Goal: Task Accomplishment & Management: Use online tool/utility

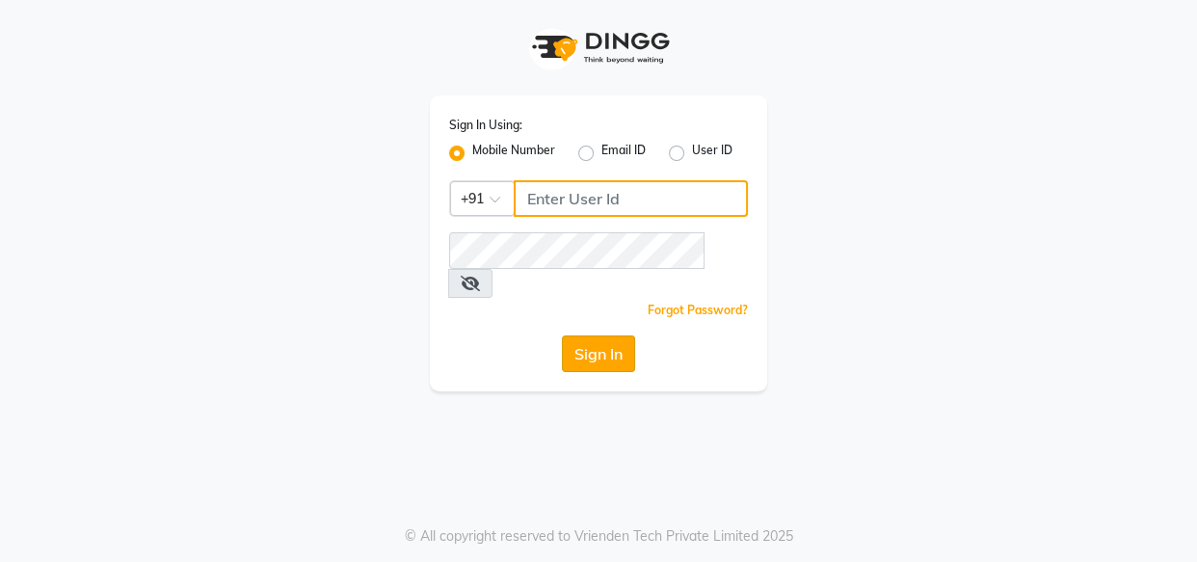
type input "8080794449"
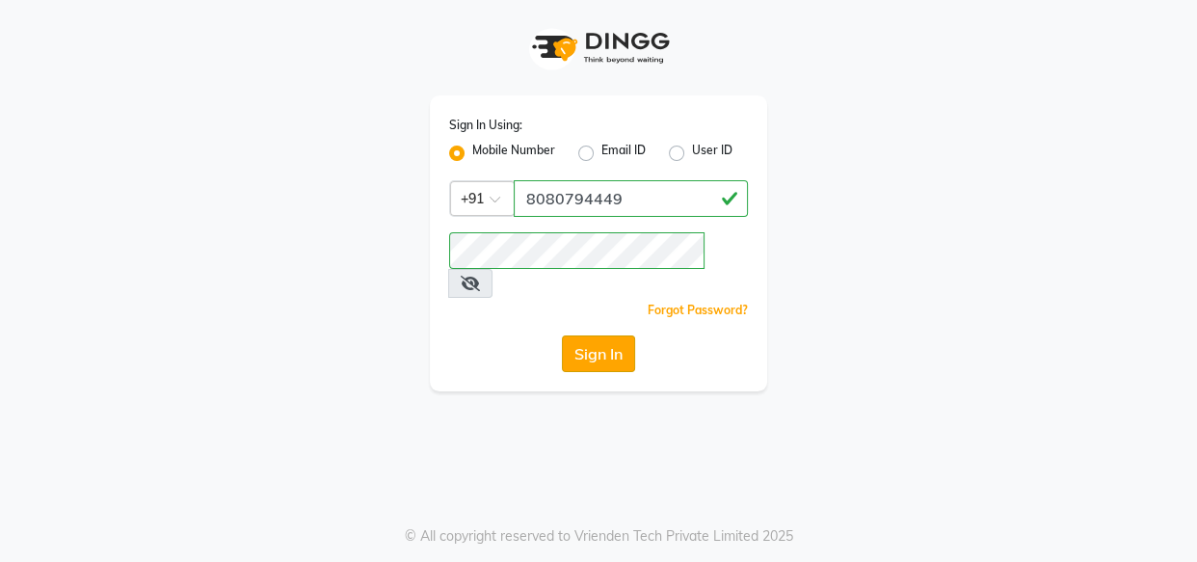
click at [594, 335] on button "Sign In" at bounding box center [598, 353] width 73 height 37
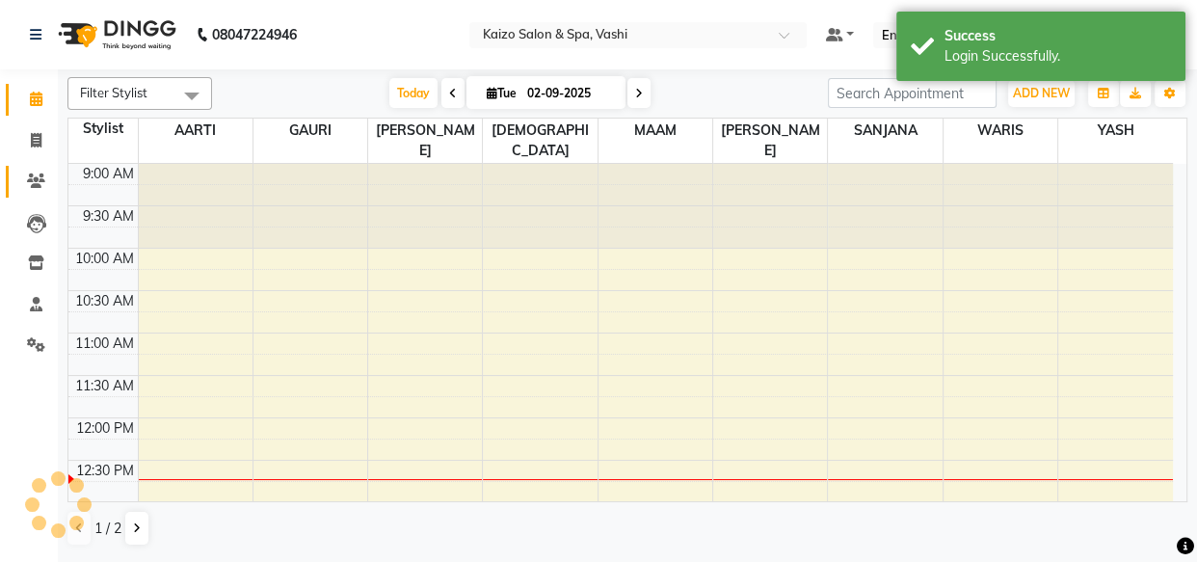
click at [29, 174] on icon at bounding box center [36, 180] width 18 height 14
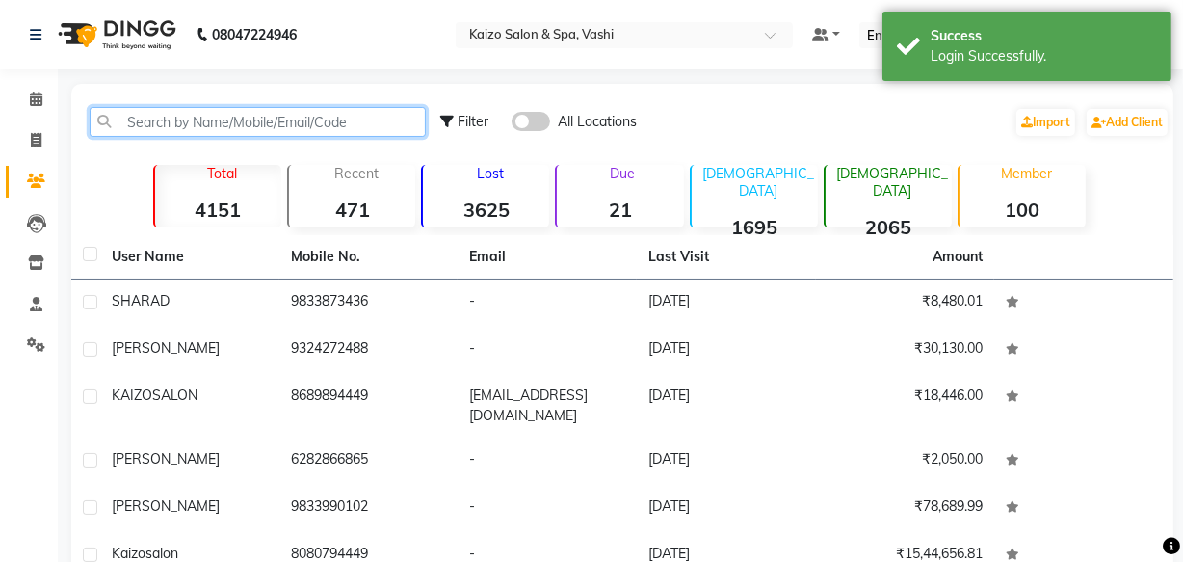
click at [161, 107] on input "text" at bounding box center [258, 122] width 336 height 30
click at [165, 115] on input "text" at bounding box center [258, 122] width 336 height 30
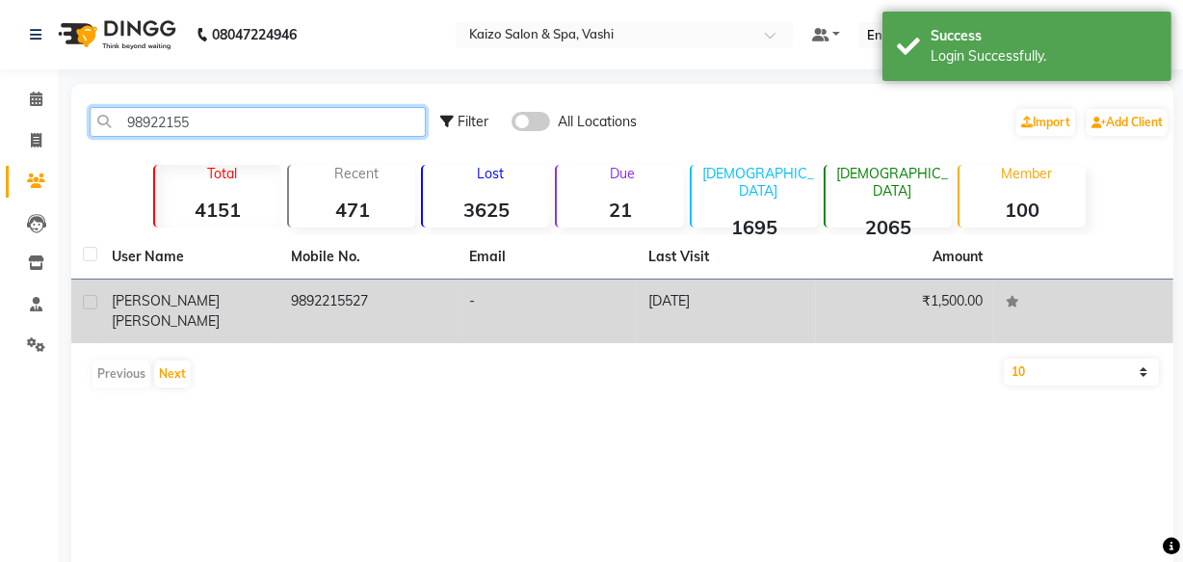
type input "98922155"
click at [233, 306] on div "[PERSON_NAME]" at bounding box center [190, 311] width 156 height 40
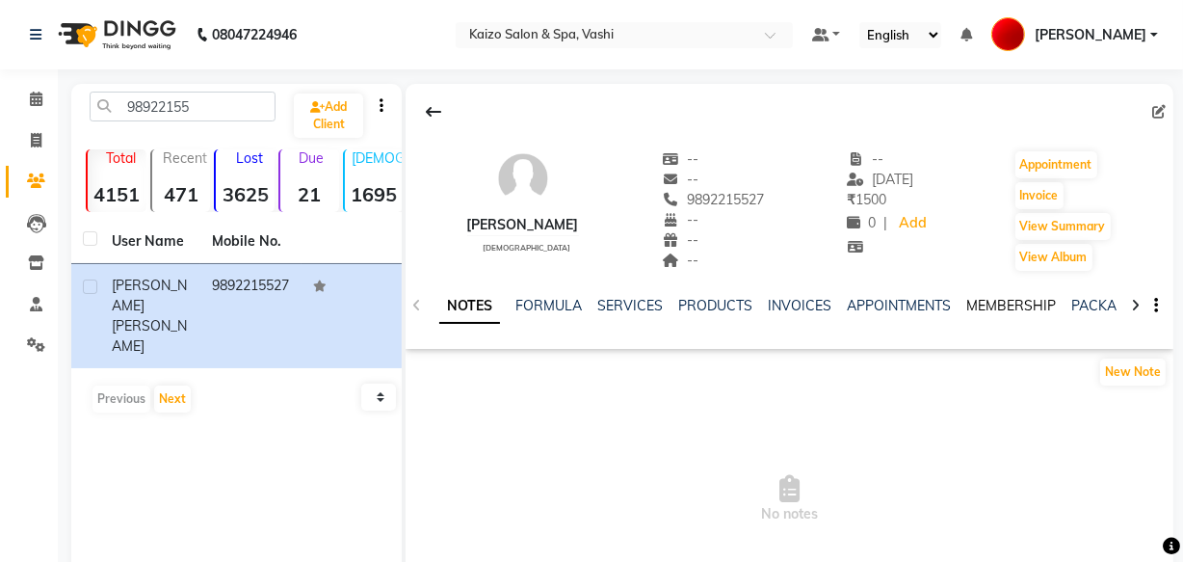
click at [970, 306] on link "MEMBERSHIP" at bounding box center [1012, 305] width 90 height 17
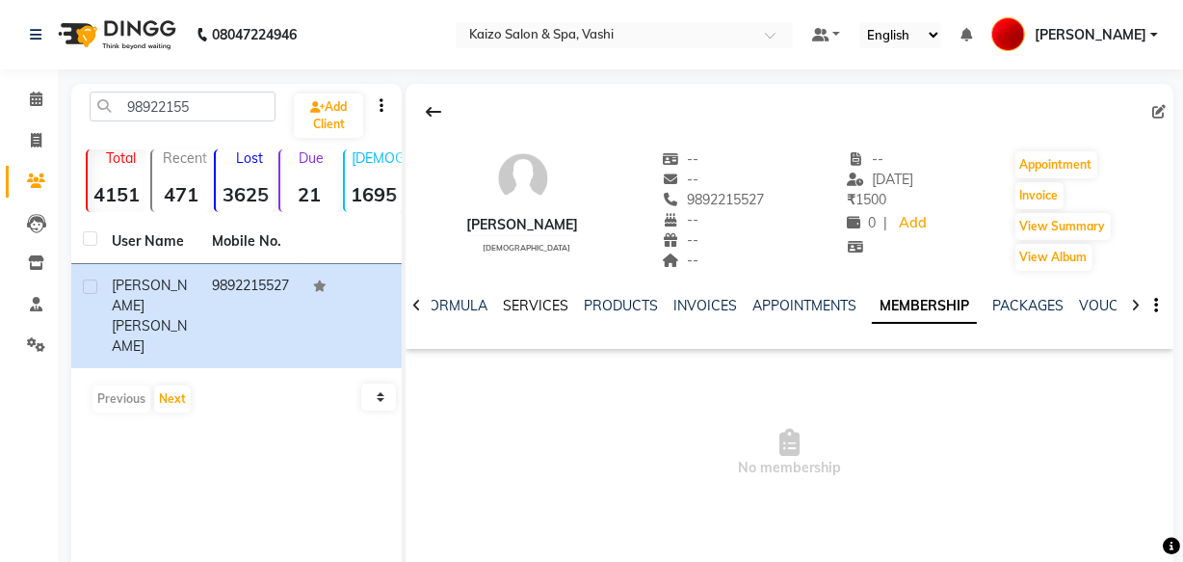
click at [511, 302] on link "SERVICES" at bounding box center [536, 305] width 66 height 17
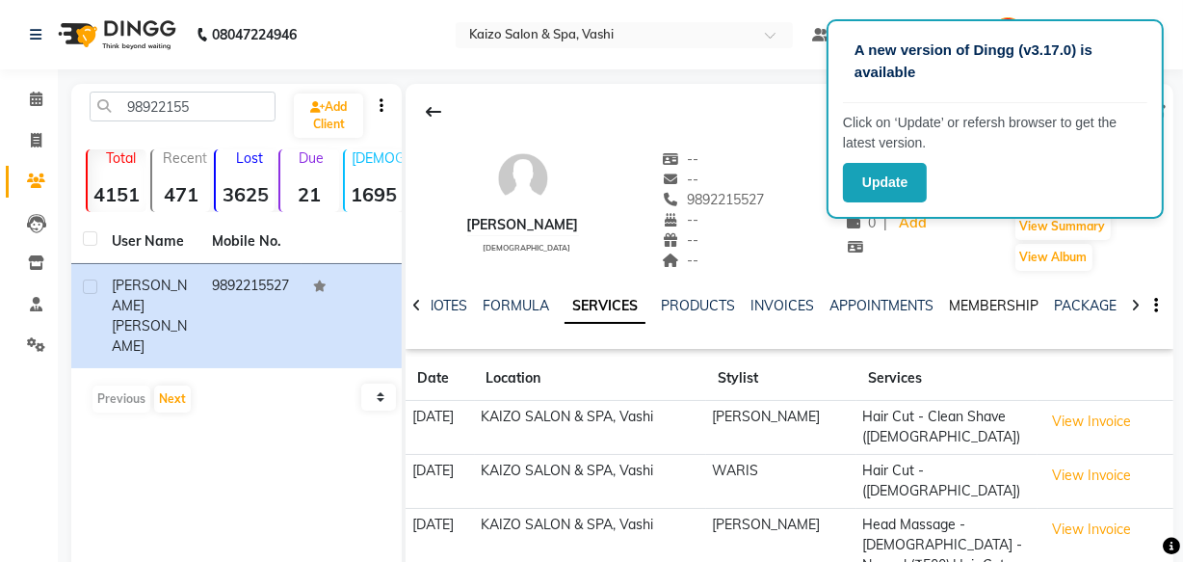
click at [990, 303] on link "MEMBERSHIP" at bounding box center [994, 305] width 90 height 17
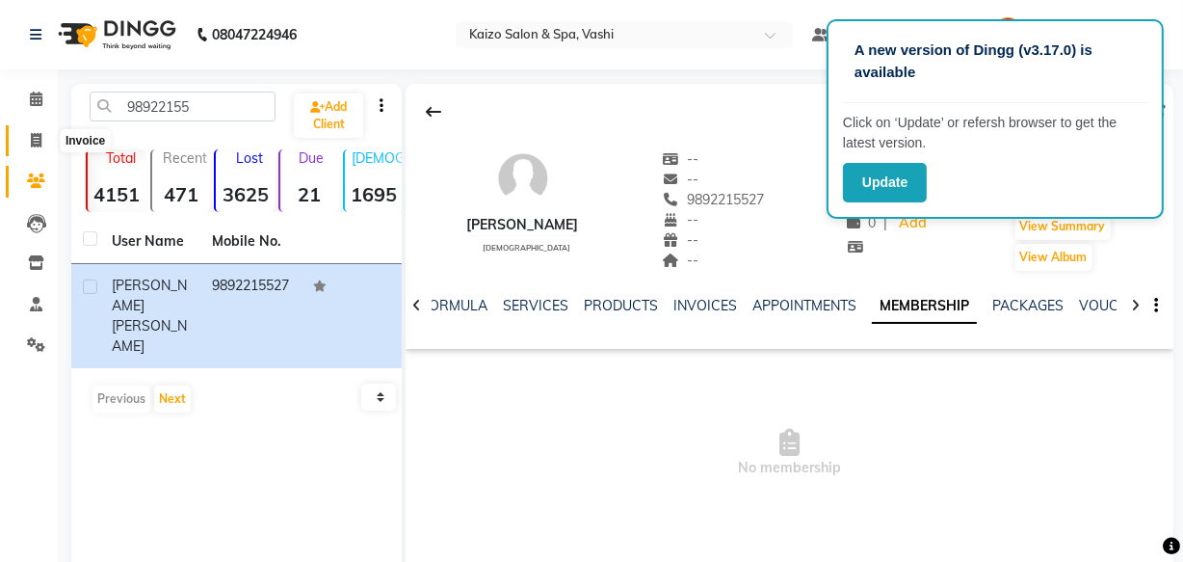
click at [38, 144] on icon at bounding box center [36, 140] width 11 height 14
select select "service"
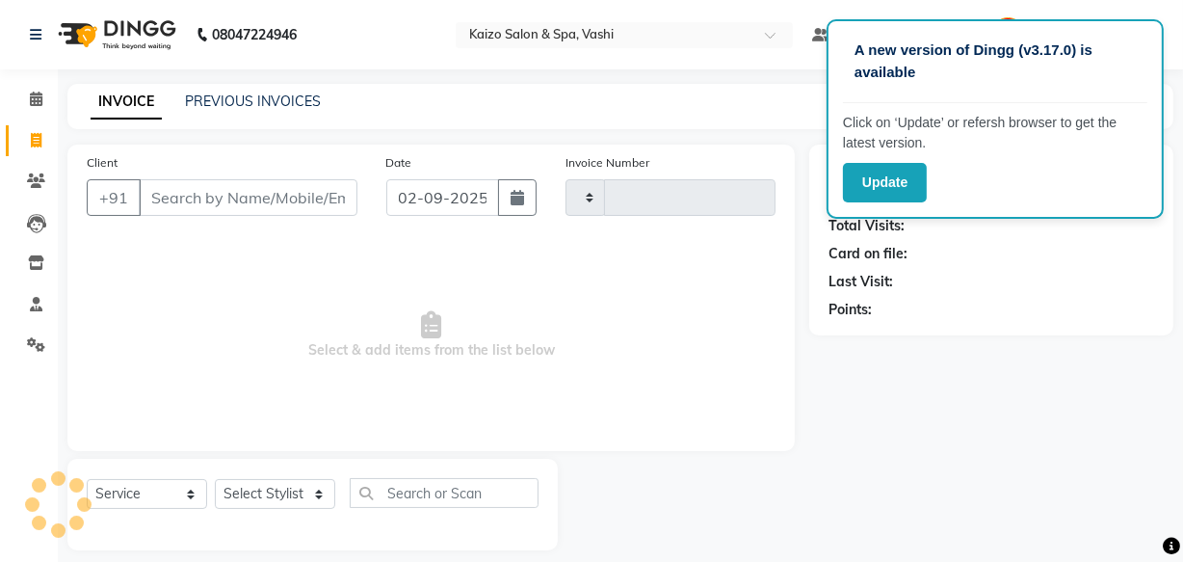
type input "1938"
select select "616"
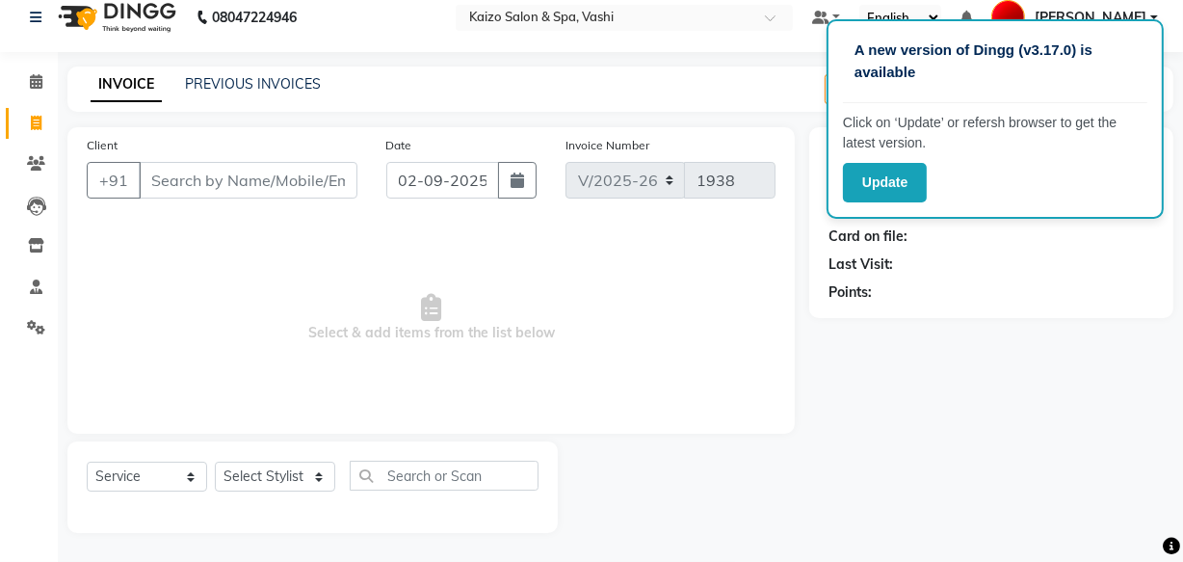
click at [300, 93] on div "PREVIOUS INVOICES" at bounding box center [253, 84] width 136 height 20
click at [296, 85] on link "PREVIOUS INVOICES" at bounding box center [253, 83] width 136 height 17
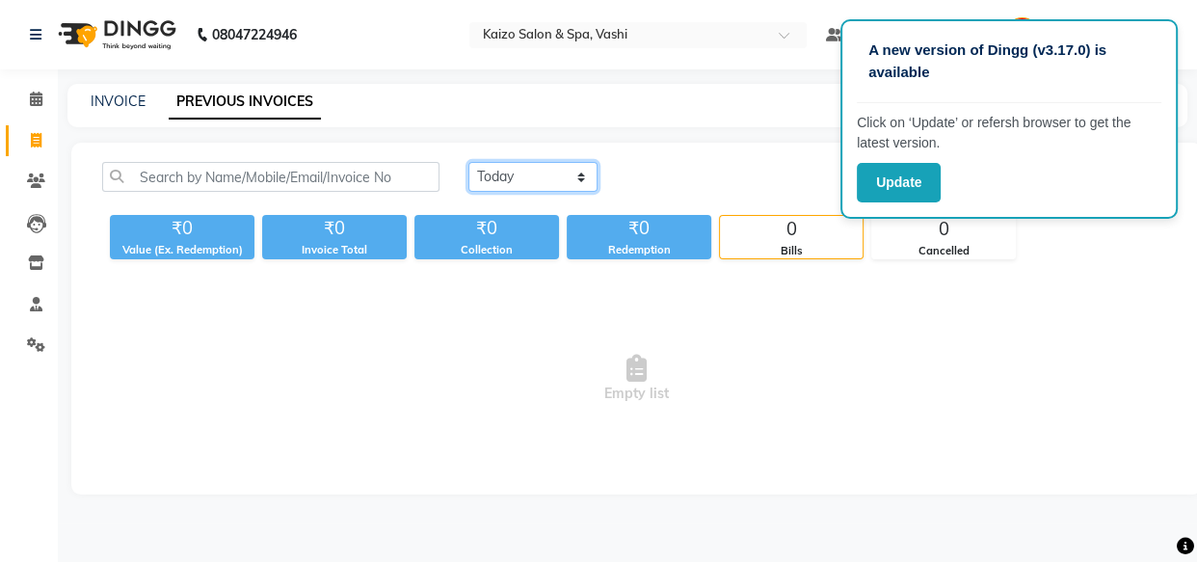
click at [538, 182] on select "[DATE] [DATE] Custom Range" at bounding box center [532, 177] width 129 height 30
select select "range"
click at [468, 162] on select "[DATE] [DATE] Custom Range" at bounding box center [532, 177] width 129 height 30
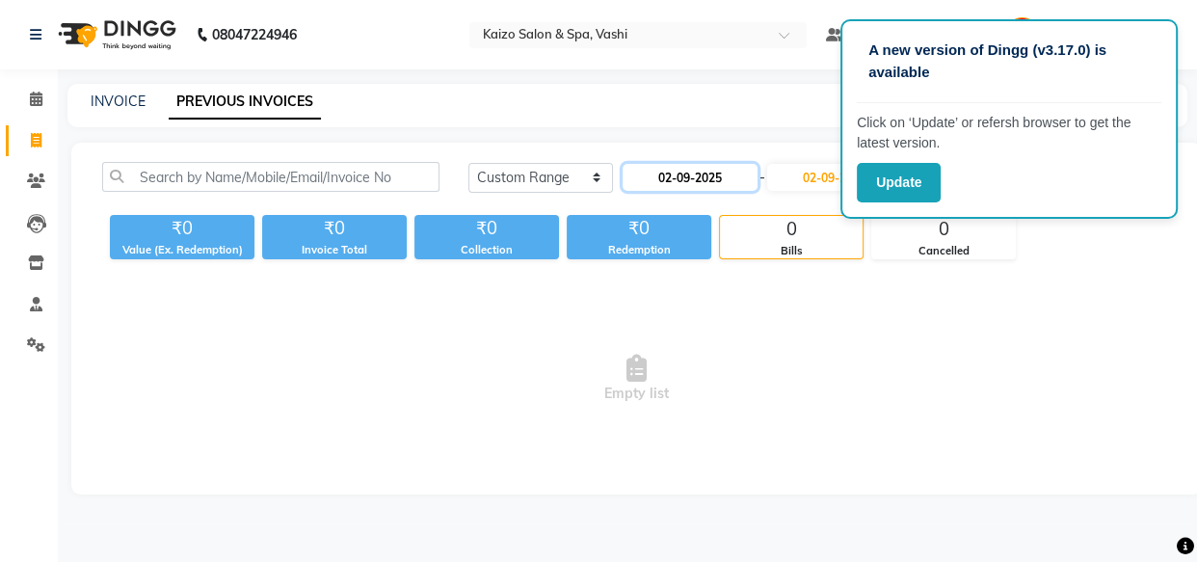
click at [659, 170] on input "02-09-2025" at bounding box center [690, 177] width 135 height 27
select select "9"
select select "2025"
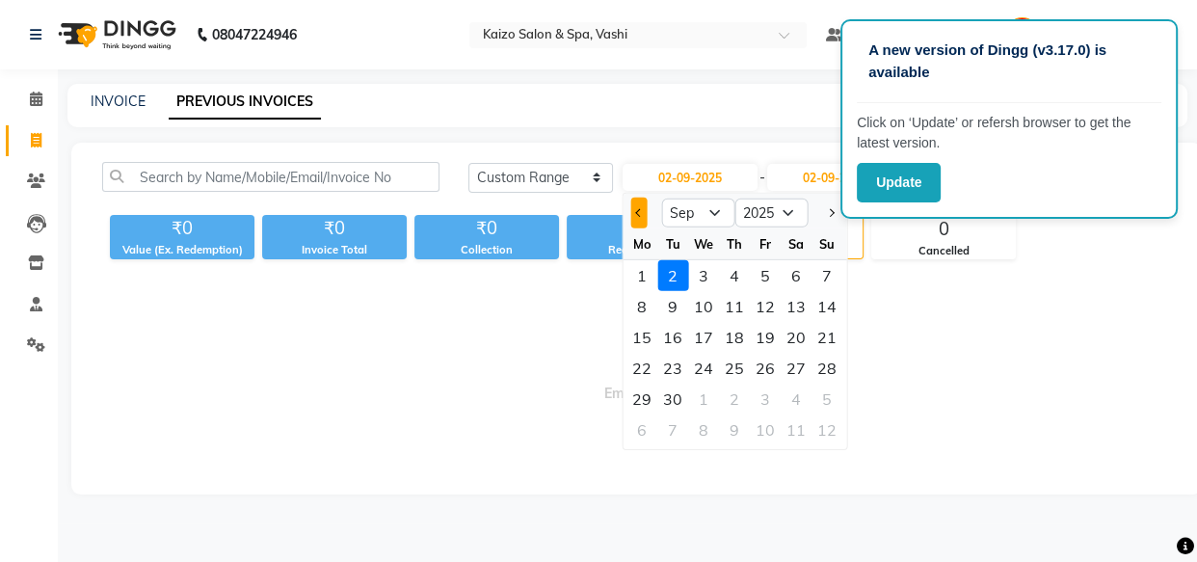
click at [634, 219] on button "Previous month" at bounding box center [638, 213] width 16 height 31
select select "8"
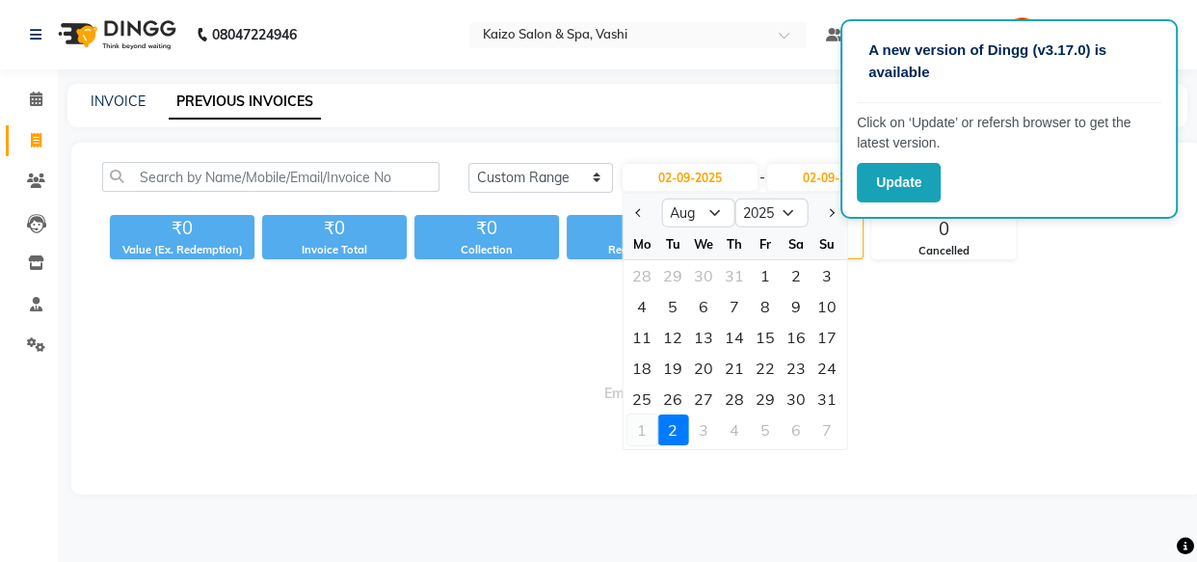
click at [635, 431] on div "1" at bounding box center [641, 429] width 31 height 31
type input "[DATE]"
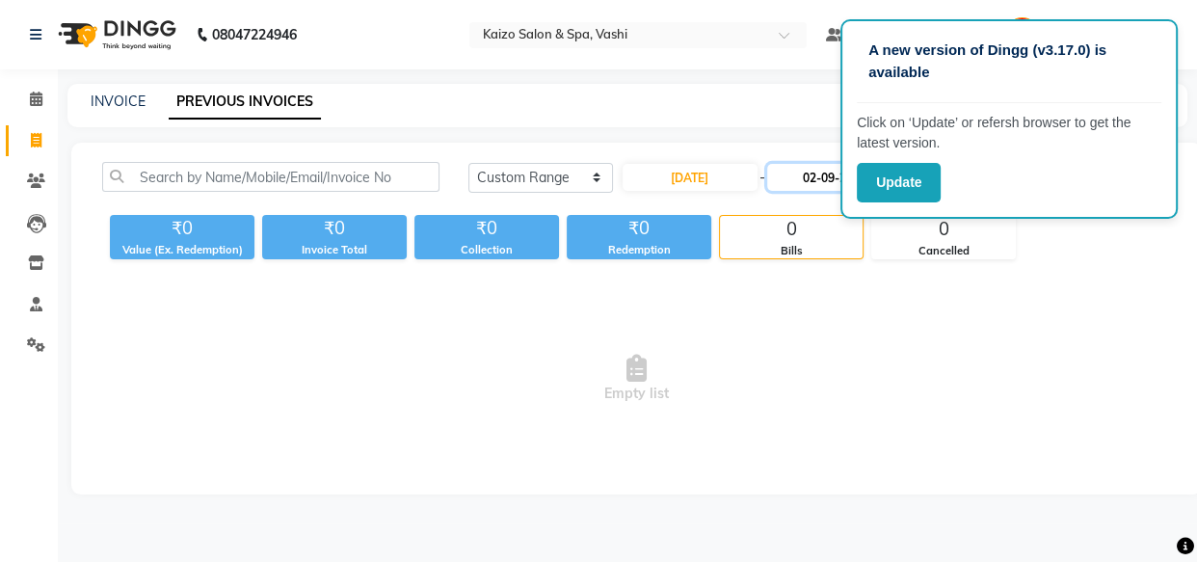
click at [802, 182] on input "02-09-2025" at bounding box center [834, 177] width 135 height 27
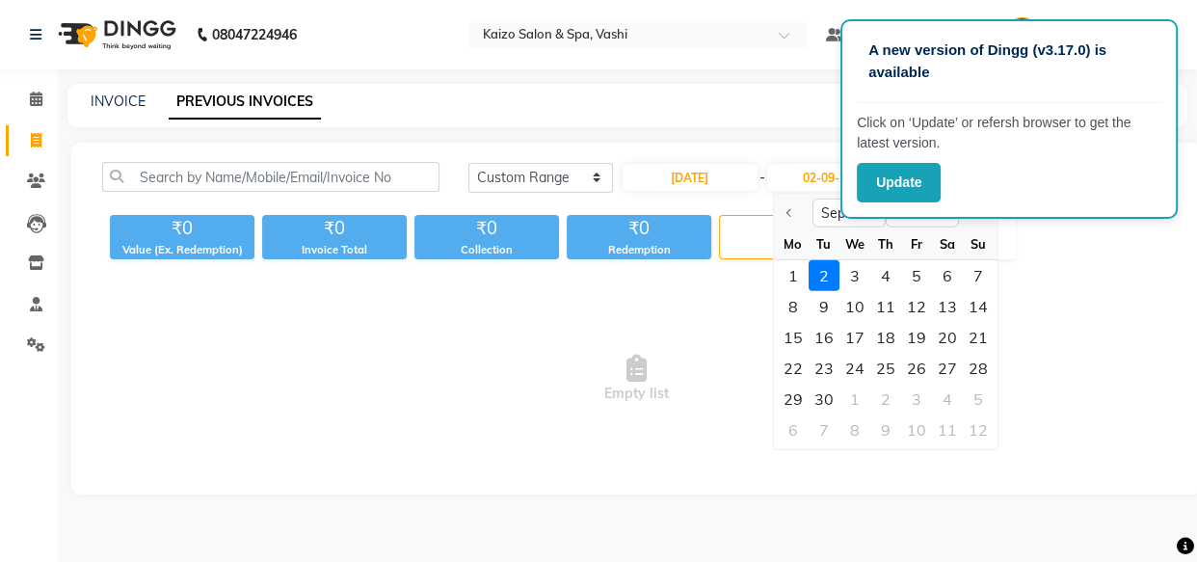
click at [783, 208] on div at bounding box center [793, 213] width 39 height 31
click at [786, 211] on div at bounding box center [793, 213] width 39 height 31
click at [790, 218] on div at bounding box center [793, 213] width 39 height 31
click at [785, 209] on div at bounding box center [793, 213] width 39 height 31
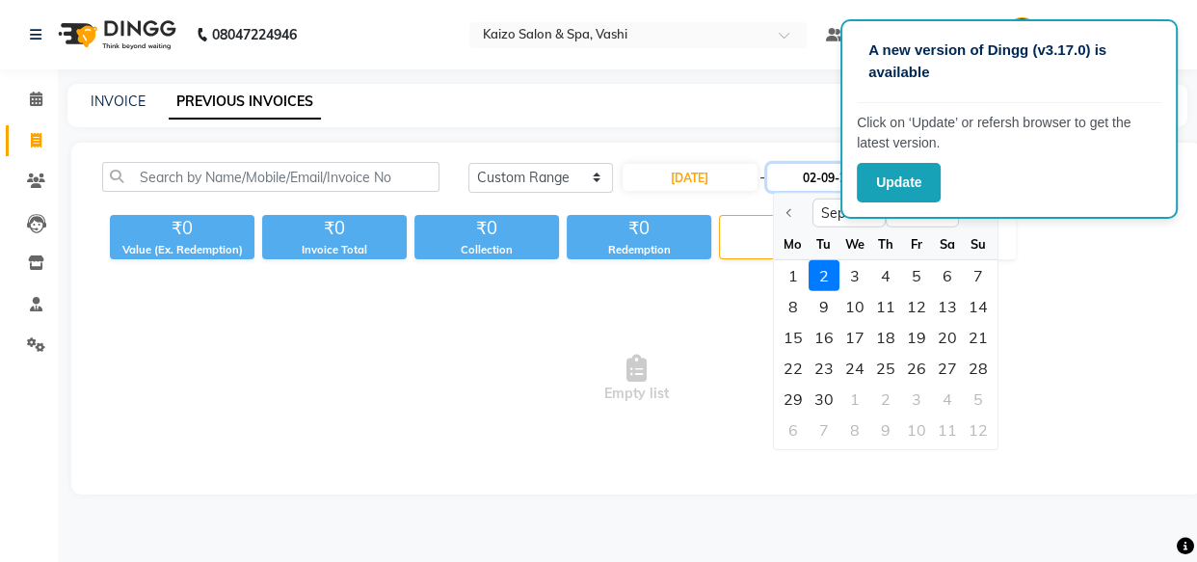
click at [822, 174] on input "02-09-2025" at bounding box center [834, 177] width 135 height 27
click at [792, 286] on div "1" at bounding box center [793, 275] width 31 height 31
type input "[DATE]"
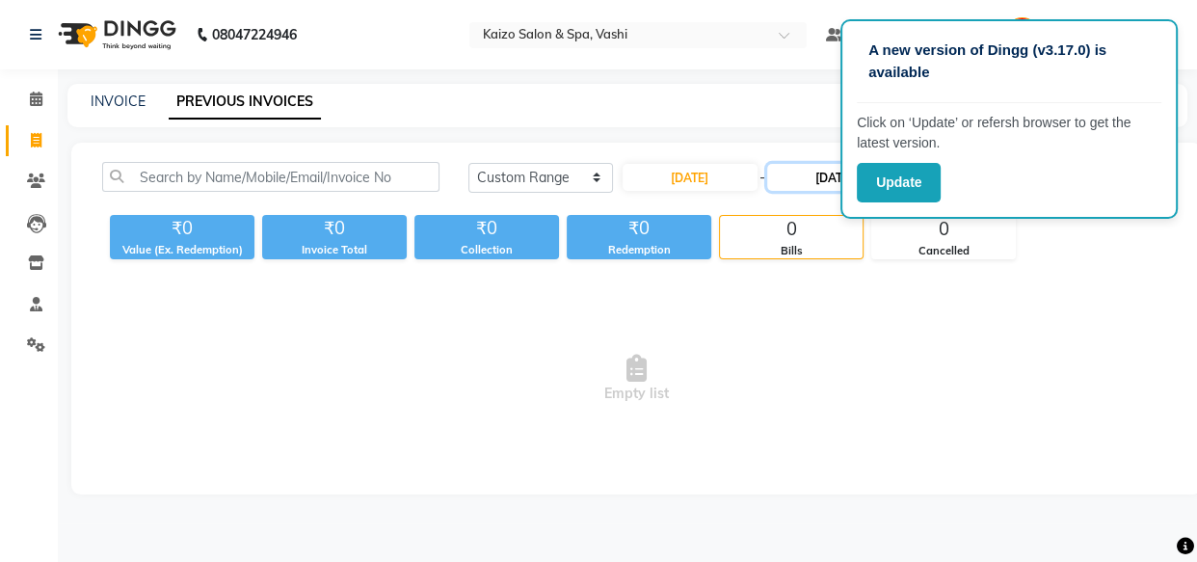
click at [794, 171] on input "[DATE]" at bounding box center [834, 177] width 135 height 27
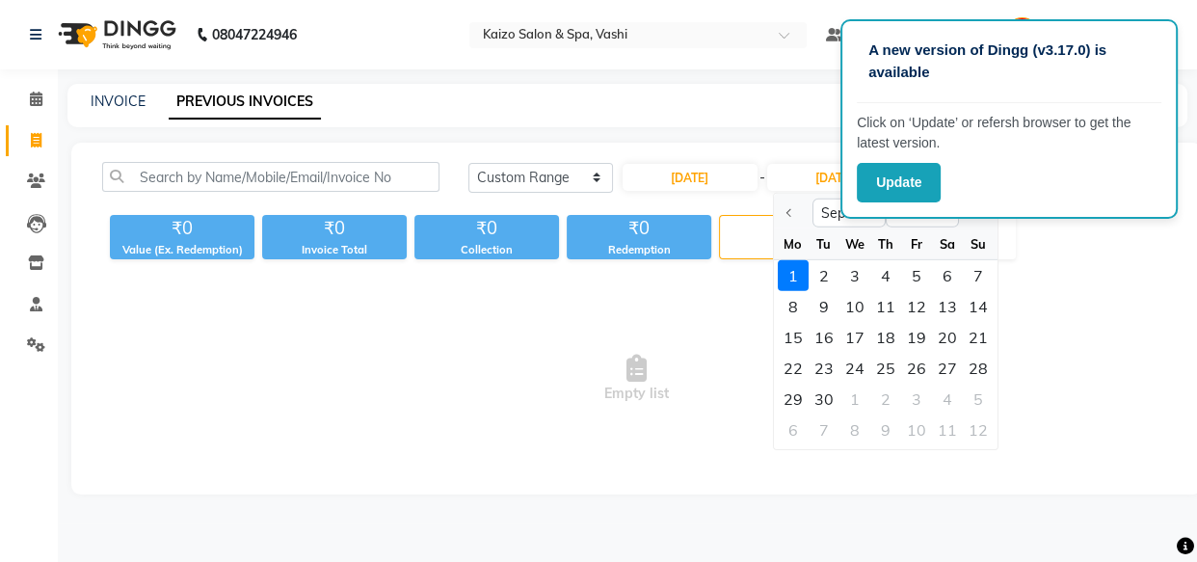
click at [781, 211] on div at bounding box center [793, 213] width 39 height 31
click at [887, 167] on button "Update" at bounding box center [899, 183] width 84 height 40
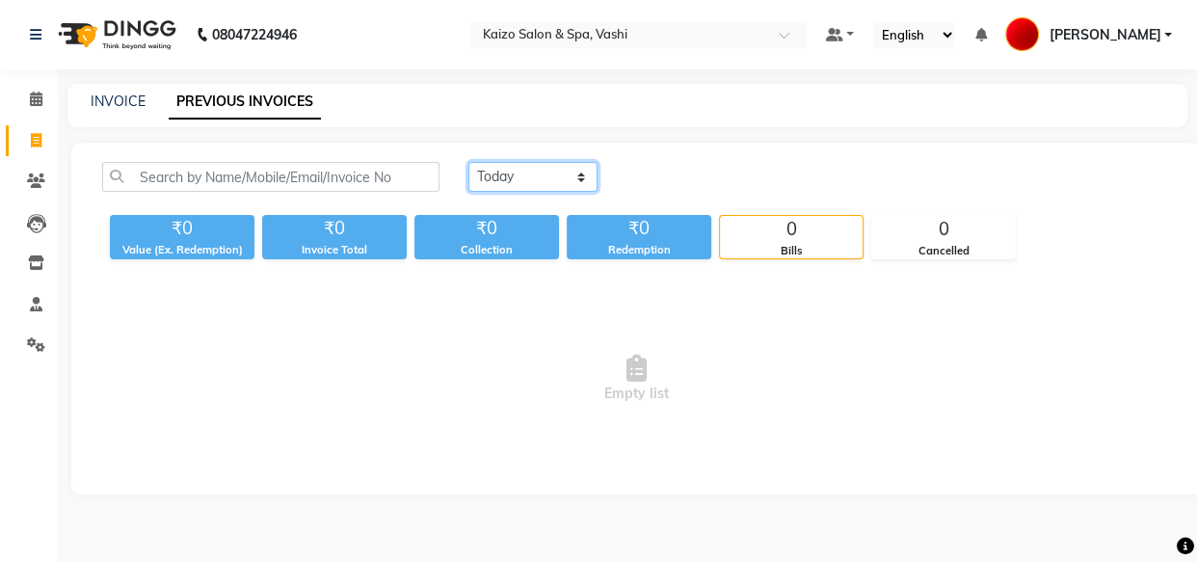
drag, startPoint x: 489, startPoint y: 190, endPoint x: 487, endPoint y: 177, distance: 12.7
click at [489, 190] on select "Today Yesterday Custom Range" at bounding box center [532, 177] width 129 height 30
select select "range"
click at [468, 162] on select "Today Yesterday Custom Range" at bounding box center [532, 177] width 129 height 30
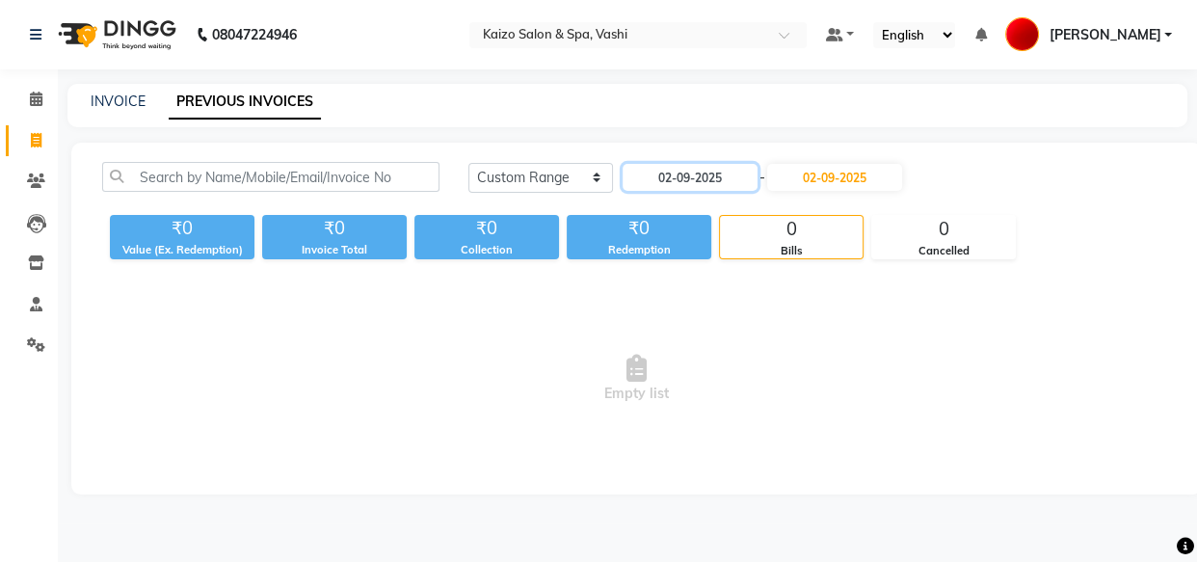
click at [665, 170] on input "02-09-2025" at bounding box center [690, 177] width 135 height 27
select select "9"
select select "2025"
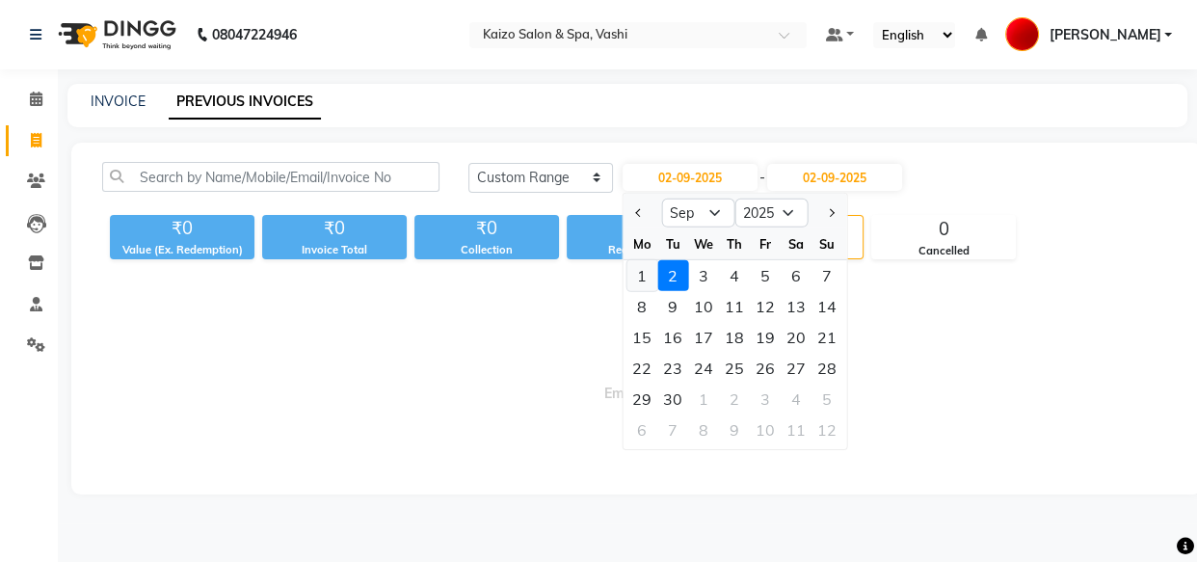
click at [628, 270] on div "1" at bounding box center [641, 275] width 31 height 31
type input "01-09-2025"
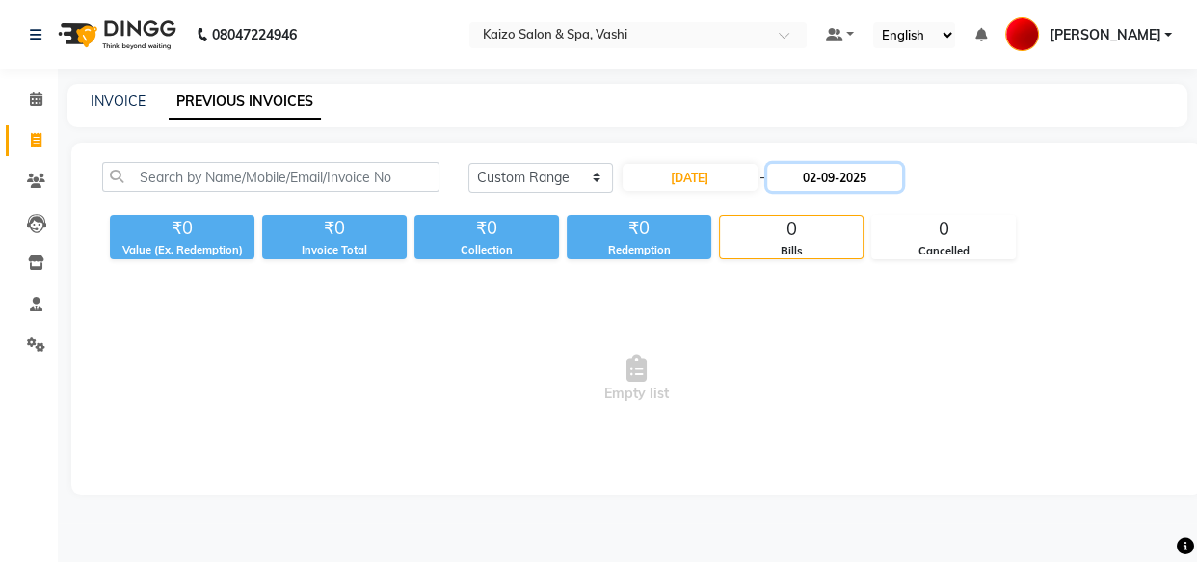
click at [834, 172] on input "02-09-2025" at bounding box center [834, 177] width 135 height 27
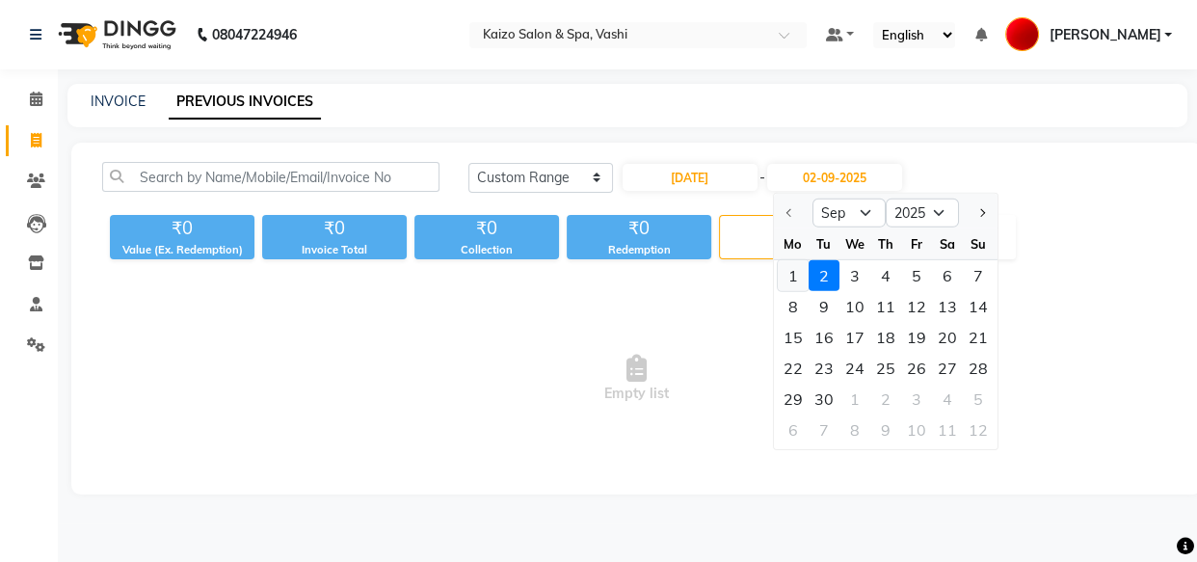
click at [785, 271] on div "1" at bounding box center [793, 275] width 31 height 31
type input "[DATE]"
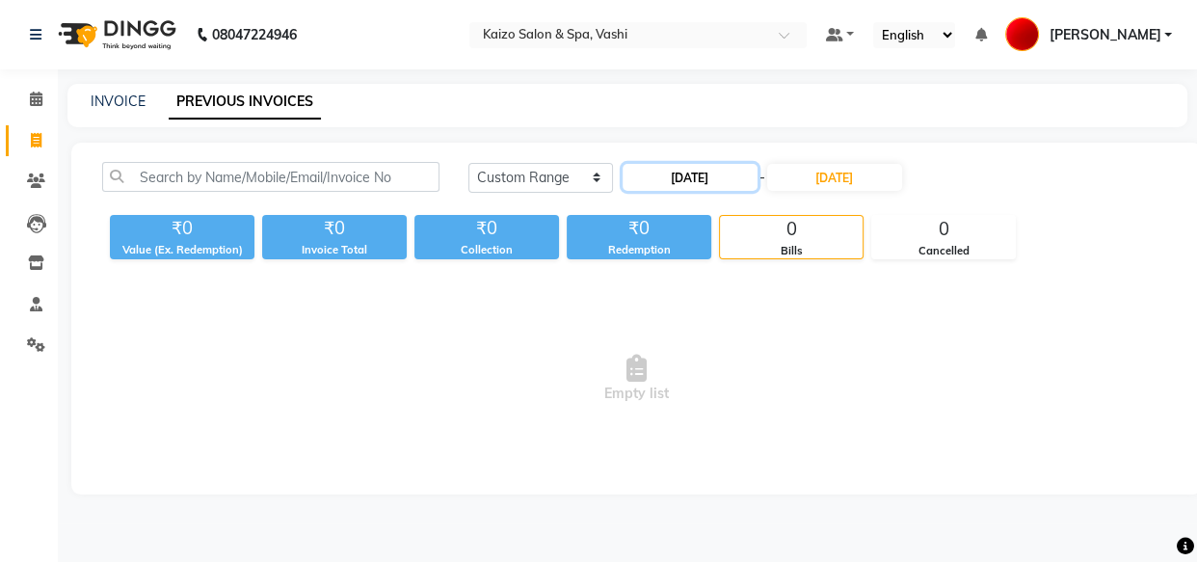
click at [703, 183] on input "[DATE]" at bounding box center [690, 177] width 135 height 27
select select "9"
select select "2025"
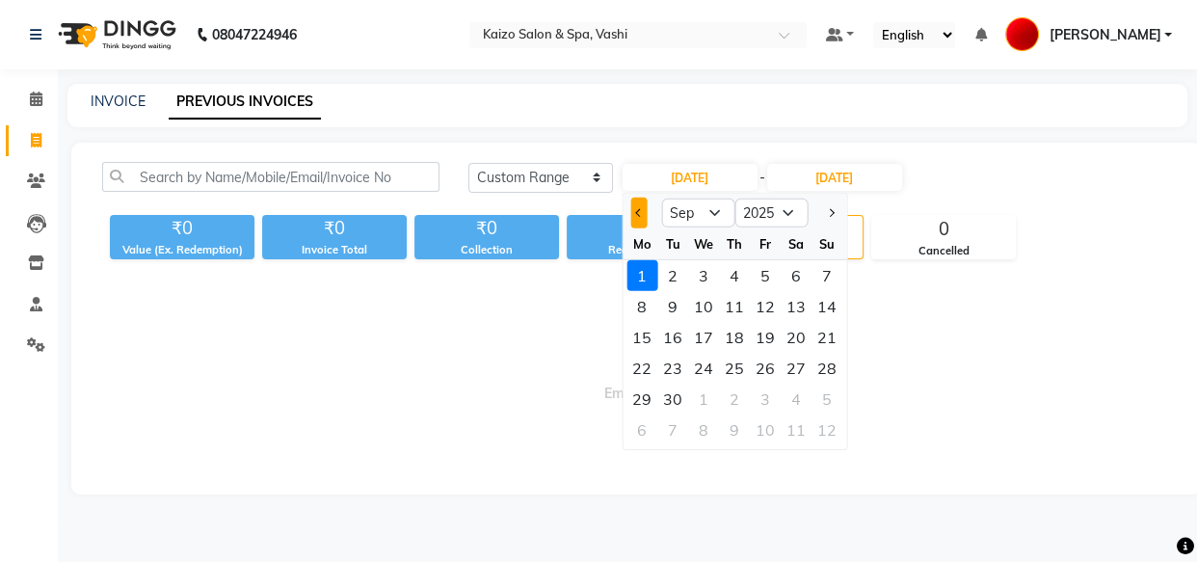
click at [638, 215] on span "Previous month" at bounding box center [639, 213] width 8 height 8
select select "8"
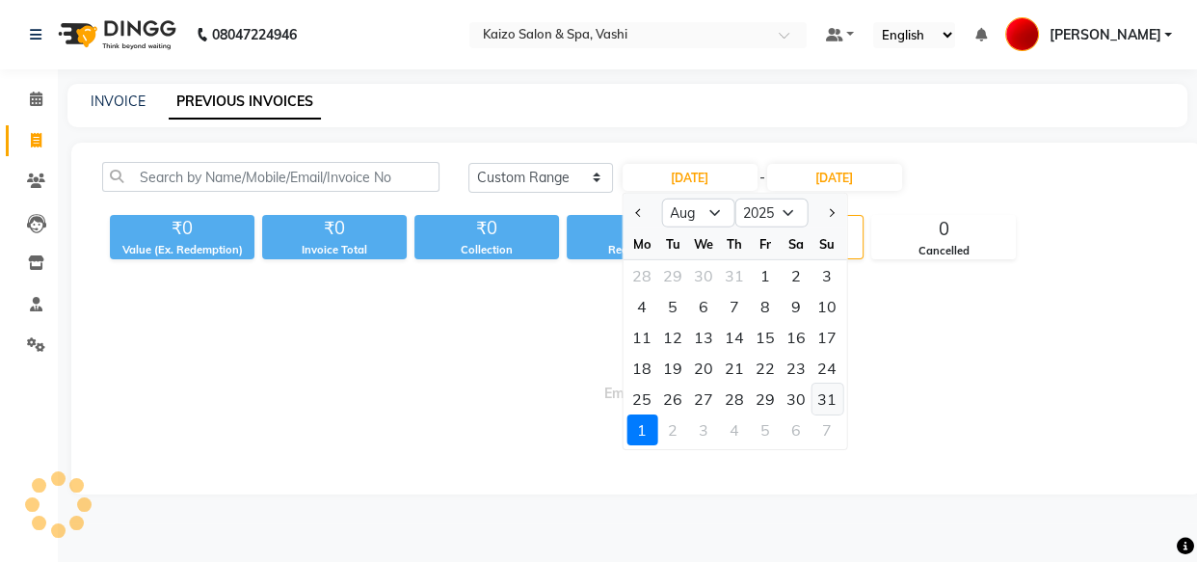
click at [836, 401] on div "31" at bounding box center [826, 399] width 31 height 31
type input "[DATE]"
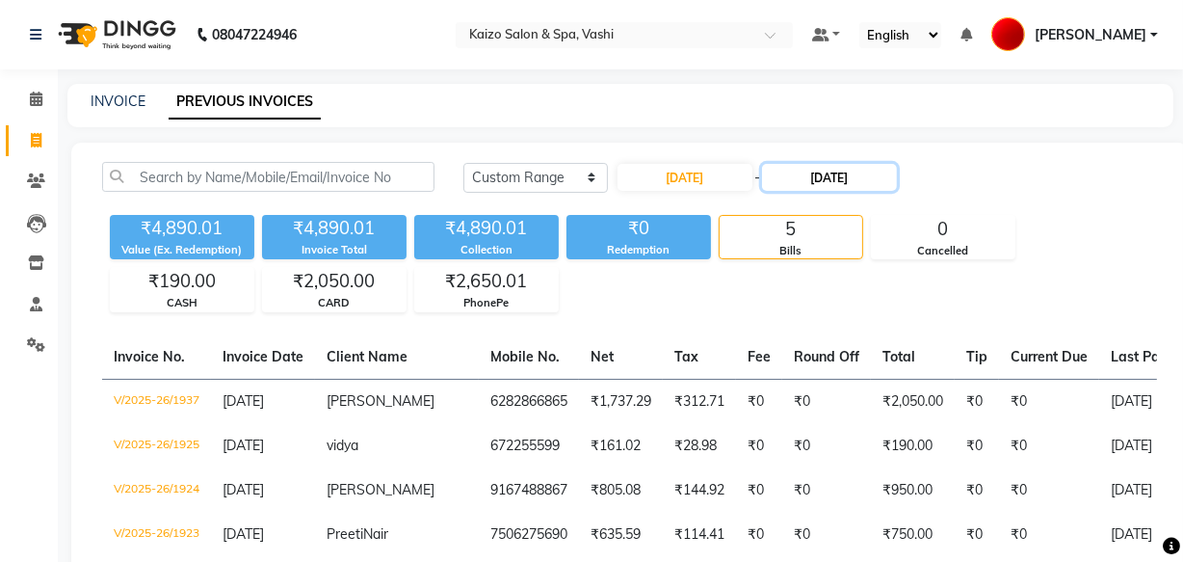
click at [858, 185] on input "[DATE]" at bounding box center [829, 177] width 135 height 27
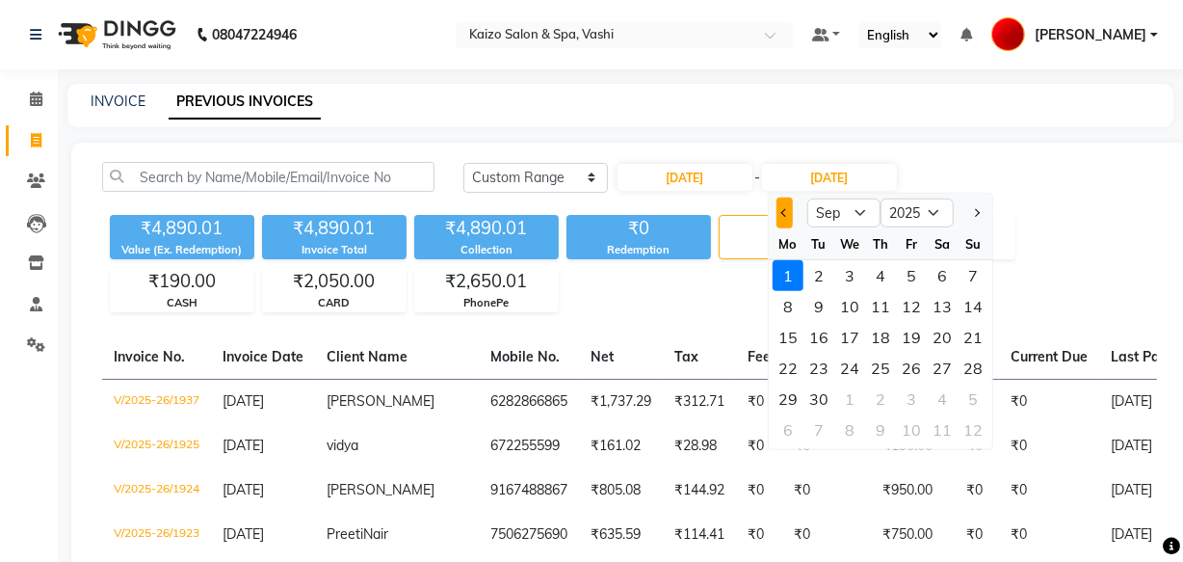
click at [779, 221] on button "Previous month" at bounding box center [785, 213] width 16 height 31
select select "8"
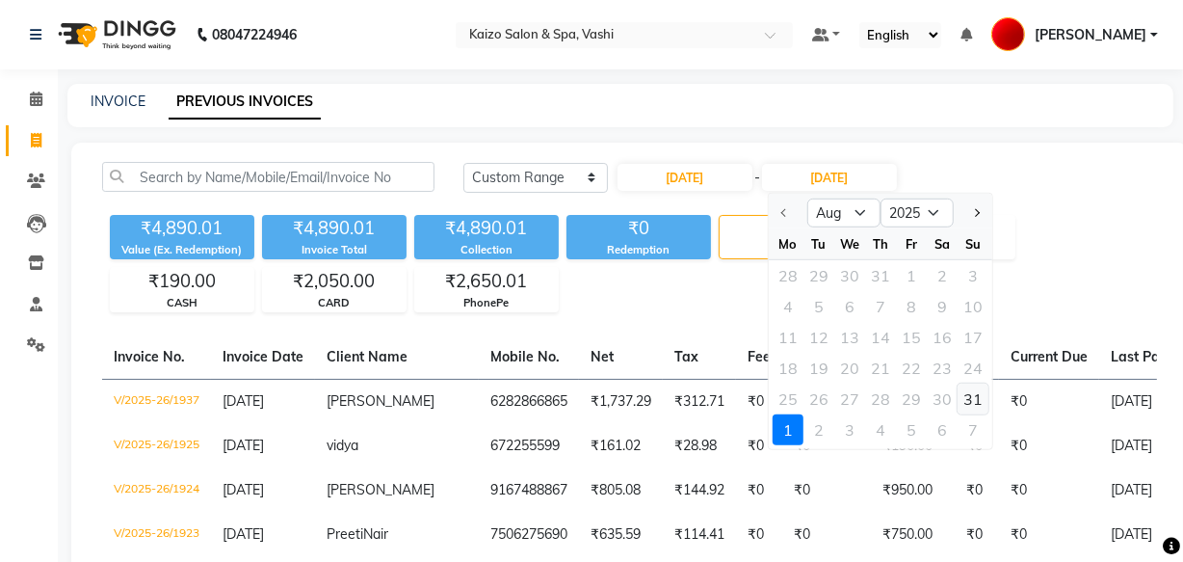
click at [968, 394] on div "31" at bounding box center [973, 399] width 31 height 31
type input "[DATE]"
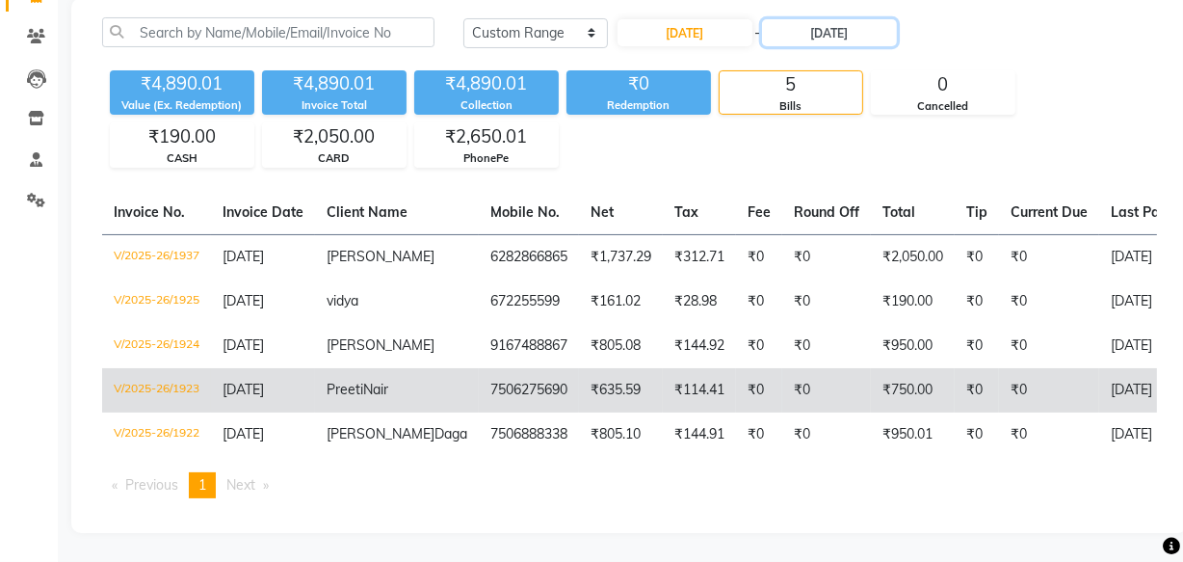
scroll to position [158, 0]
drag, startPoint x: 427, startPoint y: 377, endPoint x: 511, endPoint y: 373, distance: 83.9
click at [511, 373] on td "7506275690" at bounding box center [529, 390] width 100 height 44
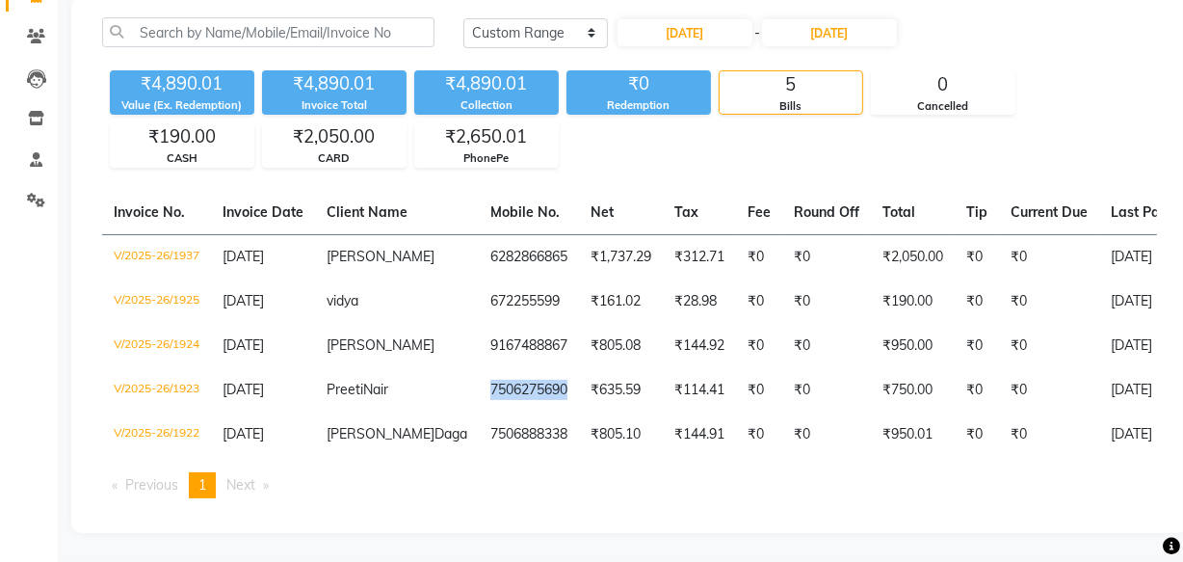
copy td "7506275690"
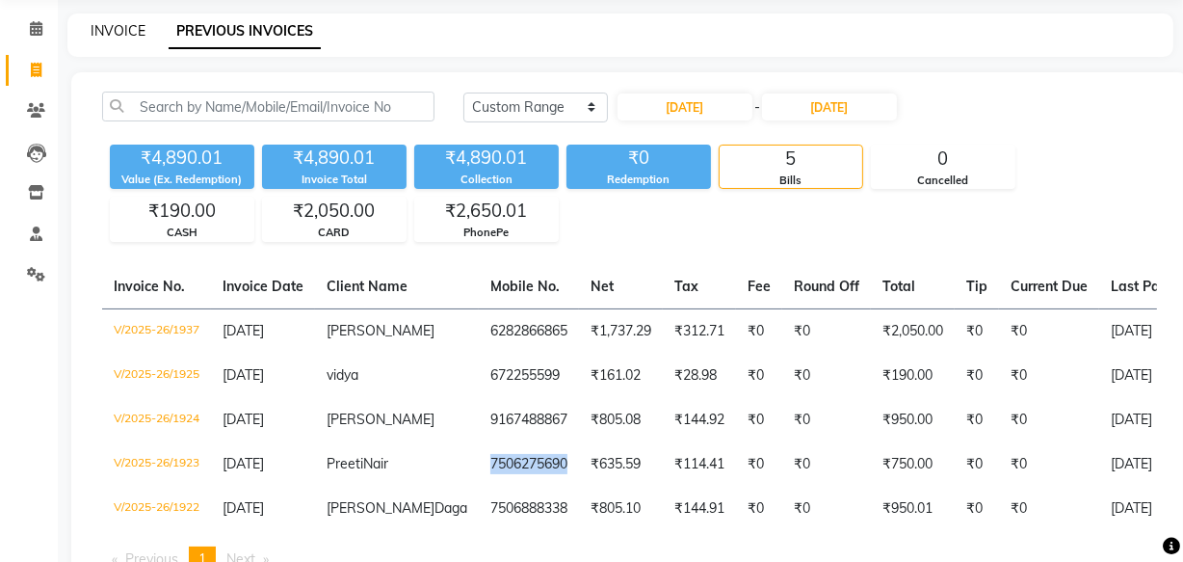
click at [95, 26] on link "INVOICE" at bounding box center [118, 30] width 55 height 17
select select "616"
select select "service"
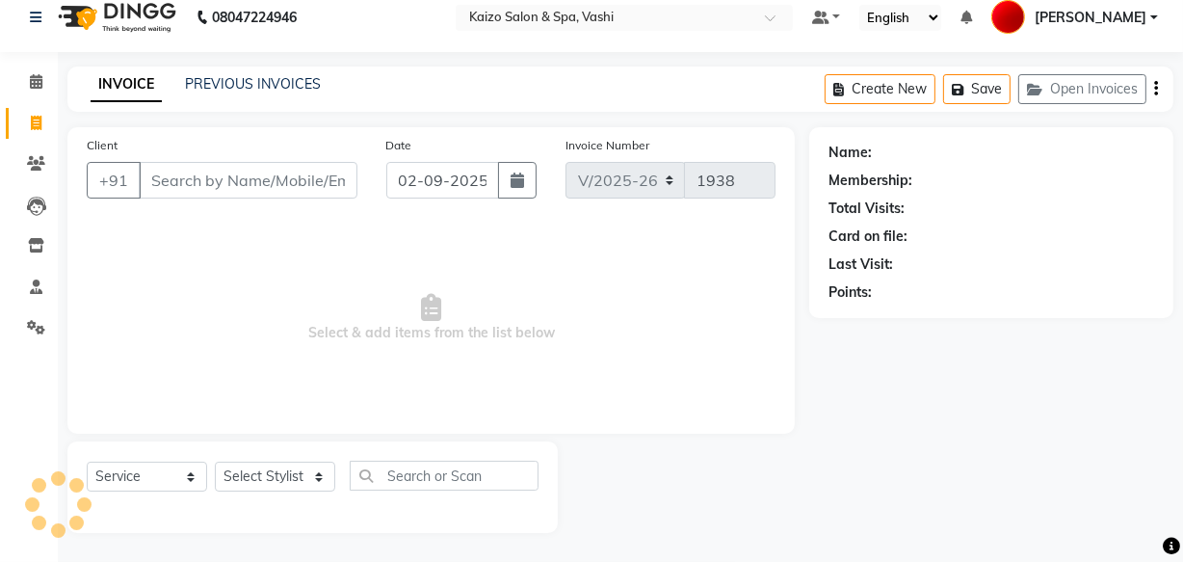
scroll to position [18, 0]
click at [478, 183] on input "02-09-2025" at bounding box center [442, 180] width 113 height 37
select select "9"
select select "2025"
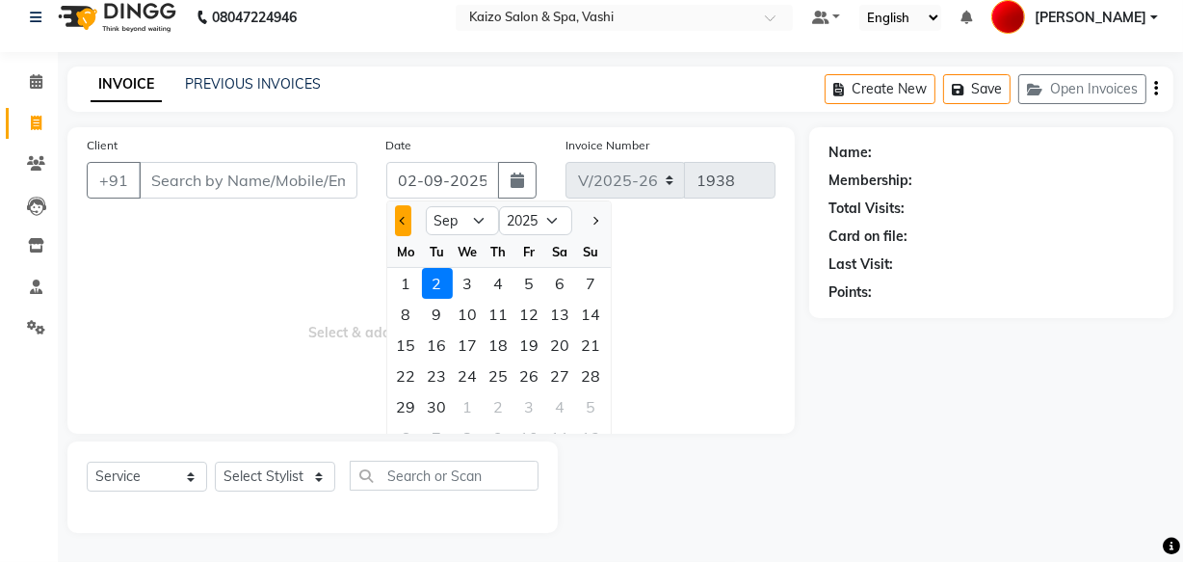
click at [403, 222] on span "Previous month" at bounding box center [403, 221] width 8 height 8
select select "8"
click at [595, 406] on div "31" at bounding box center [591, 406] width 31 height 31
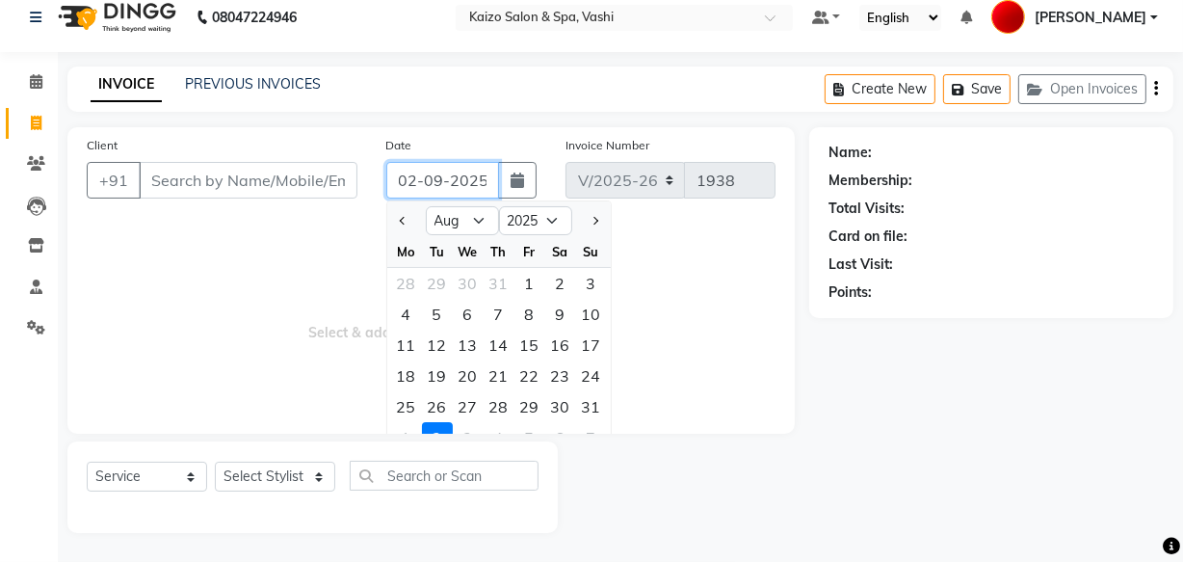
type input "[DATE]"
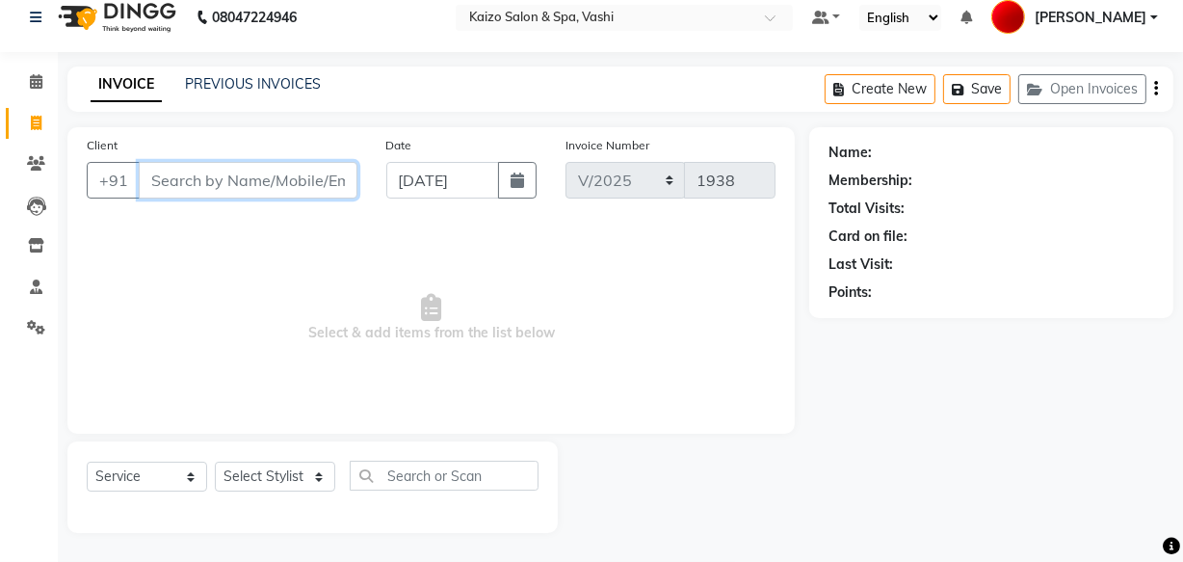
click at [270, 175] on input "Client" at bounding box center [248, 180] width 219 height 37
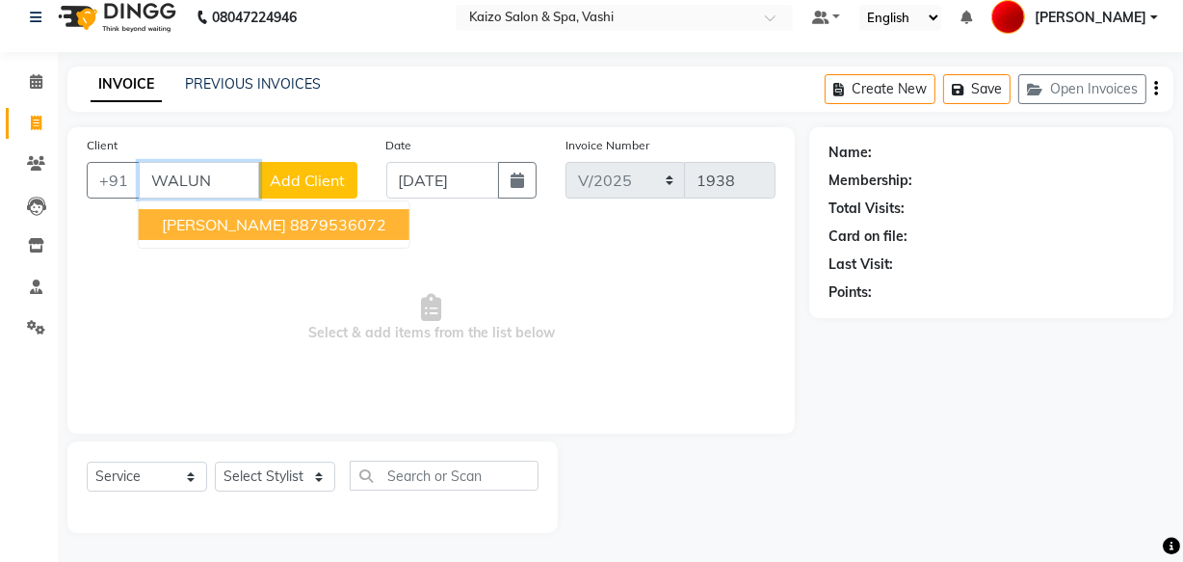
click at [227, 217] on span "khushboo Walunj" at bounding box center [224, 224] width 124 height 19
type input "8879536072"
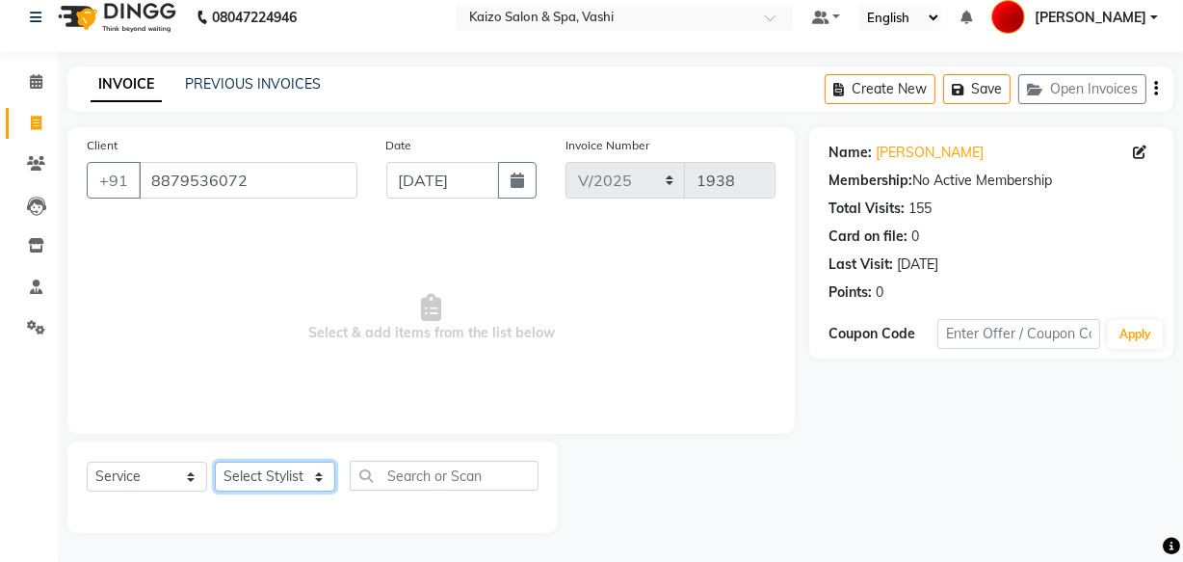
click at [239, 465] on select "Select Stylist AARTI GAURI GUFRAN IFTESHA KAIZO VASHI MAAM MOBIN SANJANA WARIS …" at bounding box center [275, 477] width 120 height 30
select select "18283"
click at [215, 462] on select "Select Stylist AARTI GAURI GUFRAN IFTESHA KAIZO VASHI MAAM MOBIN SANJANA WARIS …" at bounding box center [275, 477] width 120 height 30
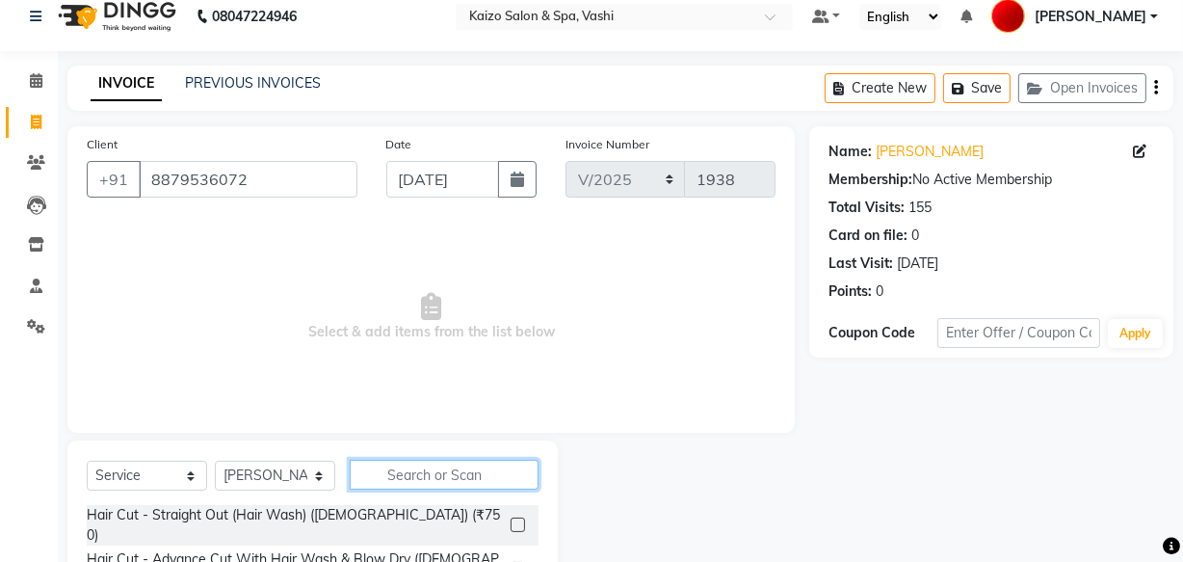
click at [425, 473] on input "text" at bounding box center [444, 475] width 189 height 30
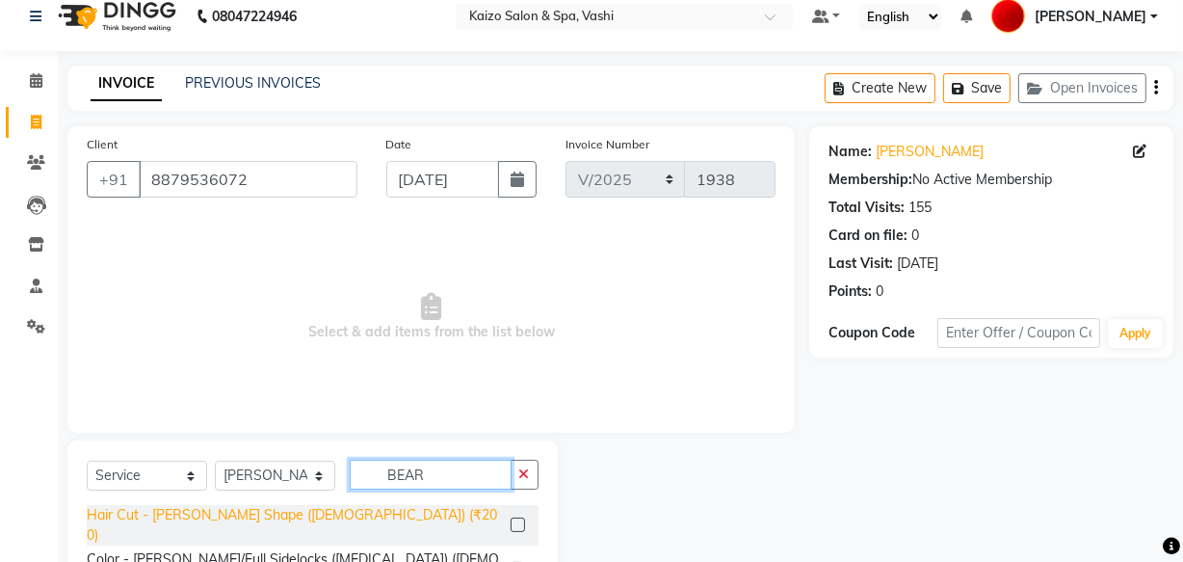
type input "BEAR"
click at [230, 516] on div "Hair Cut - Beard Shape (Male) (₹200)" at bounding box center [295, 525] width 416 height 40
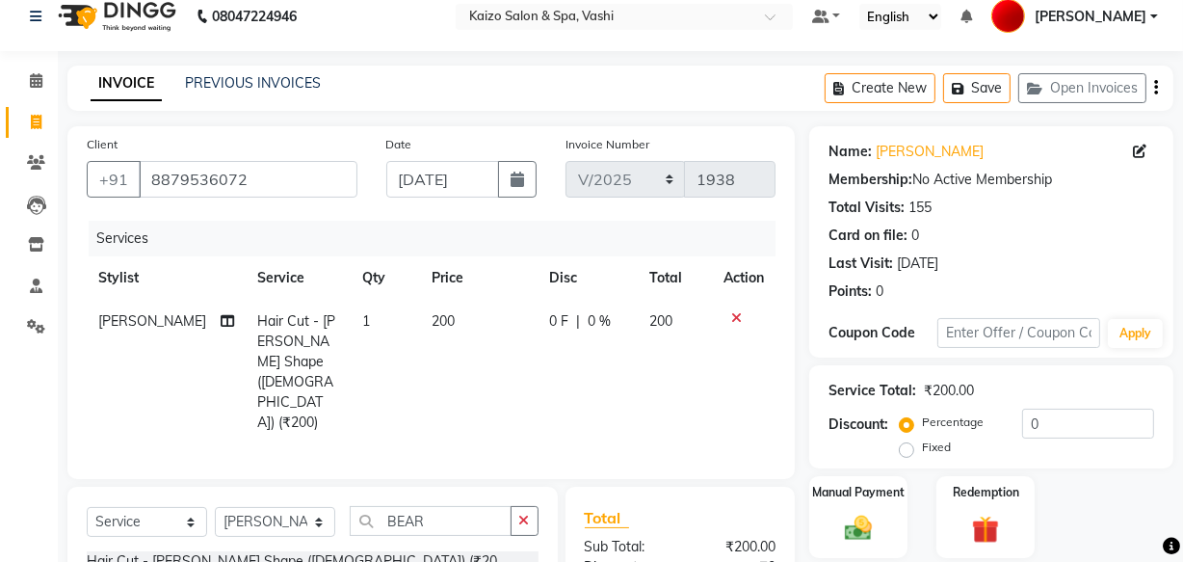
checkbox input "false"
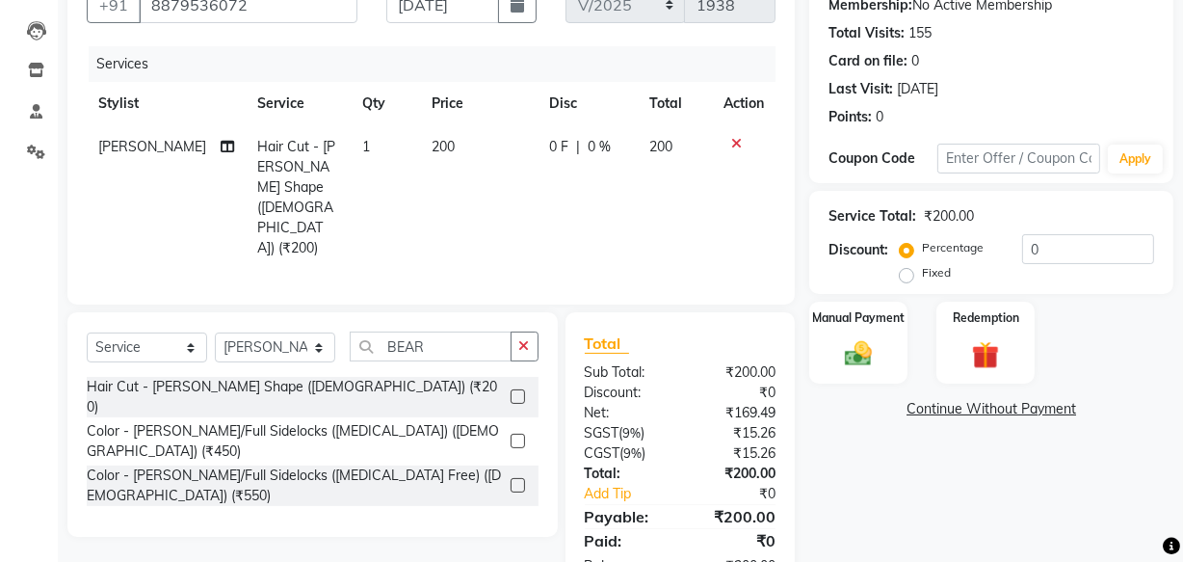
drag, startPoint x: 905, startPoint y: 278, endPoint x: 1075, endPoint y: 241, distance: 174.5
click at [922, 278] on label "Fixed" at bounding box center [936, 272] width 29 height 17
click at [904, 278] on input "Fixed" at bounding box center [910, 272] width 13 height 13
radio input "true"
click at [1075, 241] on input "0" at bounding box center [1088, 249] width 132 height 30
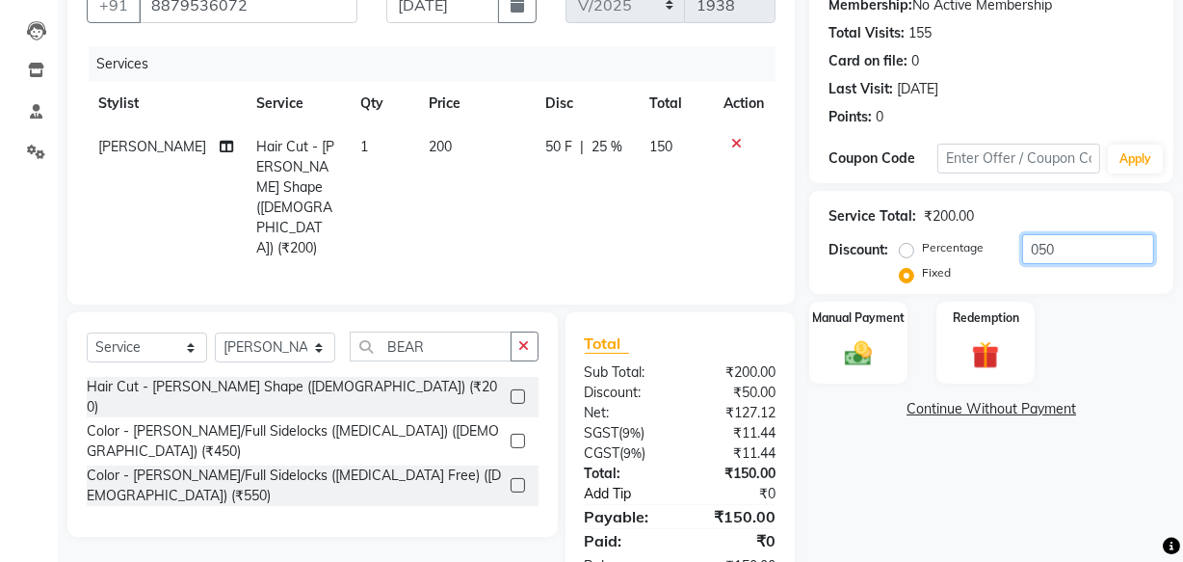
type input "050"
click at [636, 484] on link "Add Tip" at bounding box center [635, 494] width 128 height 20
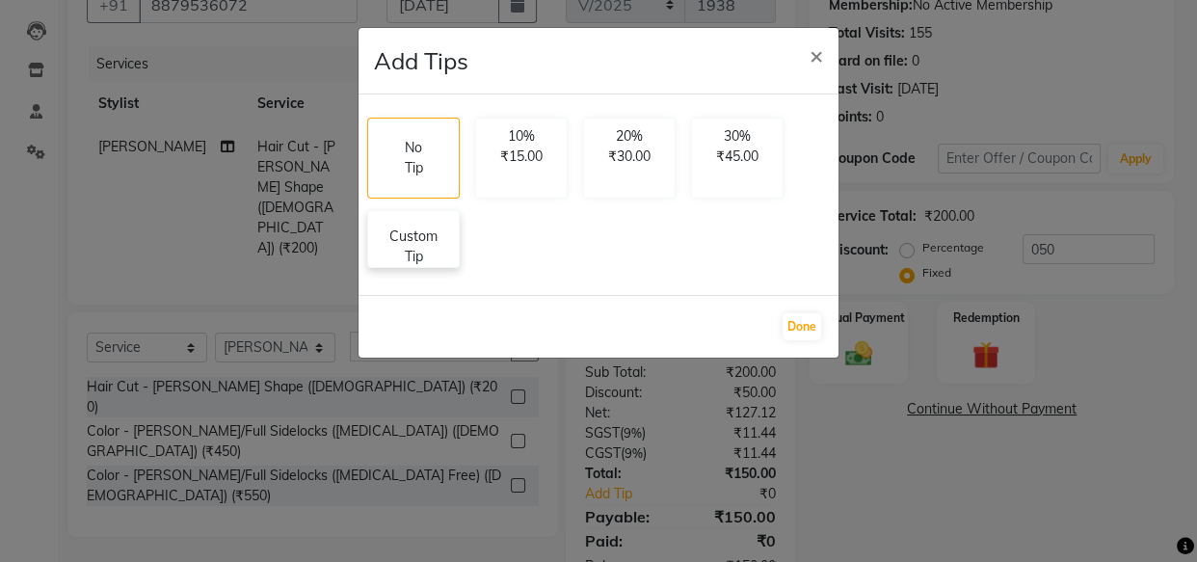
click at [439, 257] on p "Custom Tip" at bounding box center [413, 246] width 67 height 40
select select "18283"
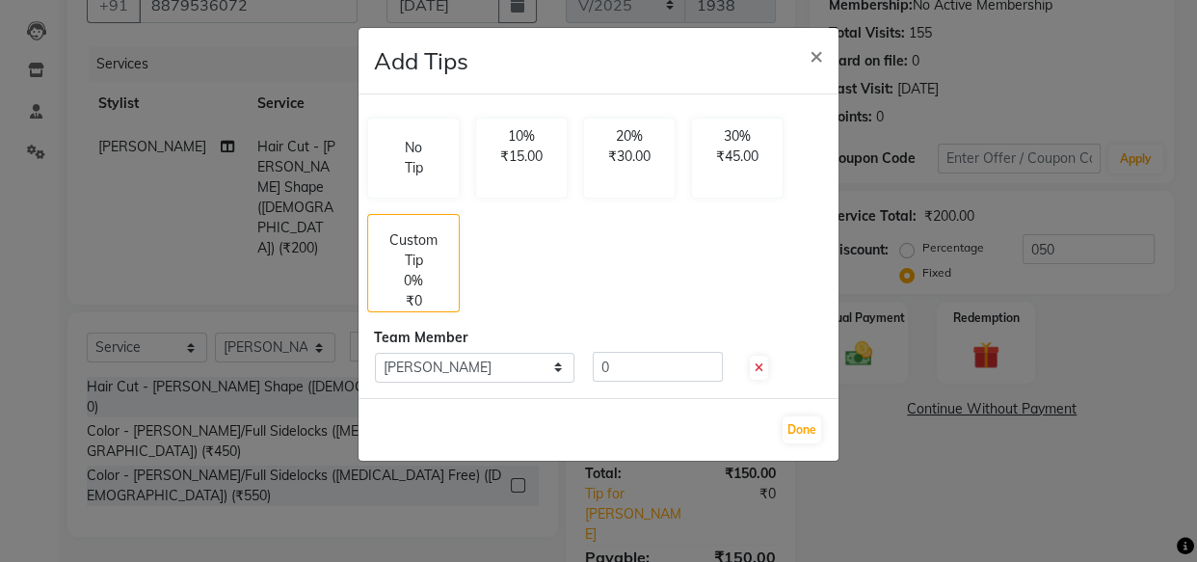
click at [693, 347] on div "No Tip 10% ₹15.00 20% ₹30.00 30% ₹45.00 Custom Tip 0% ₹0 Team Member Select MOB…" at bounding box center [598, 246] width 480 height 304
click at [669, 361] on input "0" at bounding box center [658, 367] width 130 height 30
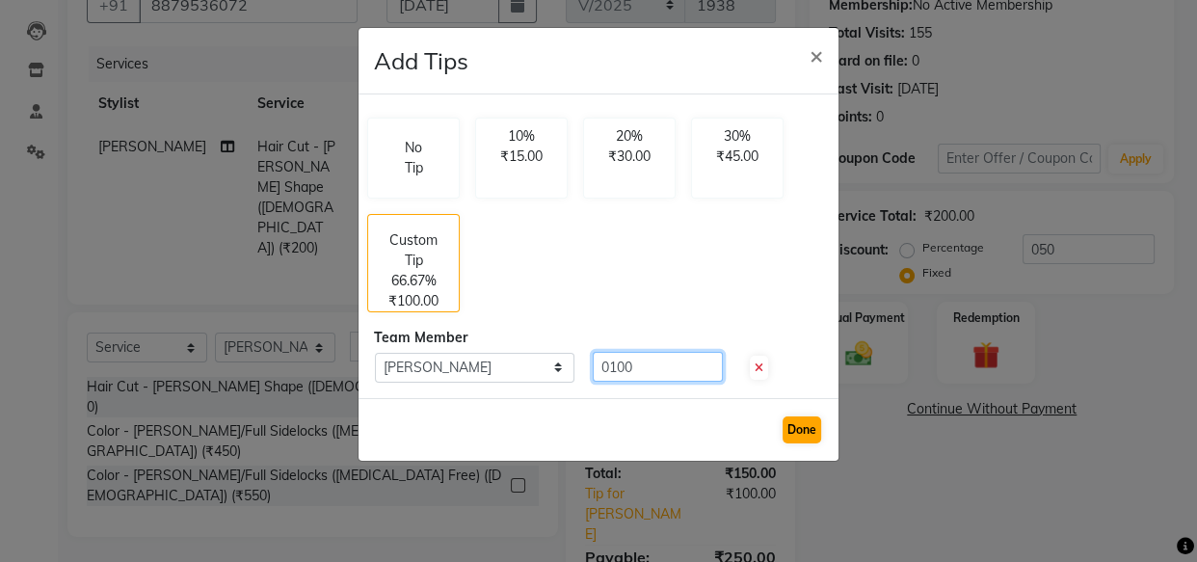
type input "0100"
click at [792, 428] on button "Done" at bounding box center [802, 429] width 39 height 27
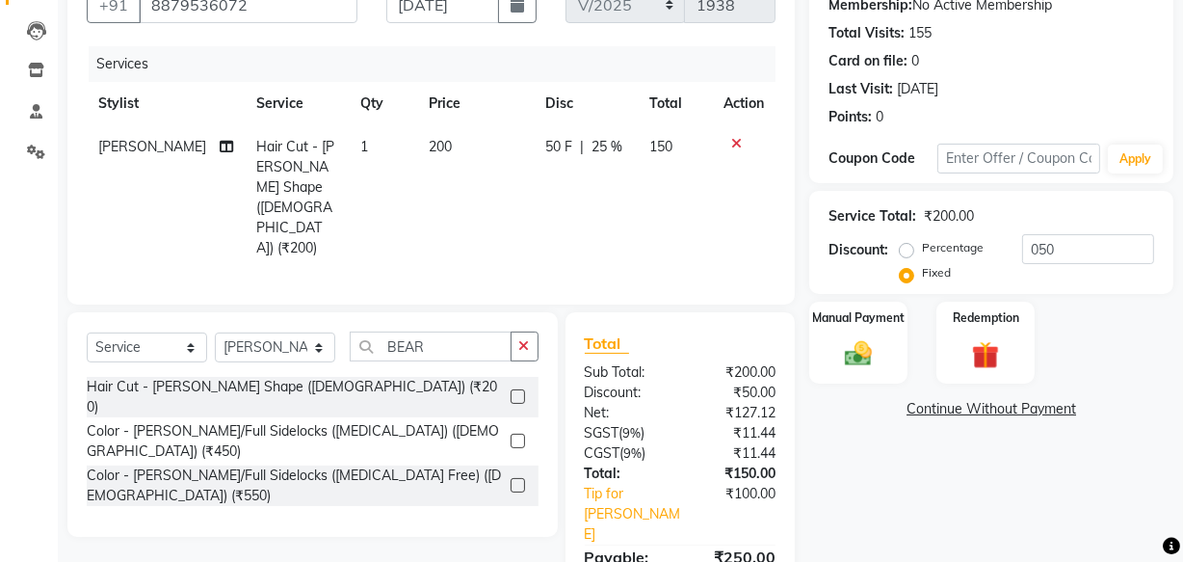
scroll to position [18, 0]
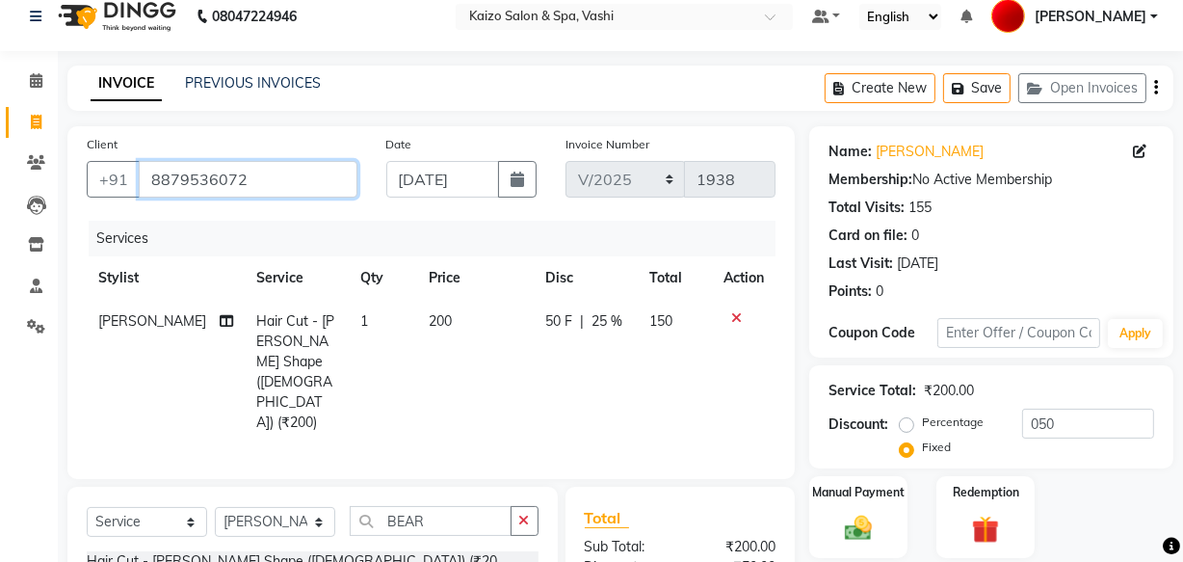
click at [146, 171] on input "8879536072" at bounding box center [248, 179] width 219 height 37
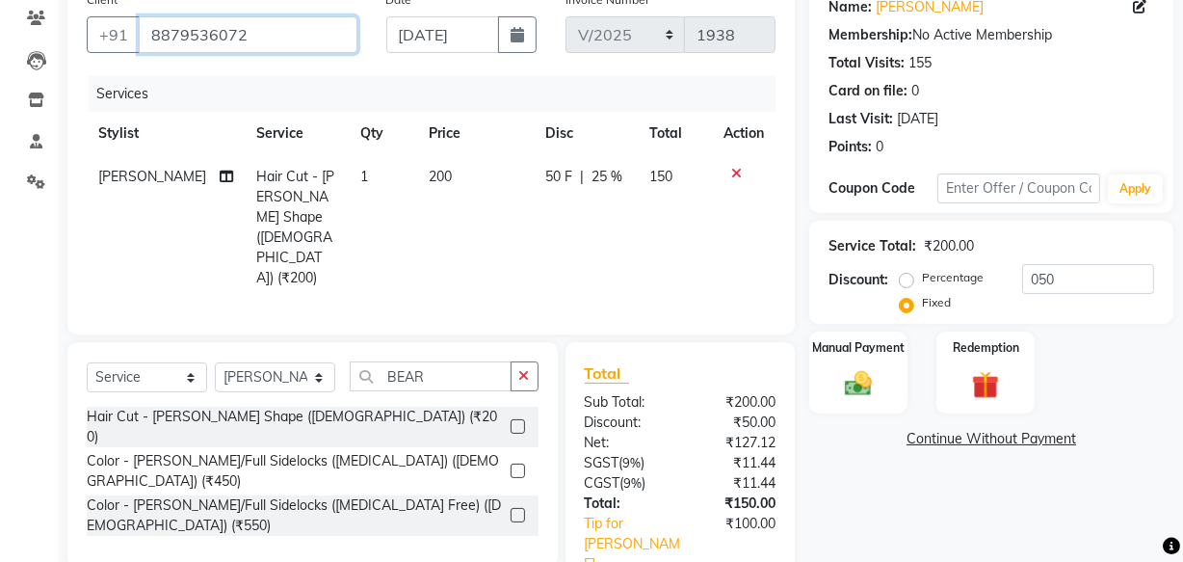
scroll to position [193, 0]
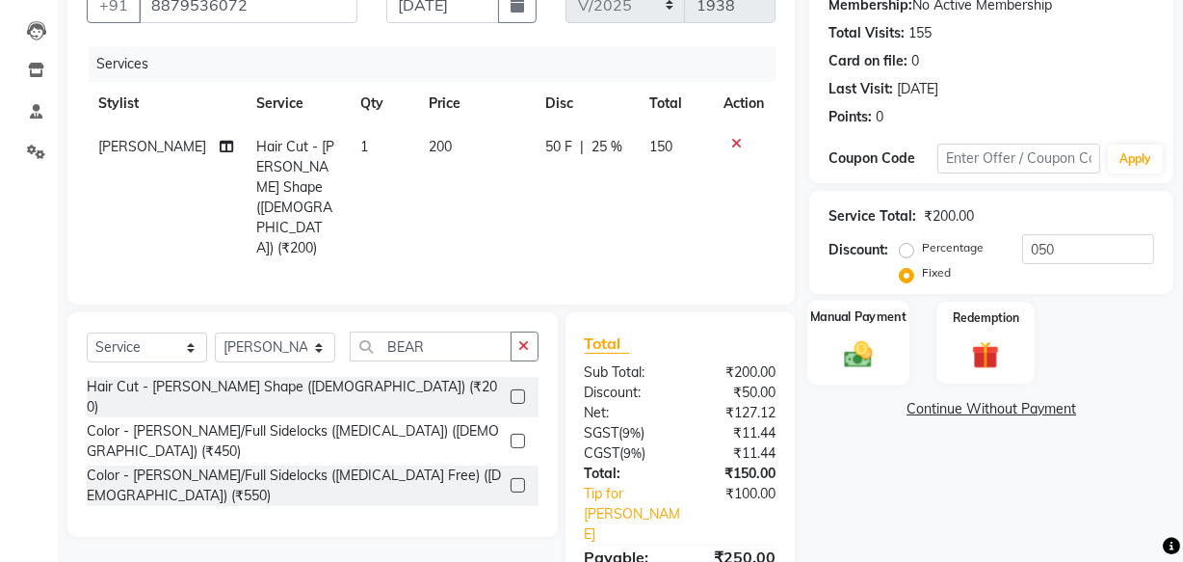
click at [836, 367] on img at bounding box center [859, 353] width 46 height 33
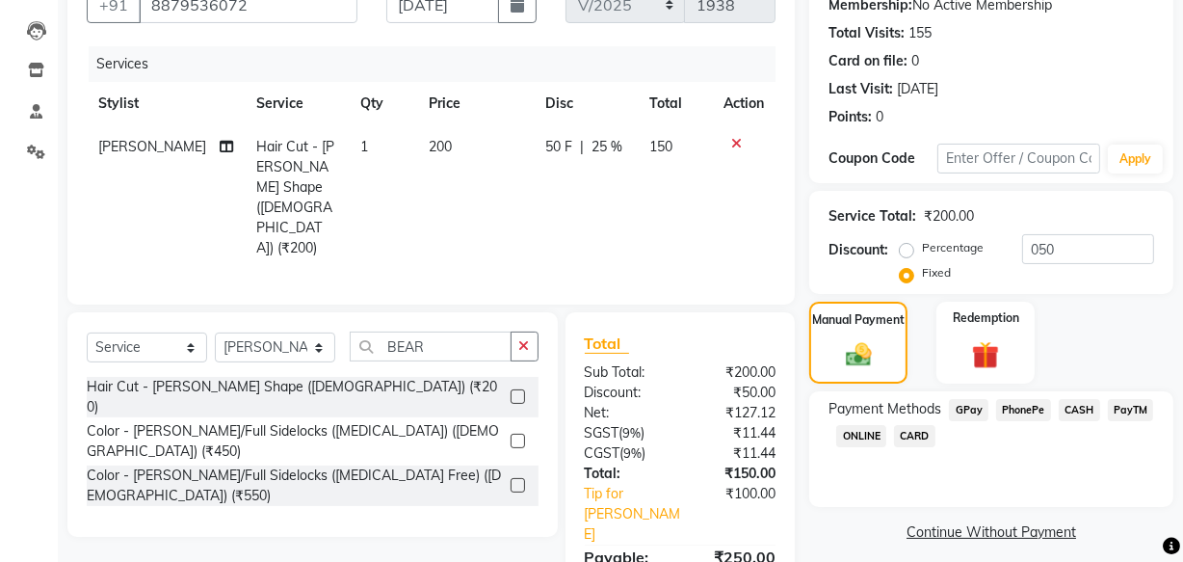
click at [1031, 413] on span "PhonePe" at bounding box center [1023, 410] width 55 height 22
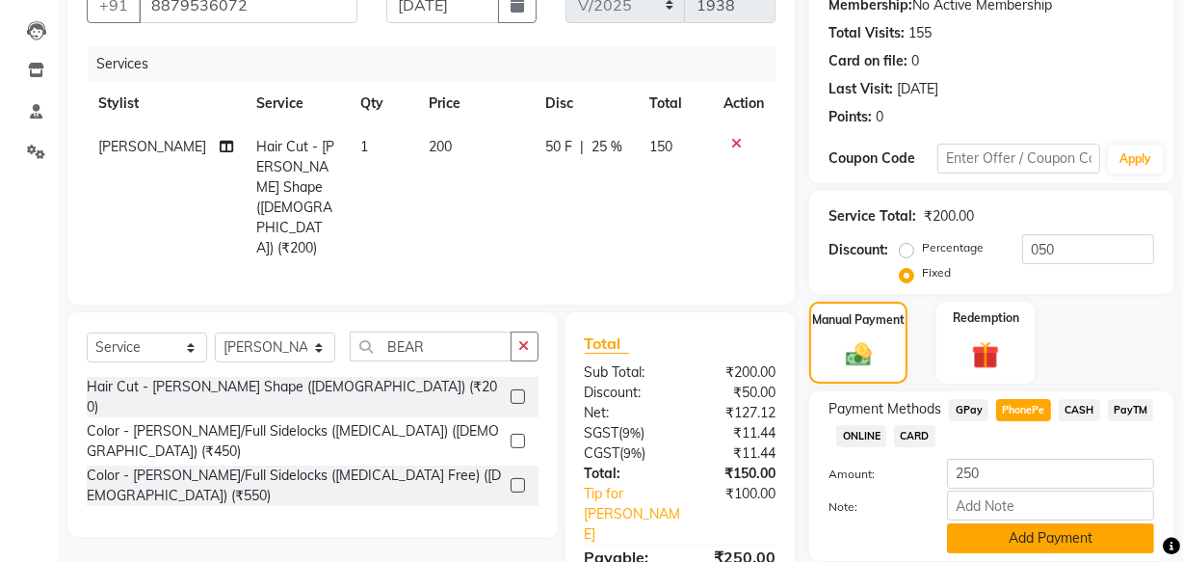
click at [976, 549] on button "Add Payment" at bounding box center [1050, 538] width 207 height 30
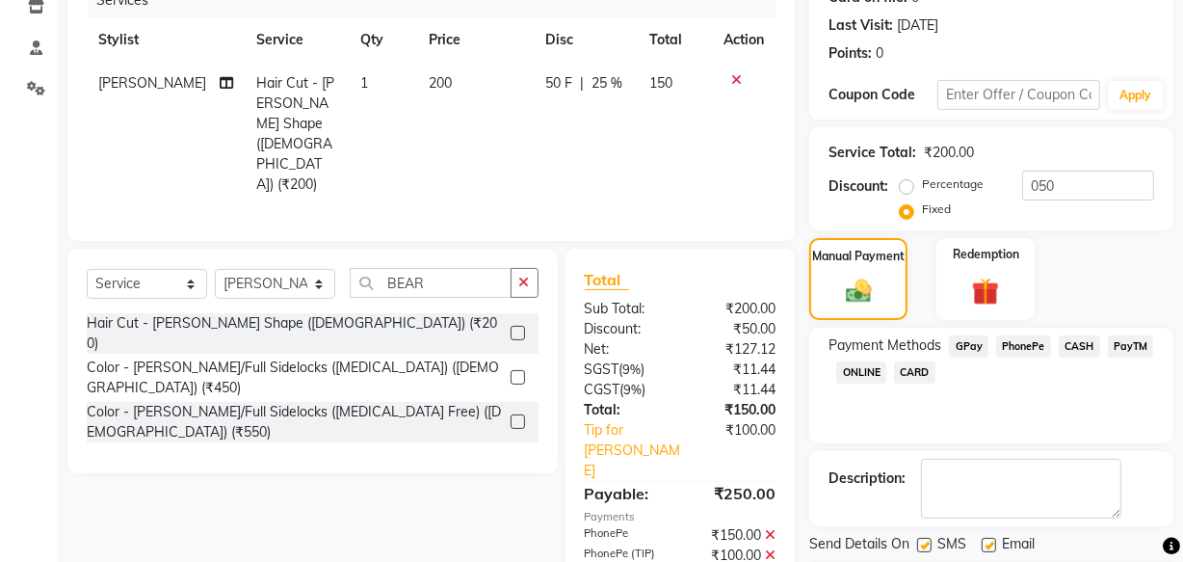
scroll to position [314, 0]
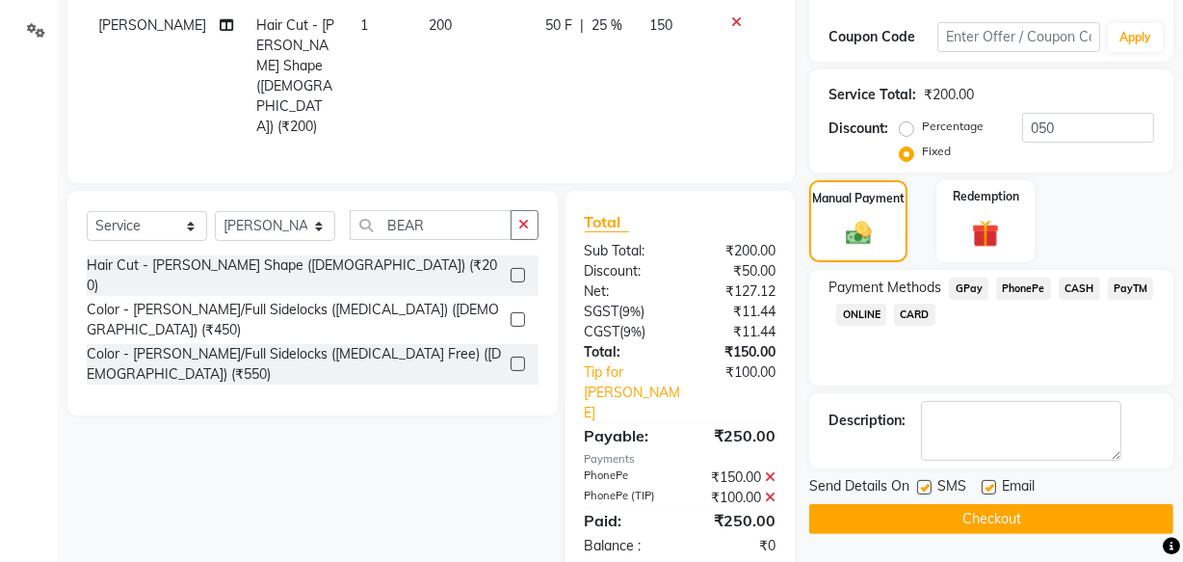
click at [985, 491] on label at bounding box center [989, 487] width 14 height 14
click at [985, 491] on input "checkbox" at bounding box center [988, 488] width 13 height 13
checkbox input "false"
click at [920, 487] on label at bounding box center [924, 487] width 14 height 14
click at [920, 487] on input "checkbox" at bounding box center [923, 488] width 13 height 13
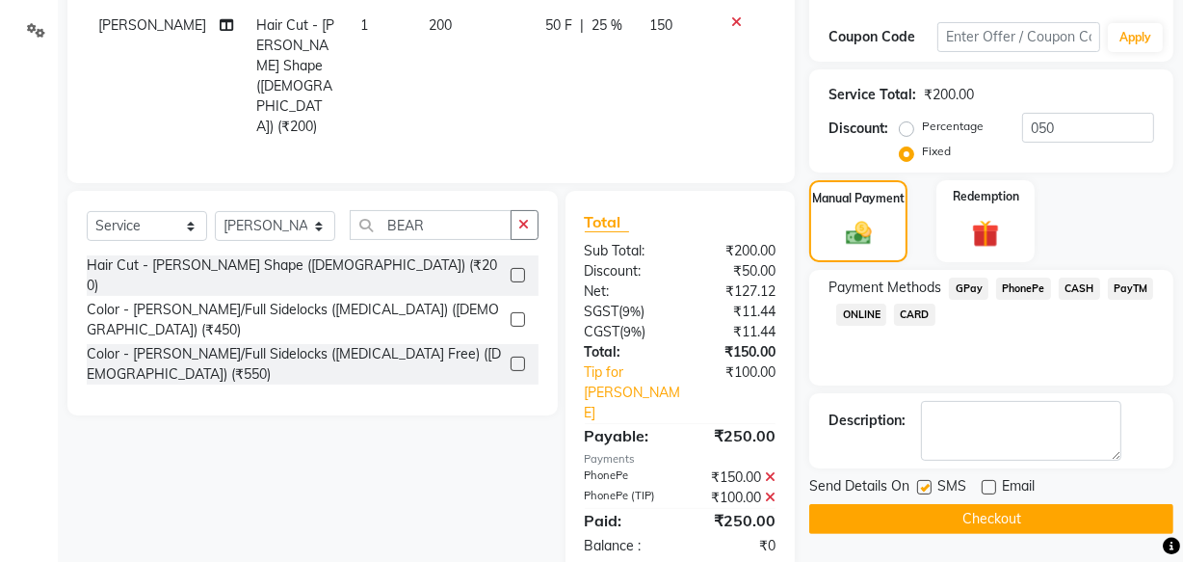
checkbox input "false"
click at [913, 508] on button "Checkout" at bounding box center [992, 519] width 364 height 30
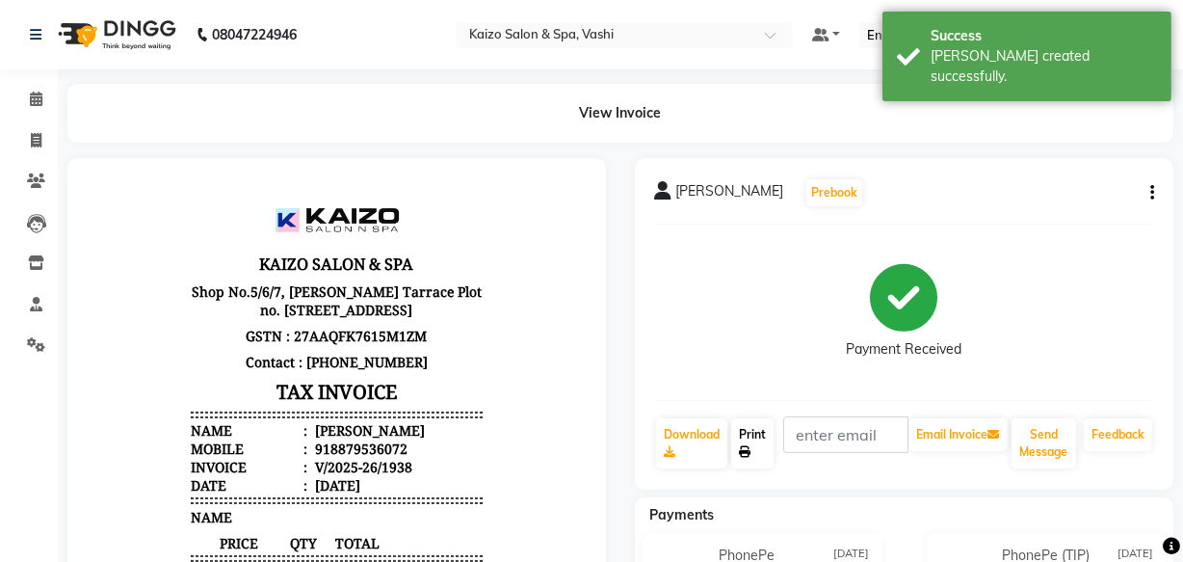
click at [761, 447] on link "Print" at bounding box center [752, 443] width 42 height 50
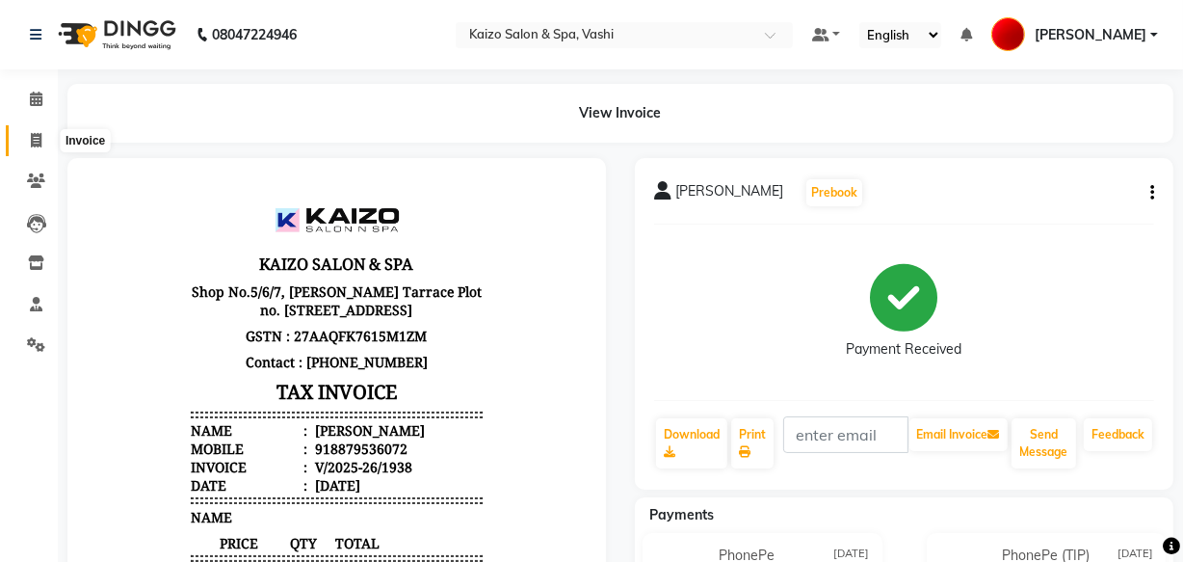
click at [39, 137] on icon at bounding box center [36, 140] width 11 height 14
select select "616"
select select "service"
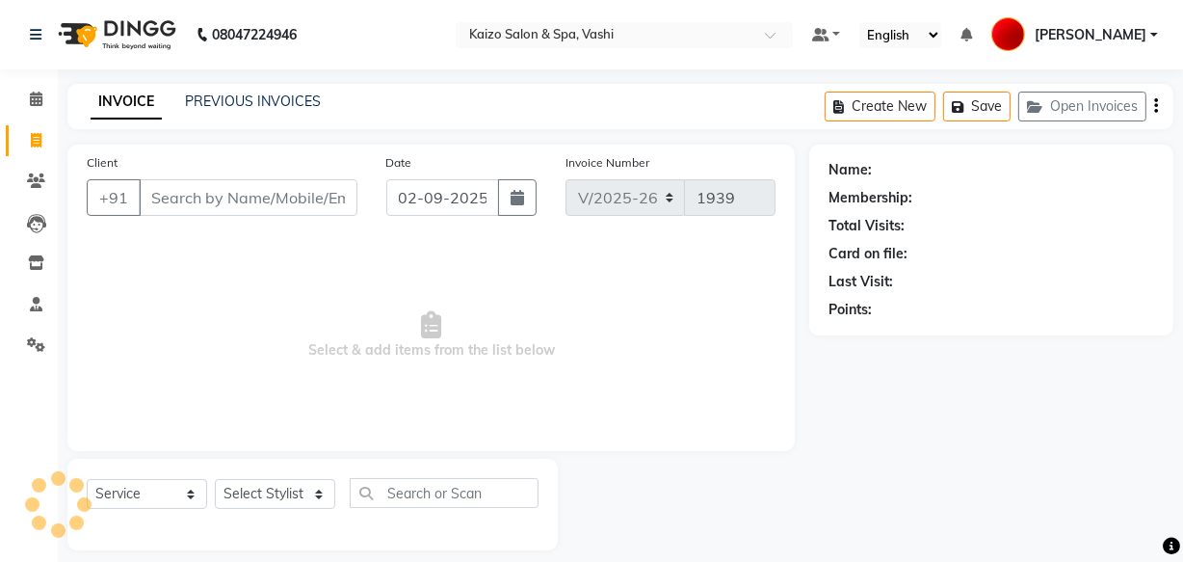
scroll to position [18, 0]
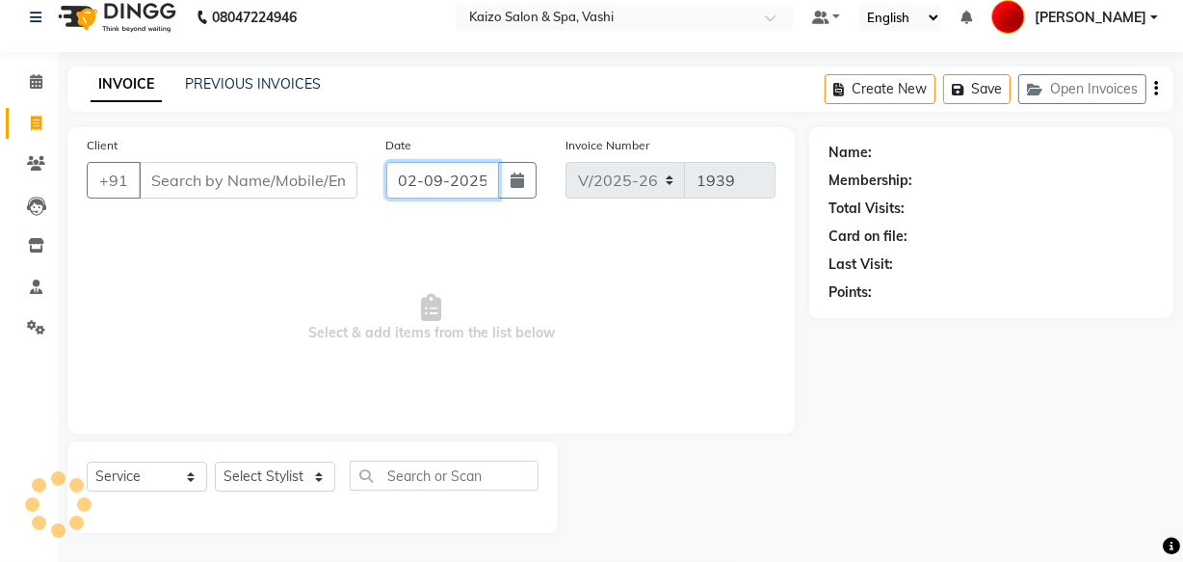
click at [476, 174] on input "02-09-2025" at bounding box center [442, 180] width 113 height 37
select select "9"
select select "2025"
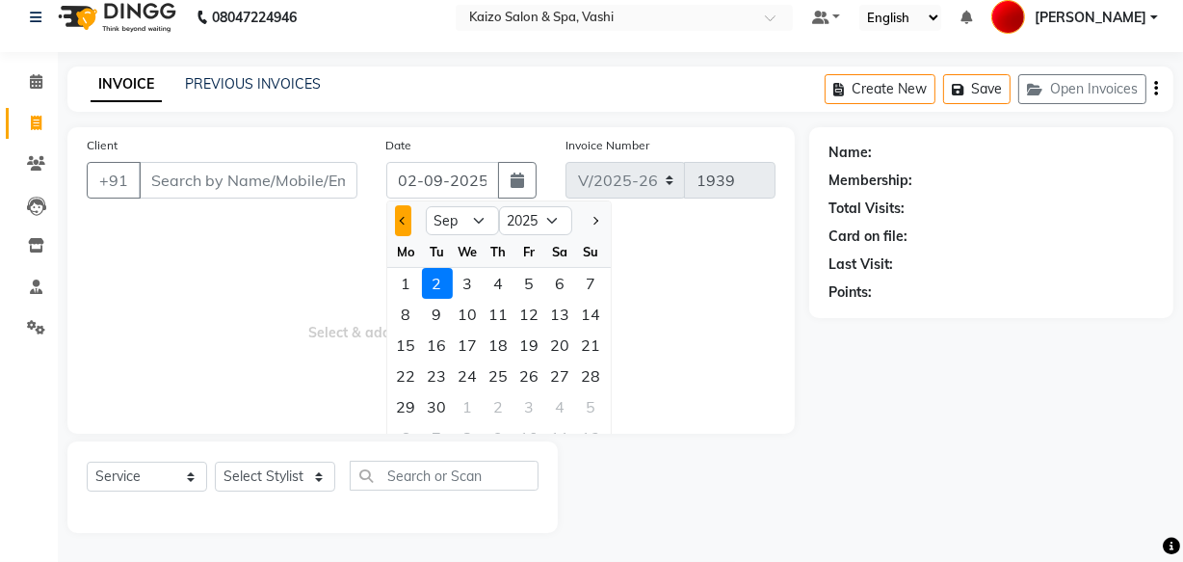
click at [399, 221] on button "Previous month" at bounding box center [403, 220] width 16 height 31
select select "8"
click at [584, 411] on div "31" at bounding box center [591, 406] width 31 height 31
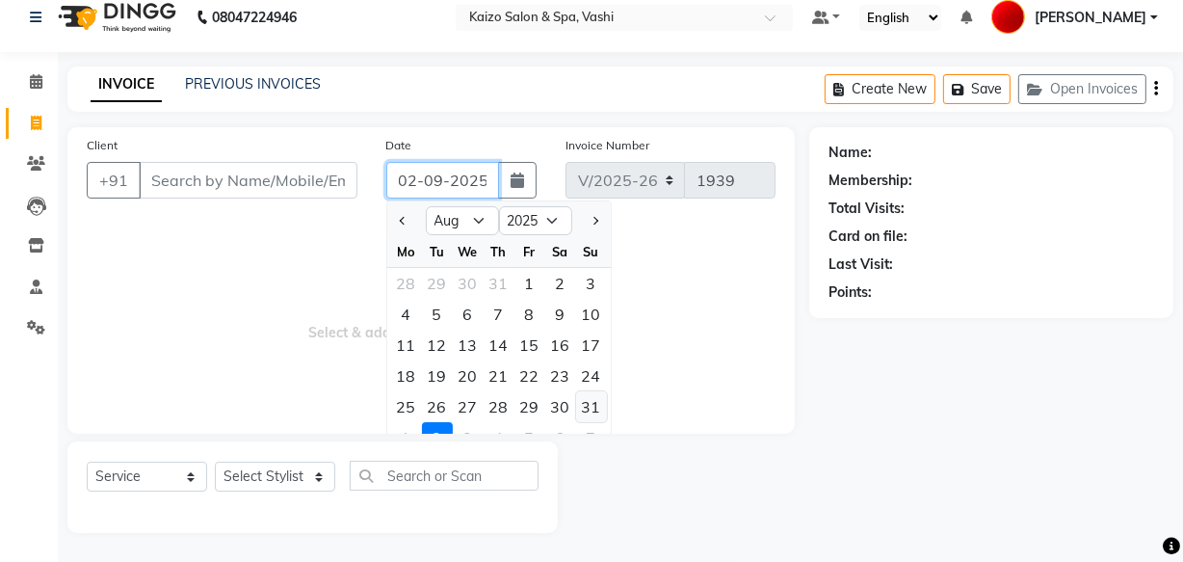
type input "[DATE]"
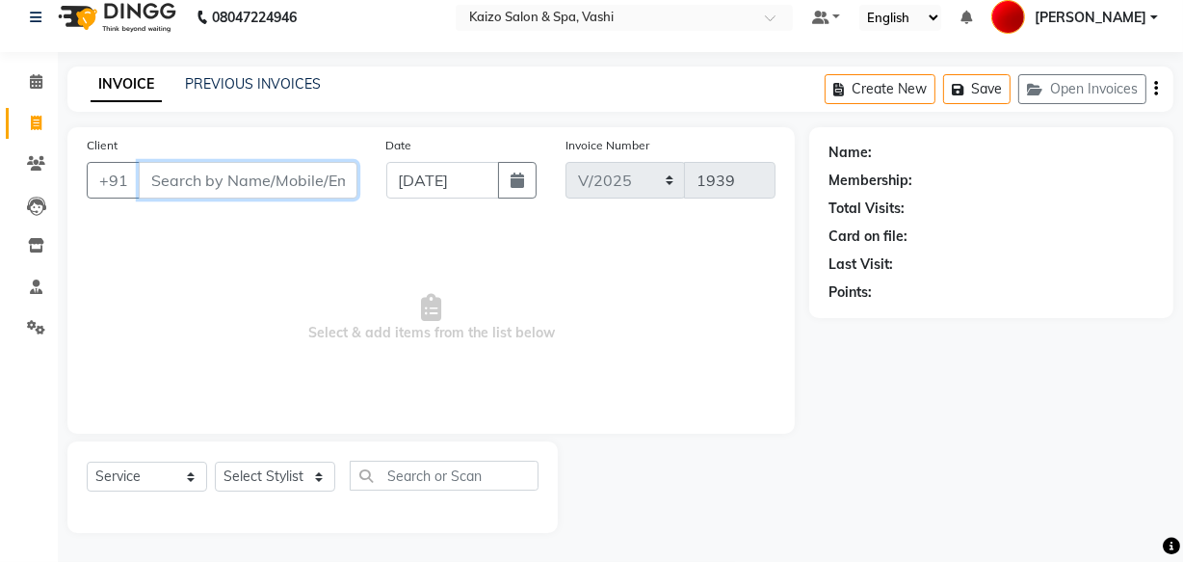
click at [260, 179] on input "Client" at bounding box center [248, 180] width 219 height 37
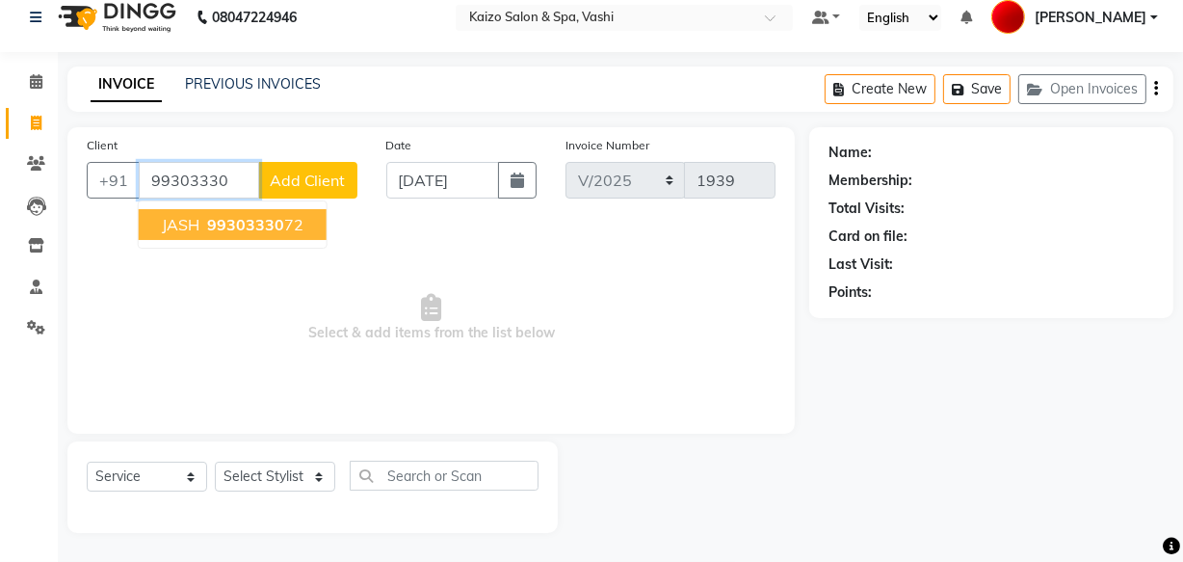
click at [257, 221] on span "99303330" at bounding box center [245, 224] width 77 height 19
type input "9930333072"
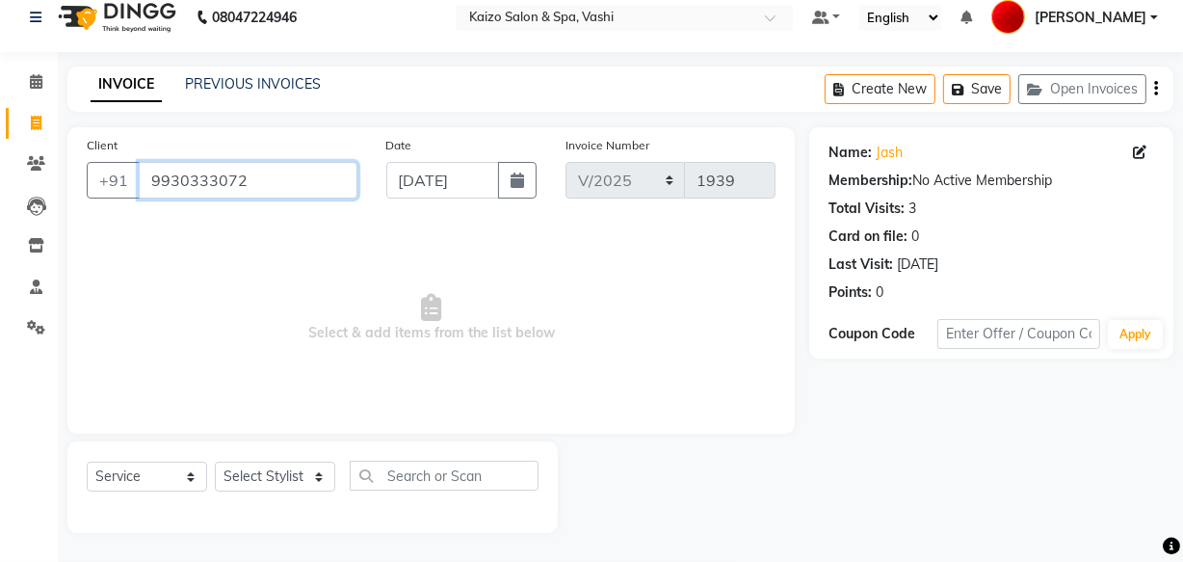
click at [208, 180] on input "9930333072" at bounding box center [248, 180] width 219 height 37
click at [275, 471] on select "Select Stylist AARTI GAURI GUFRAN IFTESHA KAIZO VASHI MAAM MOBIN SANJANA WARIS …" at bounding box center [275, 477] width 120 height 30
select select "20760"
click at [215, 462] on select "Select Stylist AARTI GAURI GUFRAN IFTESHA KAIZO VASHI MAAM MOBIN SANJANA WARIS …" at bounding box center [275, 477] width 120 height 30
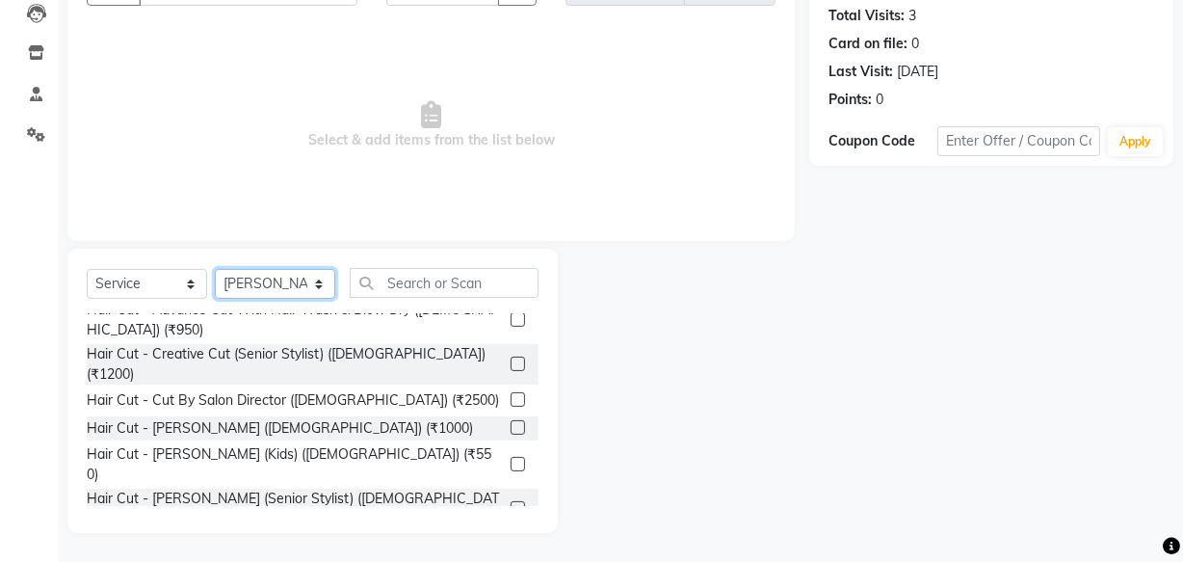
scroll to position [174, 0]
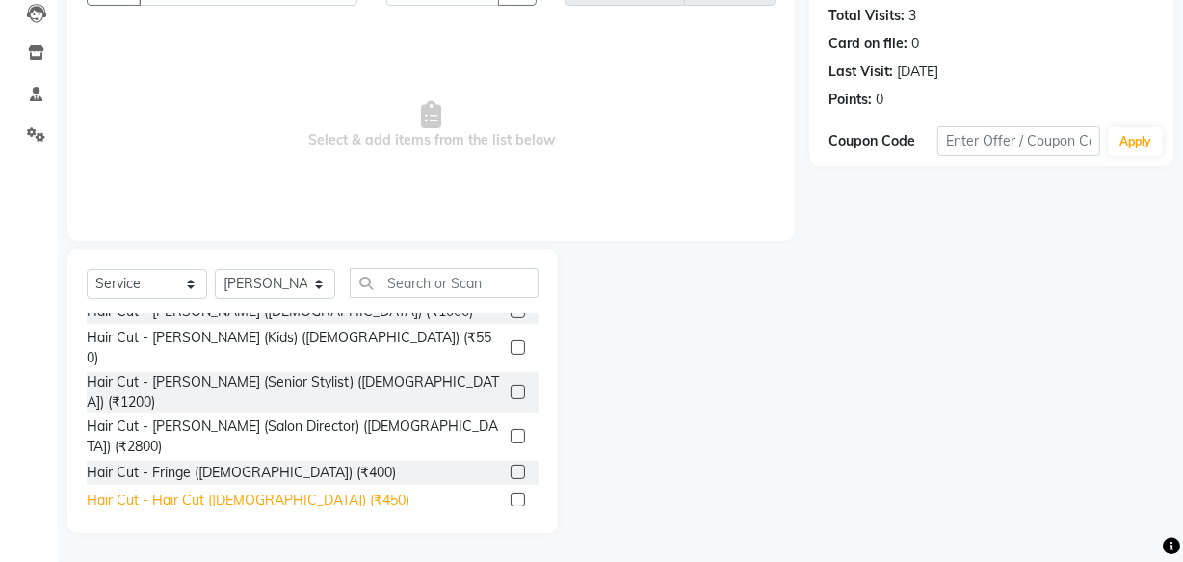
click at [183, 491] on div "Hair Cut - Hair Cut (Male) (₹450)" at bounding box center [248, 501] width 323 height 20
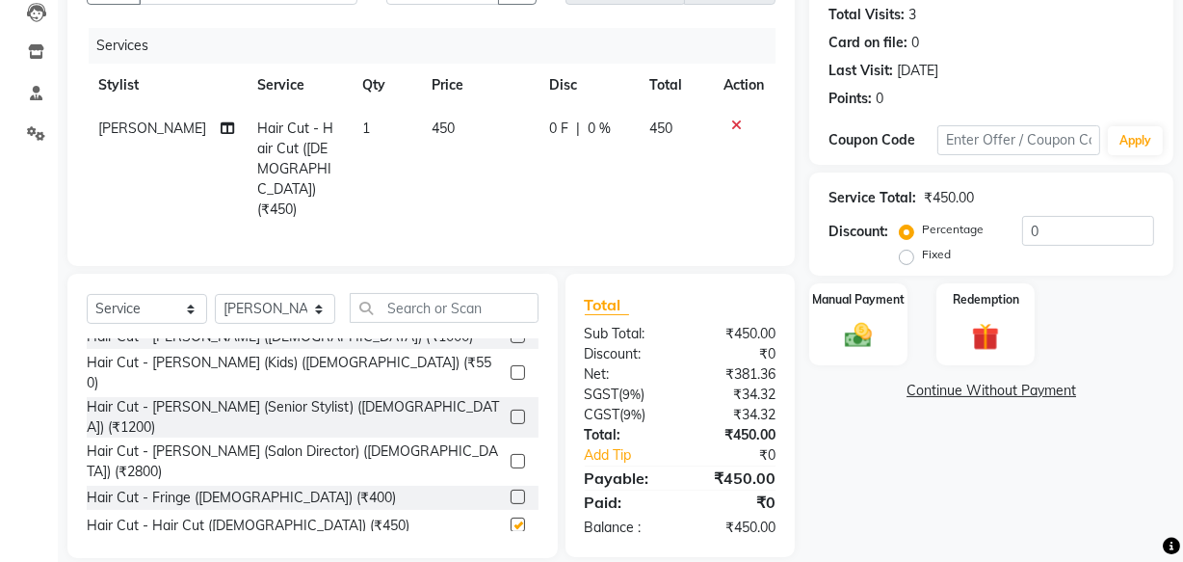
checkbox input "false"
click at [405, 293] on input "text" at bounding box center [444, 308] width 189 height 30
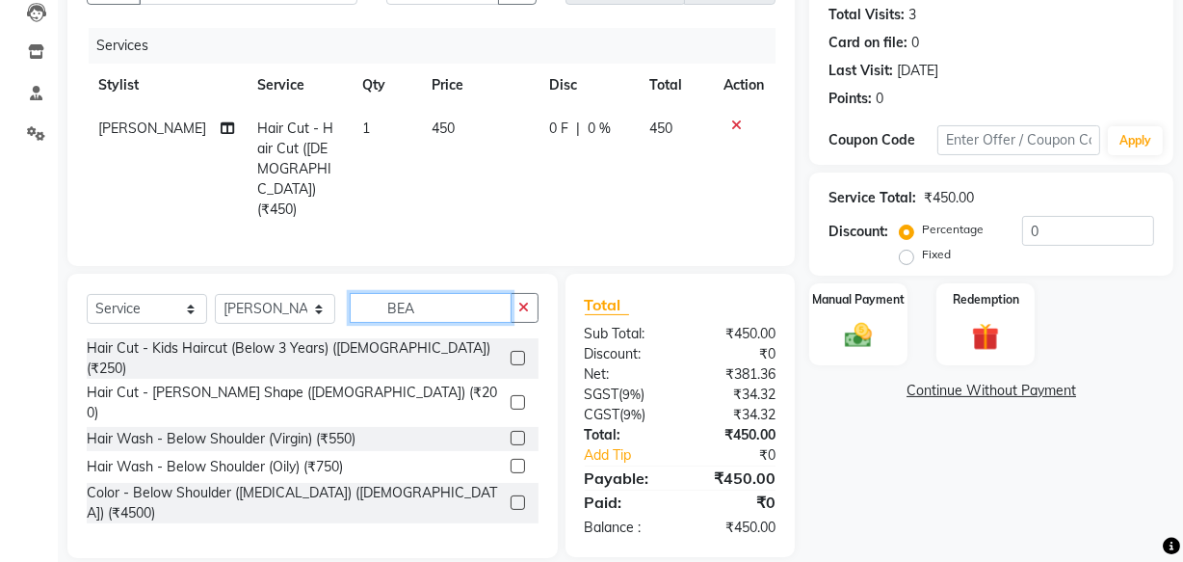
scroll to position [210, 0]
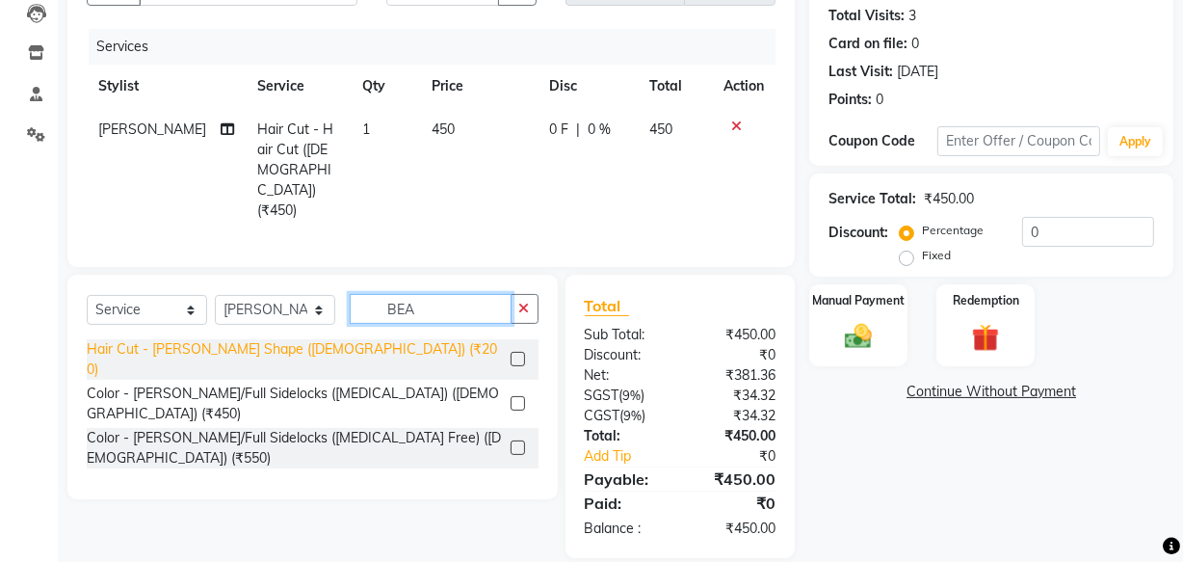
type input "BEA"
click at [134, 339] on div "Hair Cut - Beard Shape (Male) (₹200)" at bounding box center [295, 359] width 416 height 40
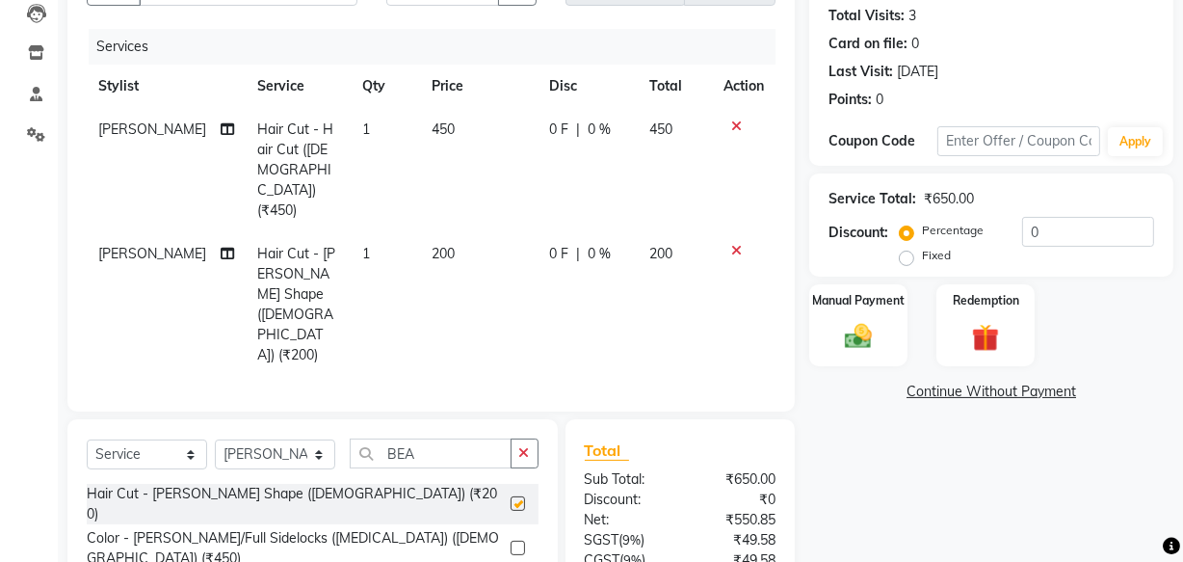
checkbox input "false"
click at [809, 330] on div "Manual Payment Redemption" at bounding box center [991, 325] width 393 height 82
click at [832, 331] on div "Manual Payment" at bounding box center [859, 325] width 102 height 86
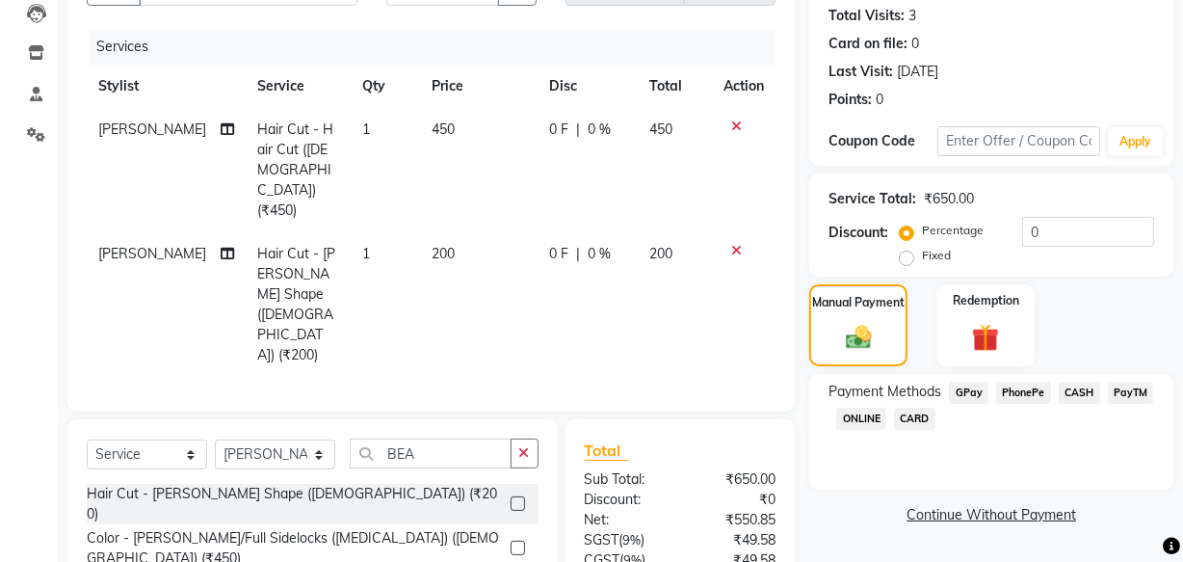
click at [1041, 394] on span "PhonePe" at bounding box center [1023, 393] width 55 height 22
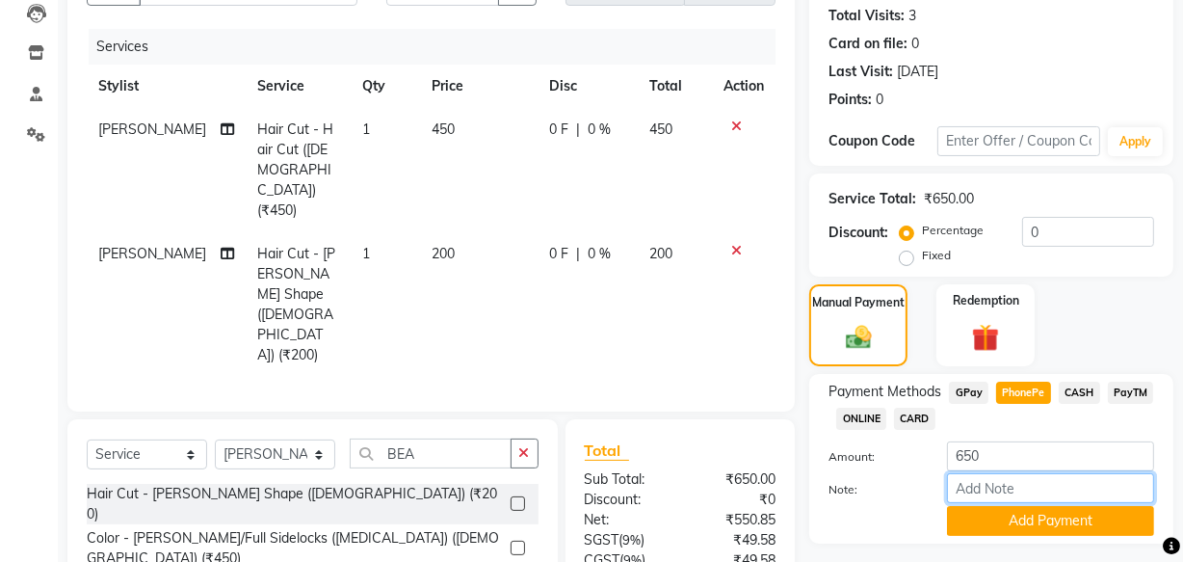
click at [981, 501] on input "Note:" at bounding box center [1050, 488] width 207 height 30
click at [978, 525] on button "Add Payment" at bounding box center [1050, 521] width 207 height 30
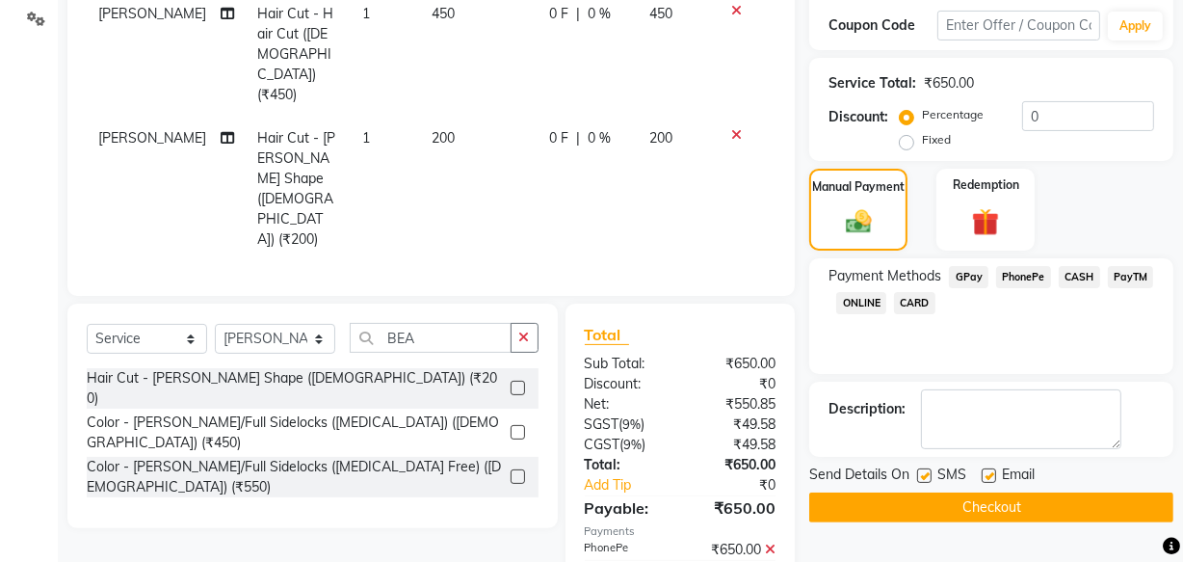
scroll to position [332, 0]
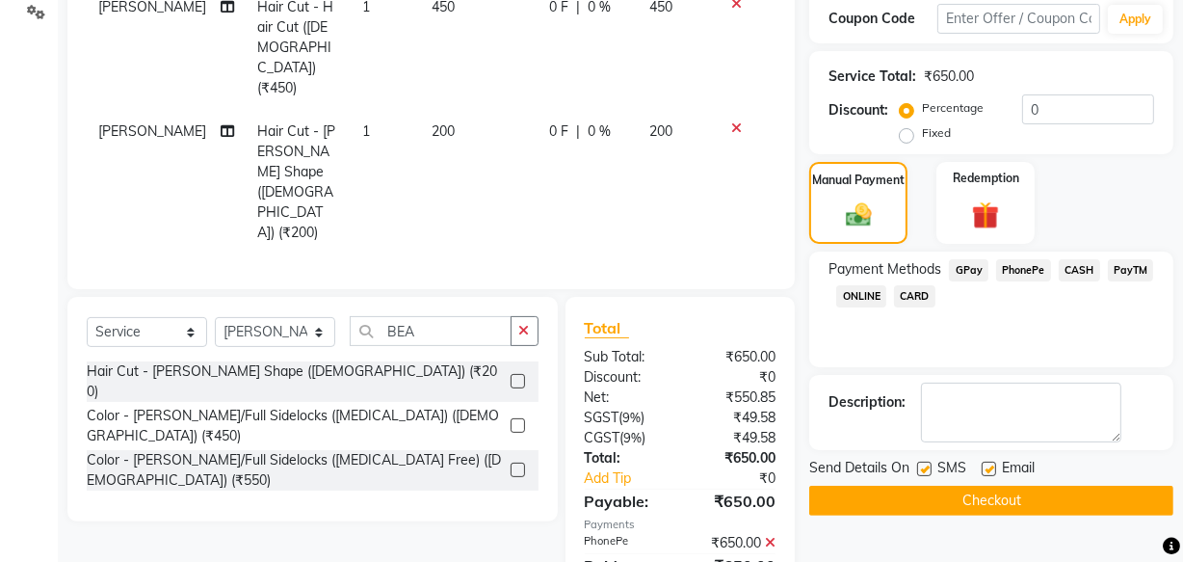
click at [985, 469] on label at bounding box center [989, 469] width 14 height 14
click at [985, 469] on input "checkbox" at bounding box center [988, 470] width 13 height 13
checkbox input "false"
click at [916, 471] on div "Send Details On SMS Email" at bounding box center [992, 470] width 364 height 24
click at [924, 465] on label at bounding box center [924, 469] width 14 height 14
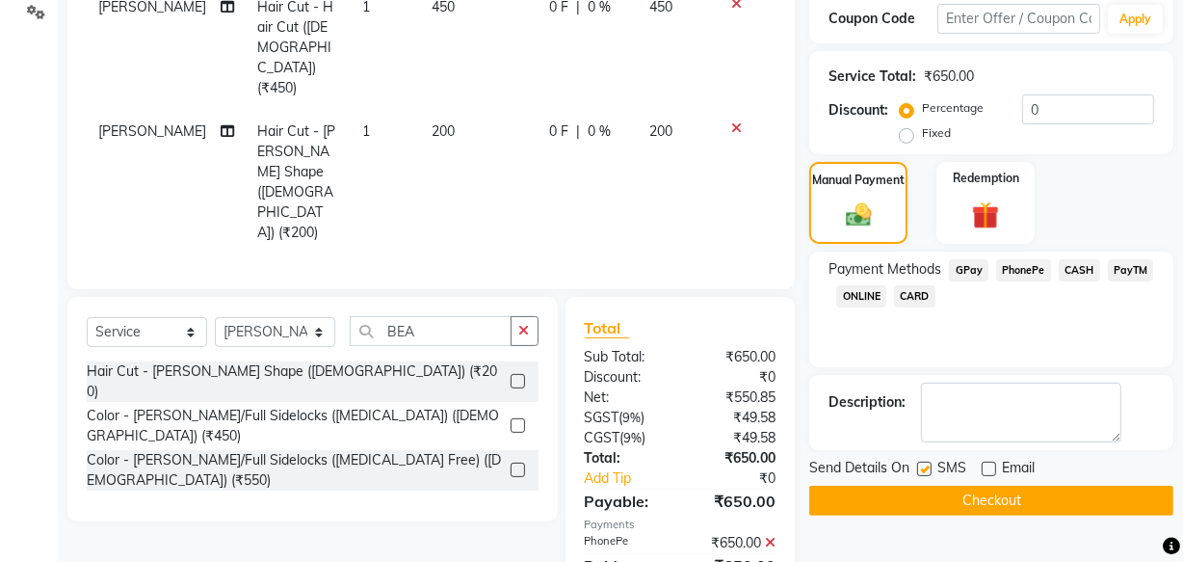
click at [924, 465] on input "checkbox" at bounding box center [923, 470] width 13 height 13
checkbox input "false"
click at [908, 499] on button "Checkout" at bounding box center [992, 501] width 364 height 30
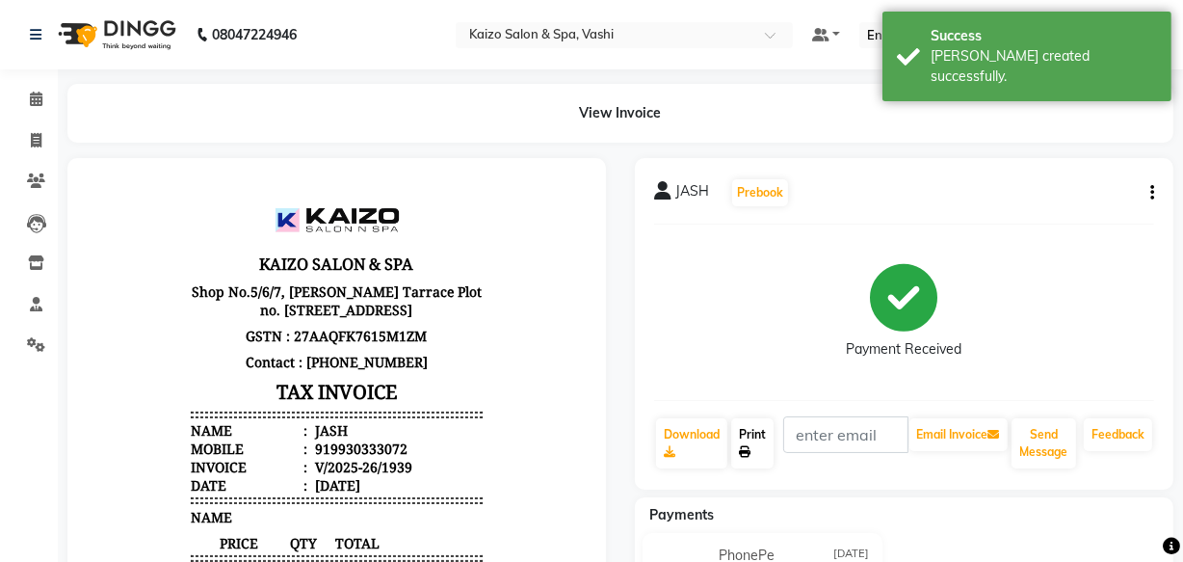
click at [752, 431] on link "Print" at bounding box center [752, 443] width 42 height 50
click at [31, 140] on icon at bounding box center [36, 140] width 11 height 14
select select "616"
select select "service"
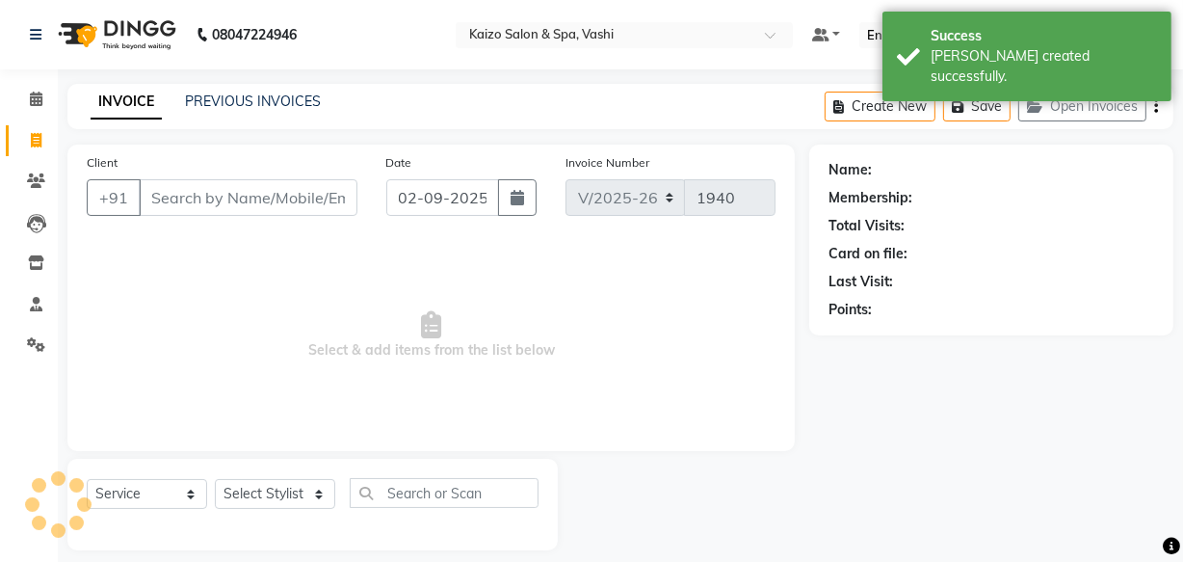
scroll to position [18, 0]
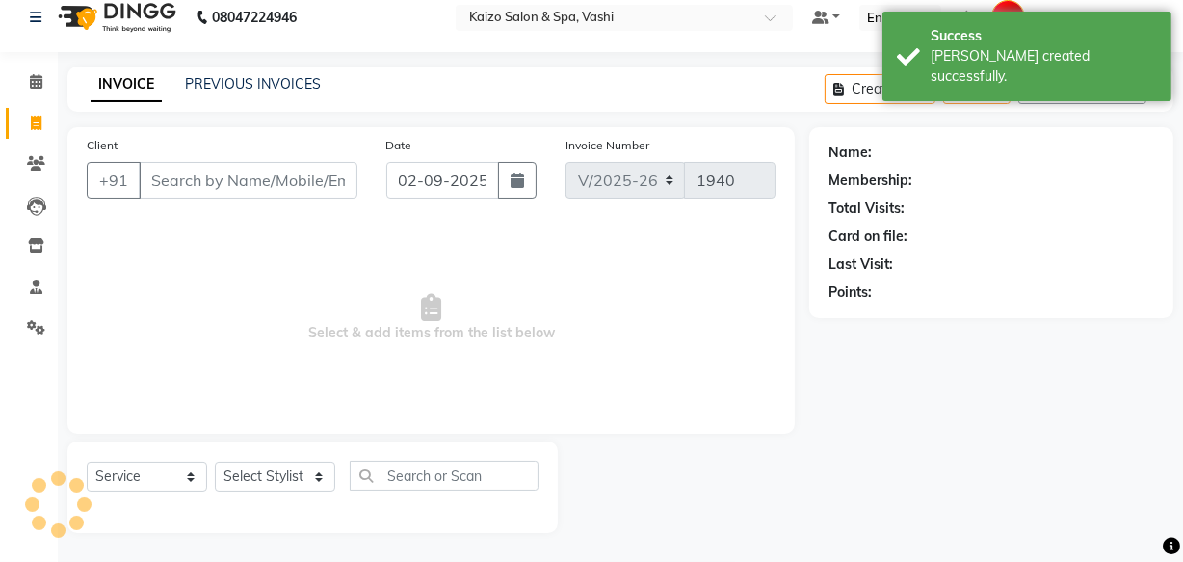
click at [471, 204] on div "Date 02-09-2025" at bounding box center [461, 174] width 179 height 79
click at [471, 184] on input "02-09-2025" at bounding box center [442, 180] width 113 height 37
select select "9"
select select "2025"
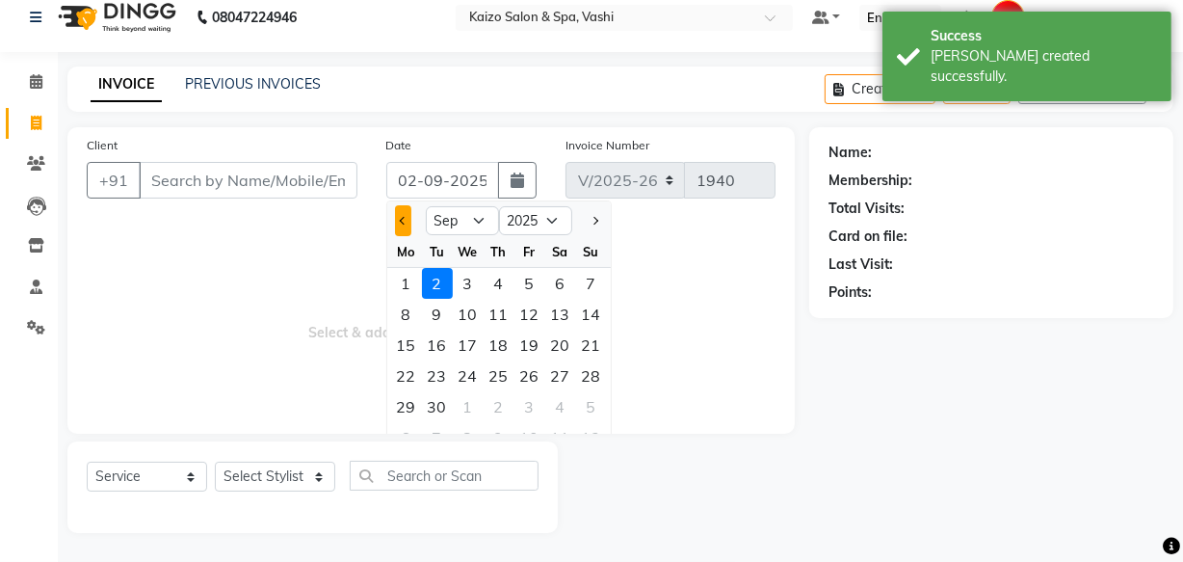
click at [401, 221] on span "Previous month" at bounding box center [403, 221] width 8 height 8
select select "8"
click at [577, 403] on div "31" at bounding box center [591, 406] width 31 height 31
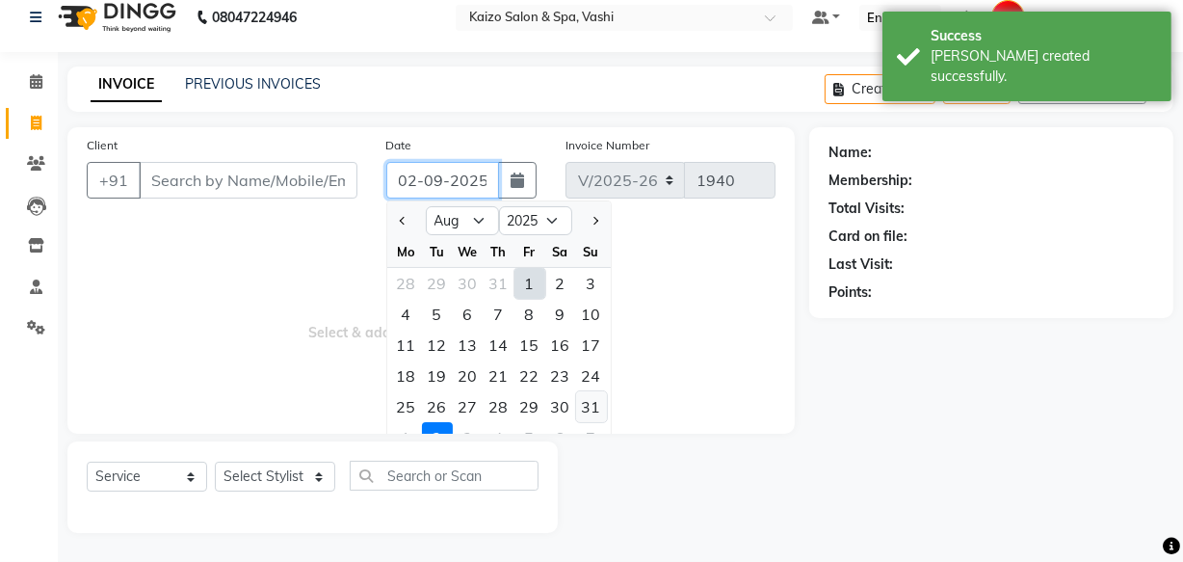
type input "[DATE]"
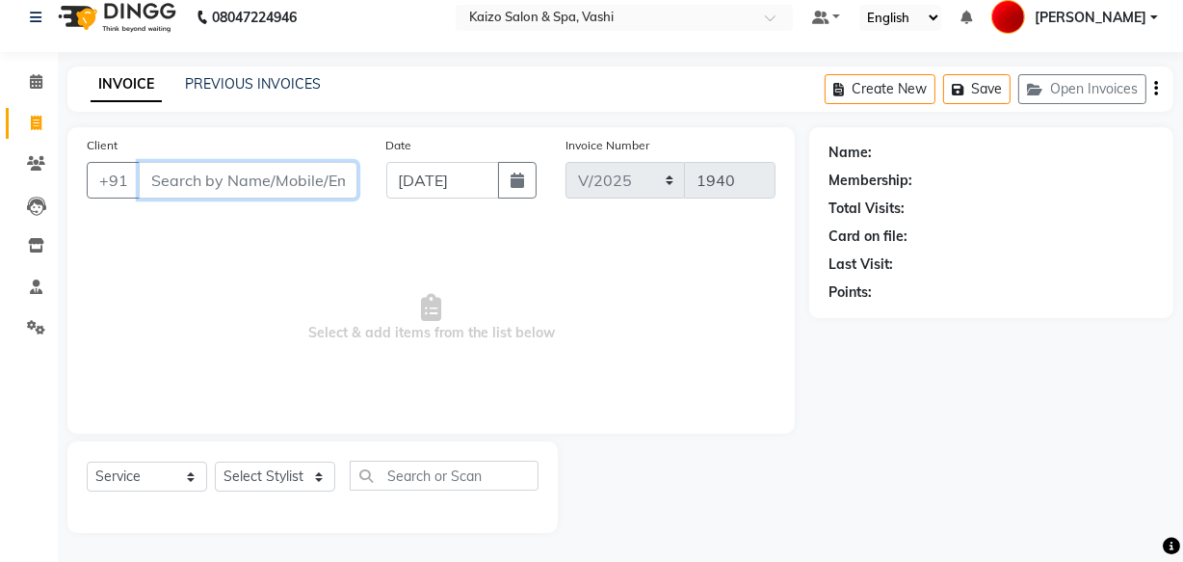
click at [263, 180] on input "Client" at bounding box center [248, 180] width 219 height 37
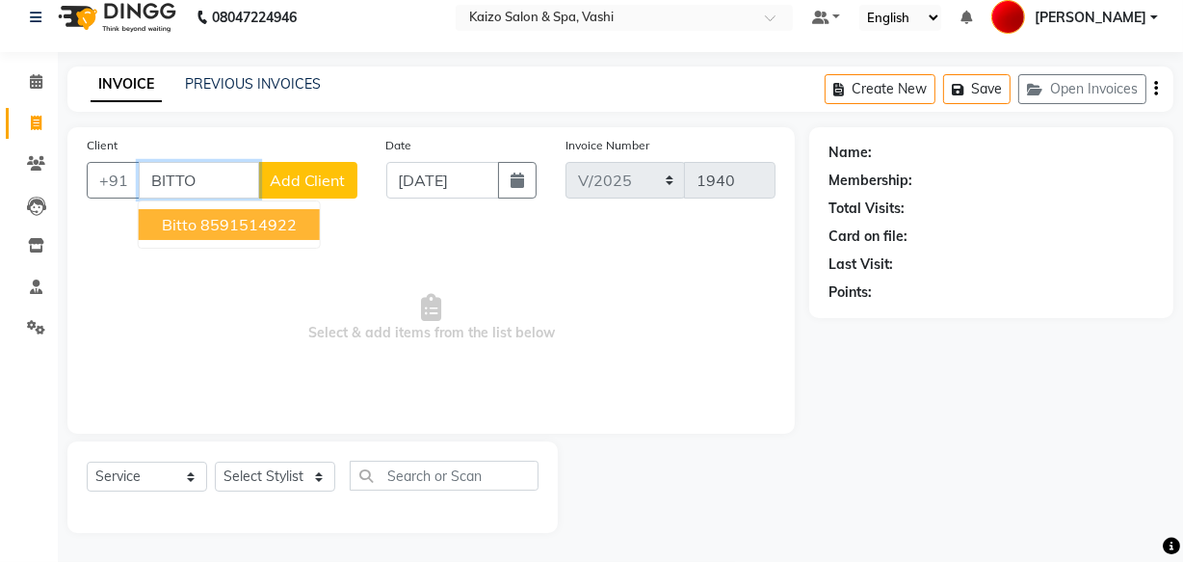
click at [196, 223] on button "bitto 8591514922" at bounding box center [229, 224] width 181 height 31
type input "8591514922"
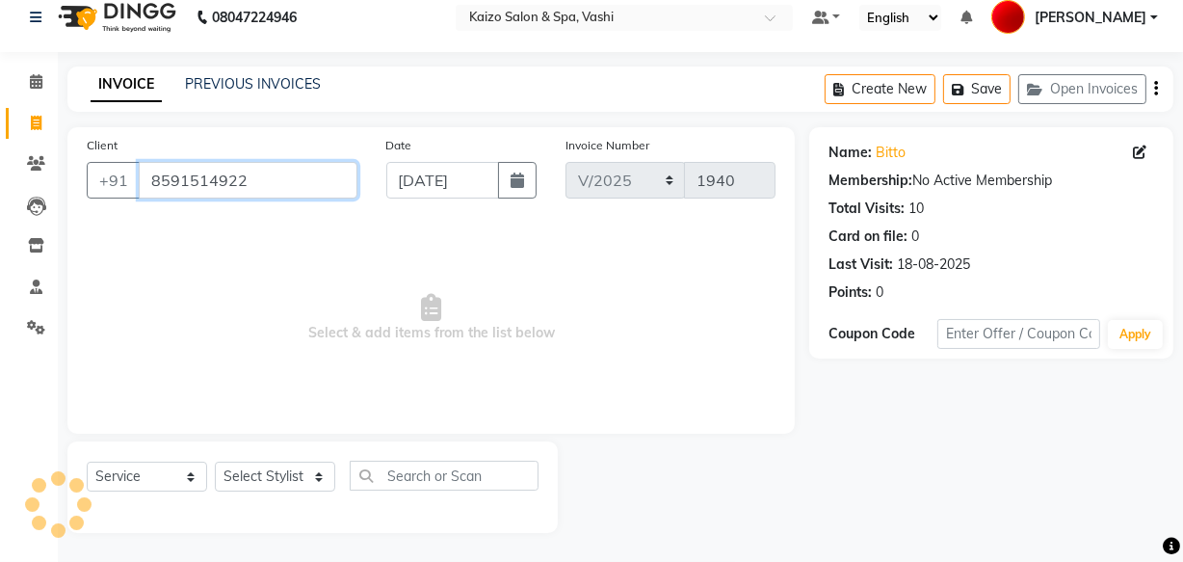
click at [186, 176] on input "8591514922" at bounding box center [248, 180] width 219 height 37
click at [317, 461] on div "Select Service Product Membership Package Voucher Prepaid Gift Card Select Styl…" at bounding box center [313, 483] width 452 height 45
drag, startPoint x: 251, startPoint y: 450, endPoint x: 258, endPoint y: 459, distance: 11.6
click at [251, 451] on div "Select Service Product Membership Package Voucher Prepaid Gift Card Select Styl…" at bounding box center [312, 487] width 491 height 92
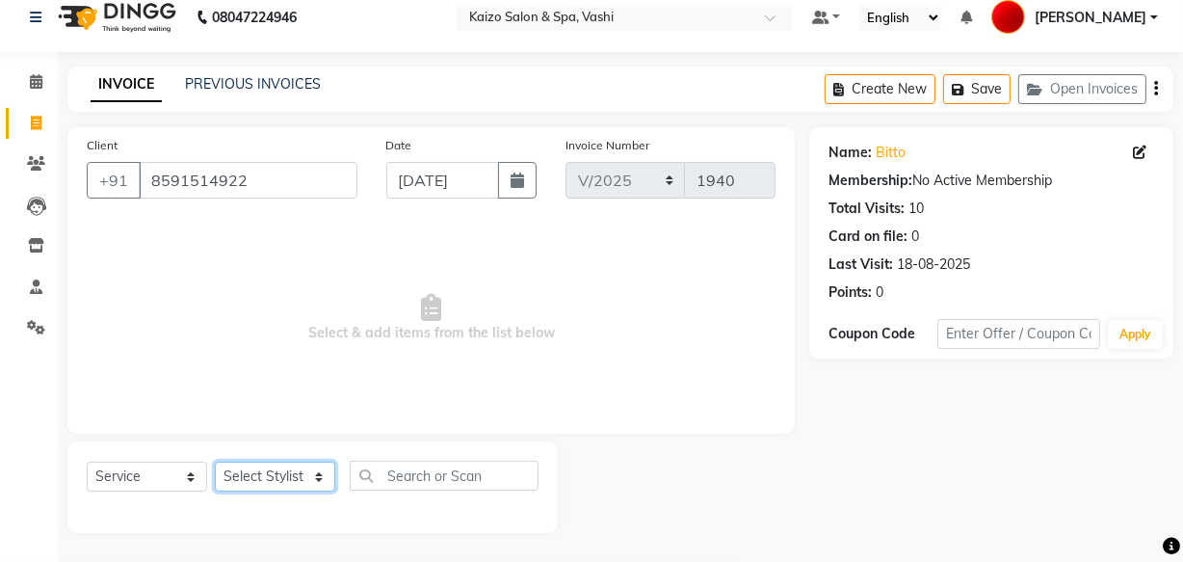
drag, startPoint x: 260, startPoint y: 474, endPoint x: 262, endPoint y: 462, distance: 12.7
click at [260, 472] on select "Select Stylist AARTI GAURI GUFRAN IFTESHA KAIZO VASHI MAAM MOBIN SANJANA WARIS …" at bounding box center [275, 477] width 120 height 30
select select "18283"
click at [215, 462] on select "Select Stylist AARTI GAURI GUFRAN IFTESHA KAIZO VASHI MAAM MOBIN SANJANA WARIS …" at bounding box center [275, 477] width 120 height 30
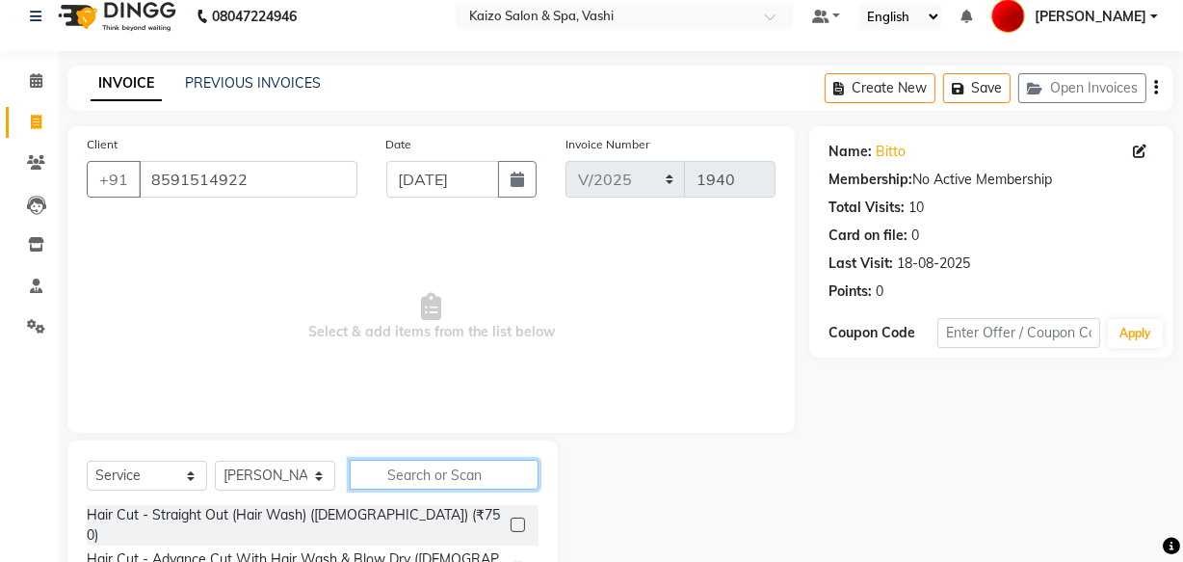
click at [420, 481] on input "text" at bounding box center [444, 475] width 189 height 30
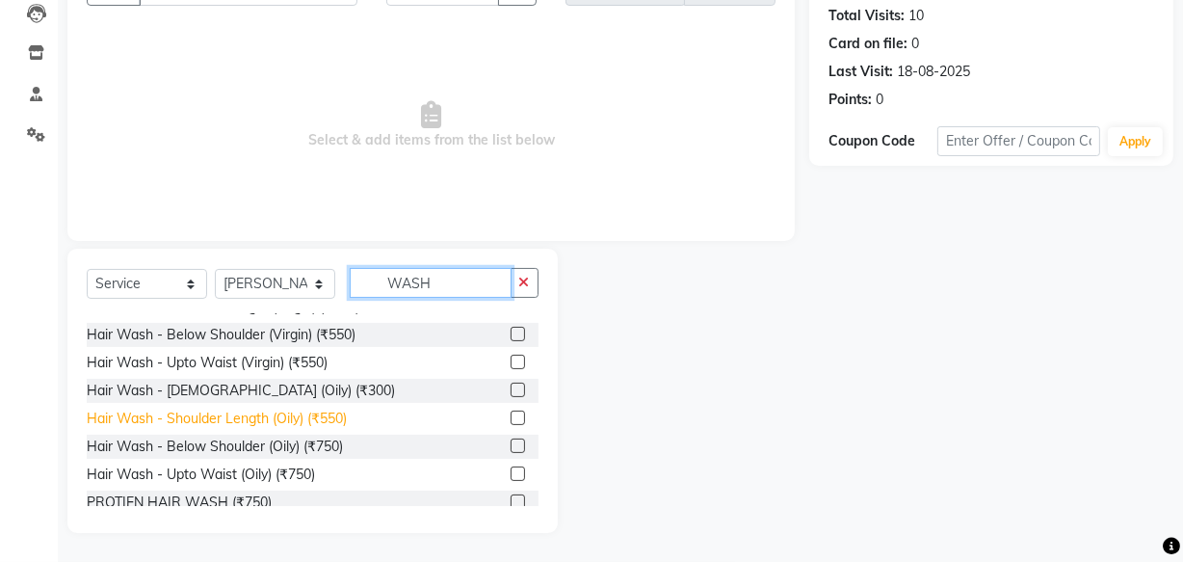
scroll to position [174, 0]
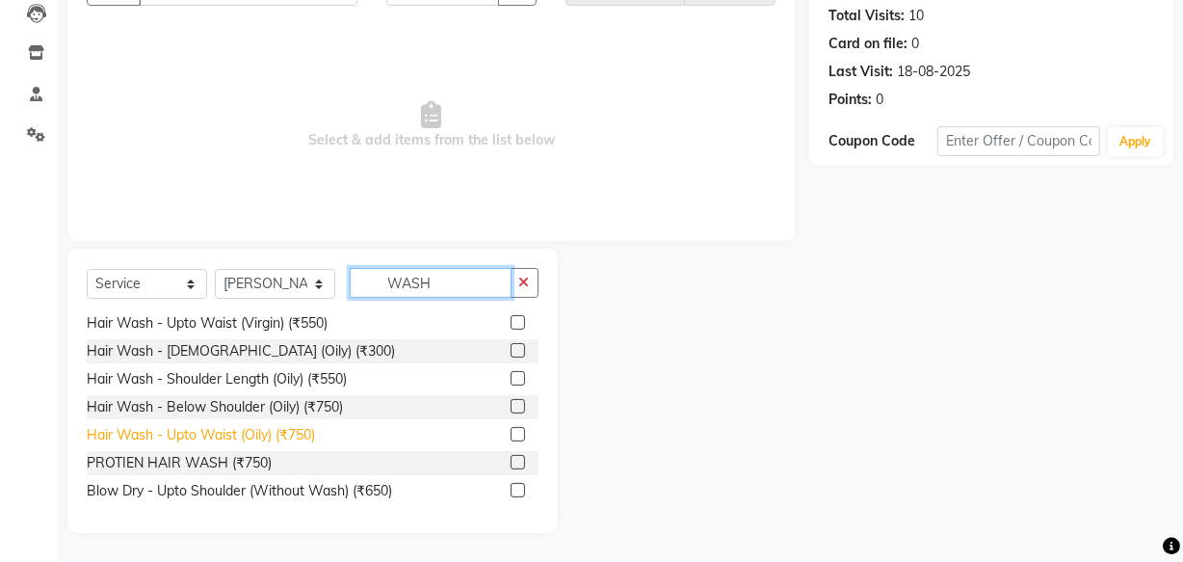
type input "WASH"
click at [248, 425] on div "Hair Wash - Upto Waist (Oily) (₹750)" at bounding box center [201, 435] width 228 height 20
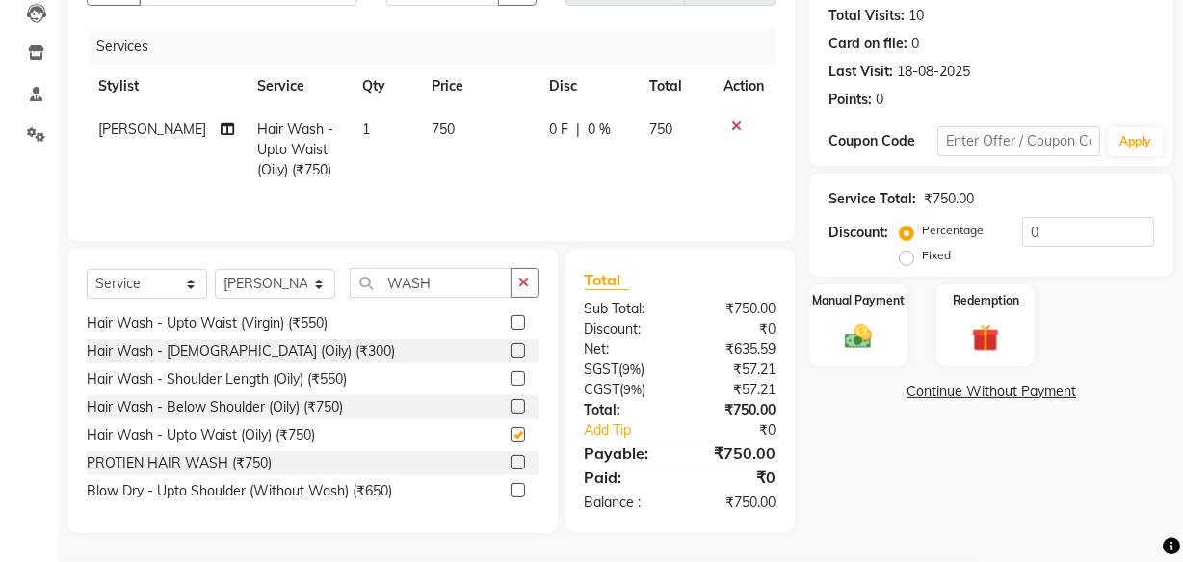
checkbox input "false"
click at [468, 144] on td "750" at bounding box center [479, 150] width 119 height 84
select select "18283"
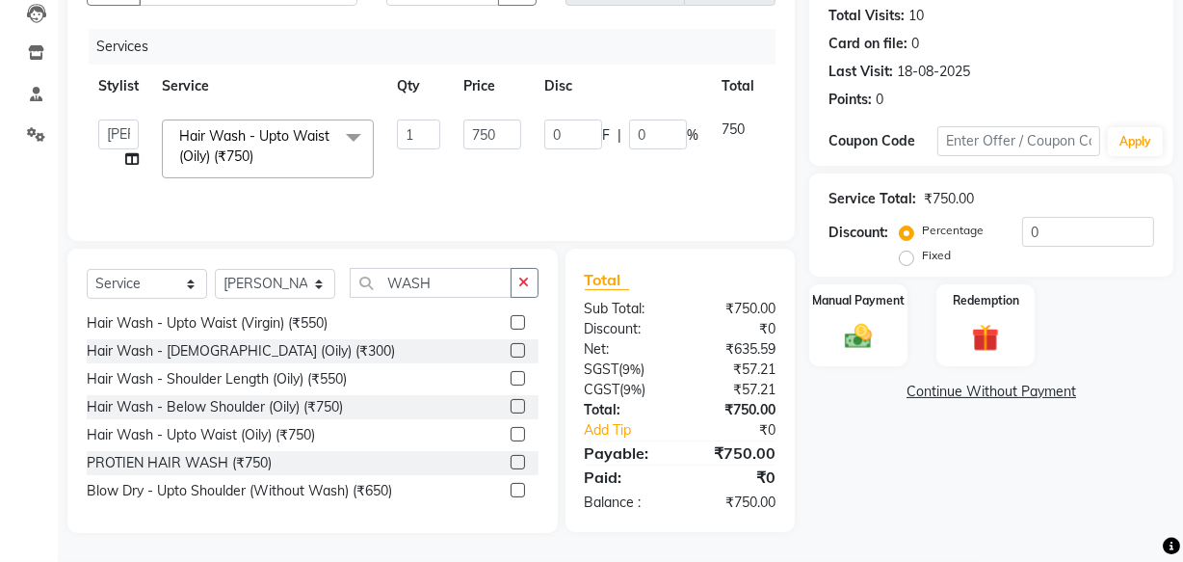
click at [481, 108] on td "750" at bounding box center [492, 149] width 81 height 82
click at [480, 134] on input "750" at bounding box center [493, 134] width 58 height 30
type input "1100"
click at [601, 179] on td "0 F | 0 %" at bounding box center [621, 149] width 177 height 82
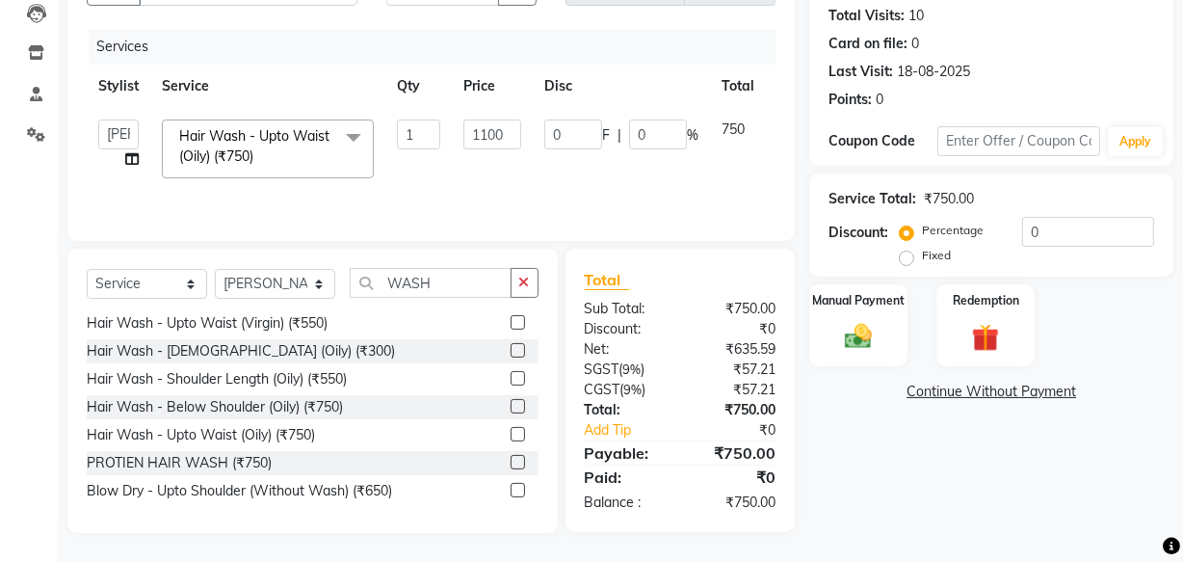
select select "18283"
click at [847, 347] on img at bounding box center [859, 336] width 46 height 33
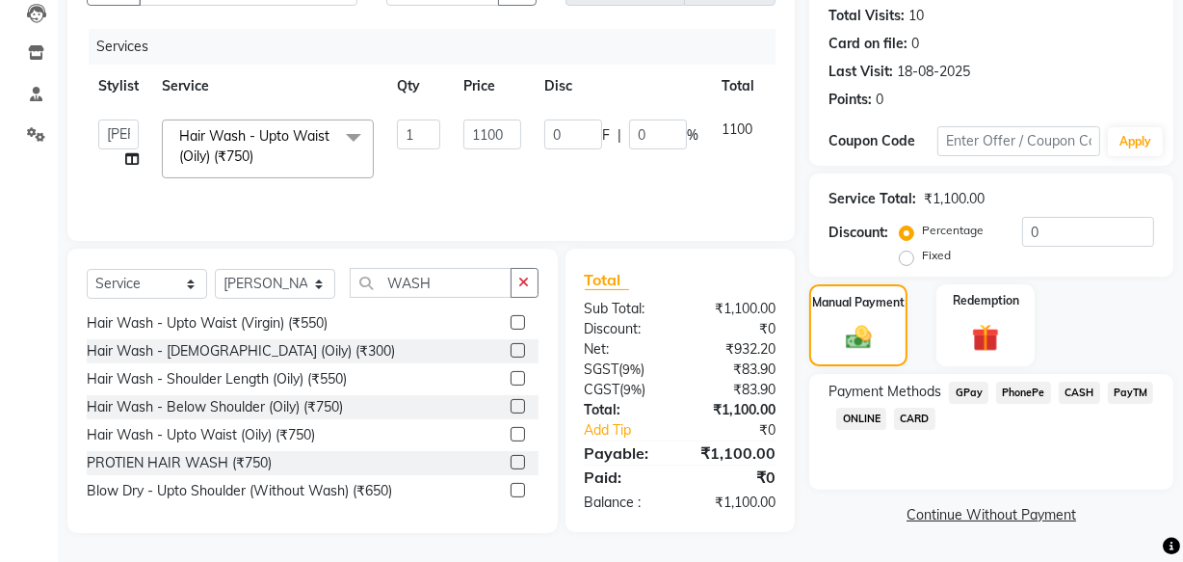
click at [910, 417] on span "CARD" at bounding box center [914, 419] width 41 height 22
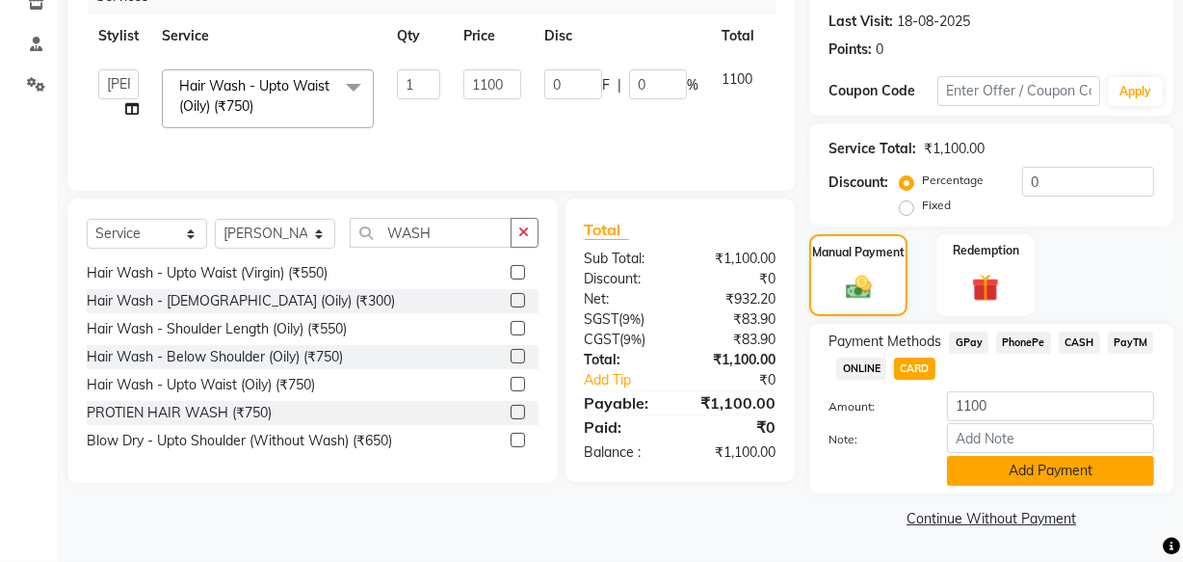
click at [974, 458] on button "Add Payment" at bounding box center [1050, 471] width 207 height 30
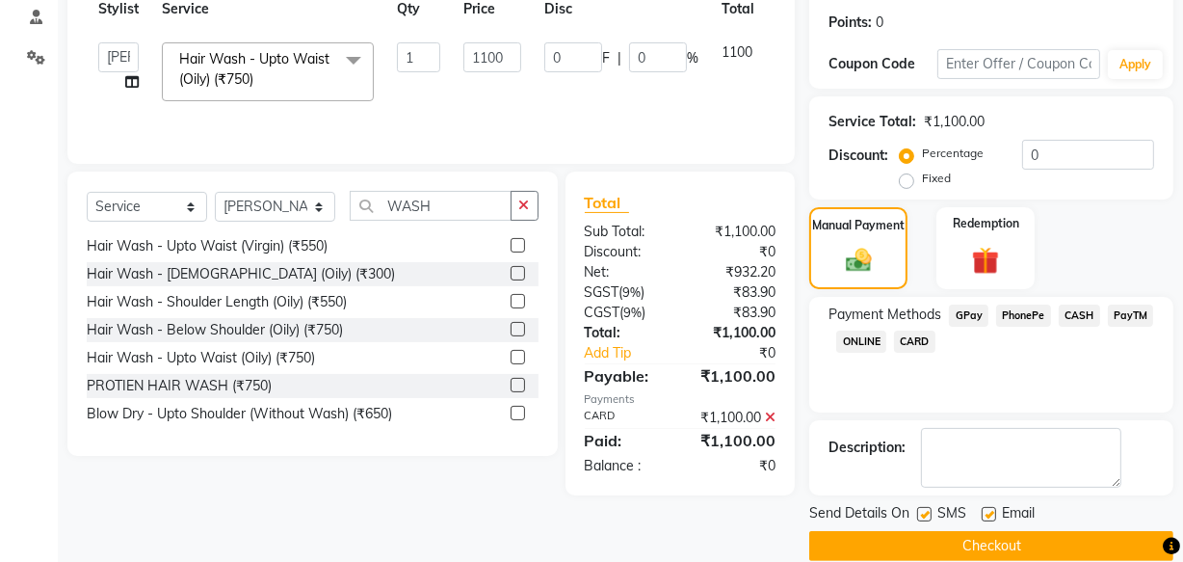
scroll to position [314, 0]
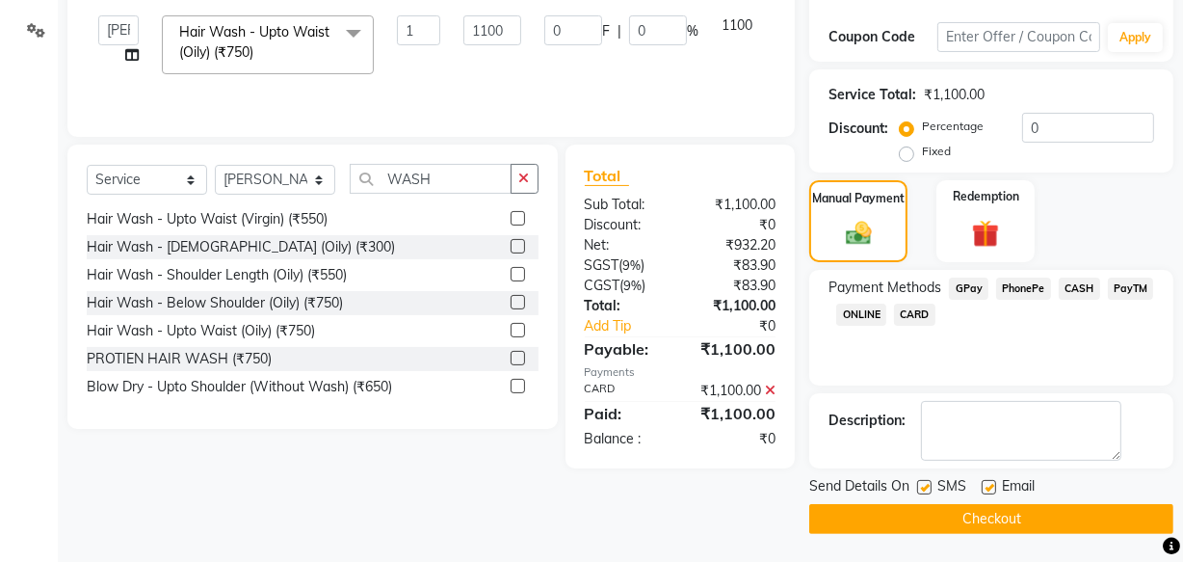
drag, startPoint x: 988, startPoint y: 487, endPoint x: 942, endPoint y: 483, distance: 45.5
click at [987, 487] on label at bounding box center [989, 487] width 14 height 14
click at [987, 487] on input "checkbox" at bounding box center [988, 488] width 13 height 13
checkbox input "false"
click at [919, 485] on label at bounding box center [924, 487] width 14 height 14
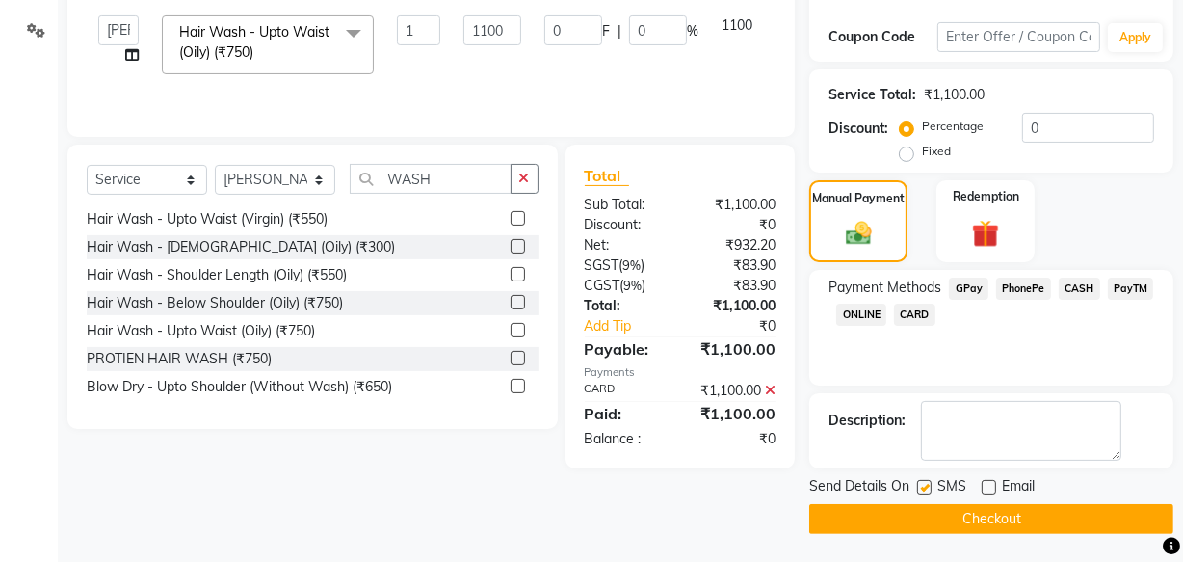
click at [919, 485] on input "checkbox" at bounding box center [923, 488] width 13 height 13
checkbox input "false"
drag, startPoint x: 907, startPoint y: 511, endPoint x: 912, endPoint y: 492, distance: 18.9
click at [907, 509] on button "Checkout" at bounding box center [992, 519] width 364 height 30
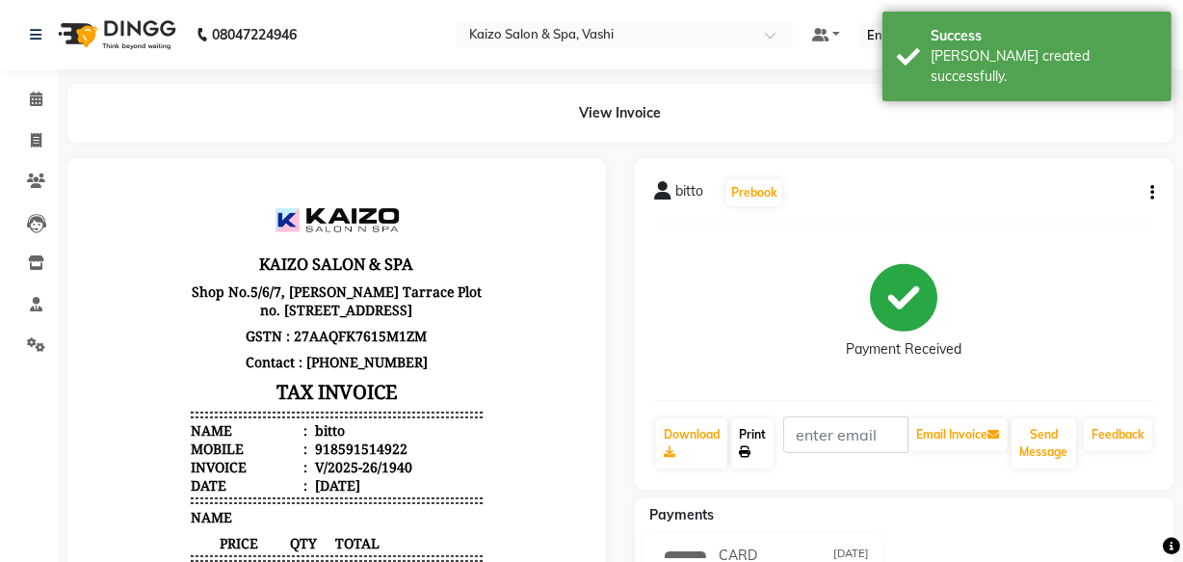
click at [759, 459] on link "Print" at bounding box center [752, 443] width 42 height 50
click at [40, 144] on icon at bounding box center [36, 140] width 11 height 14
select select "616"
select select "service"
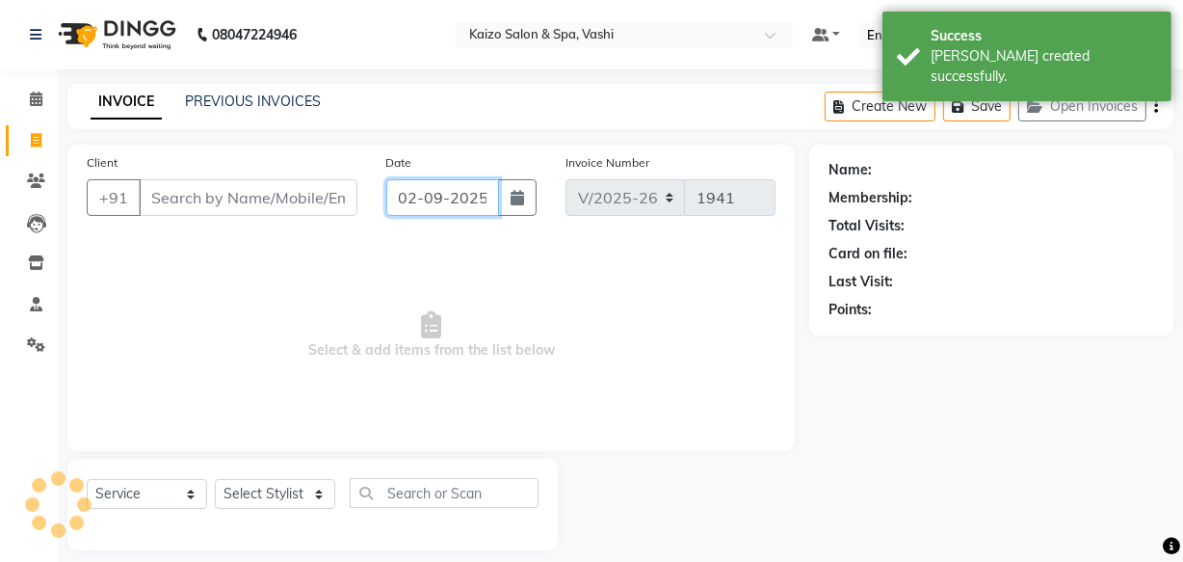
click at [428, 188] on input "02-09-2025" at bounding box center [442, 197] width 113 height 37
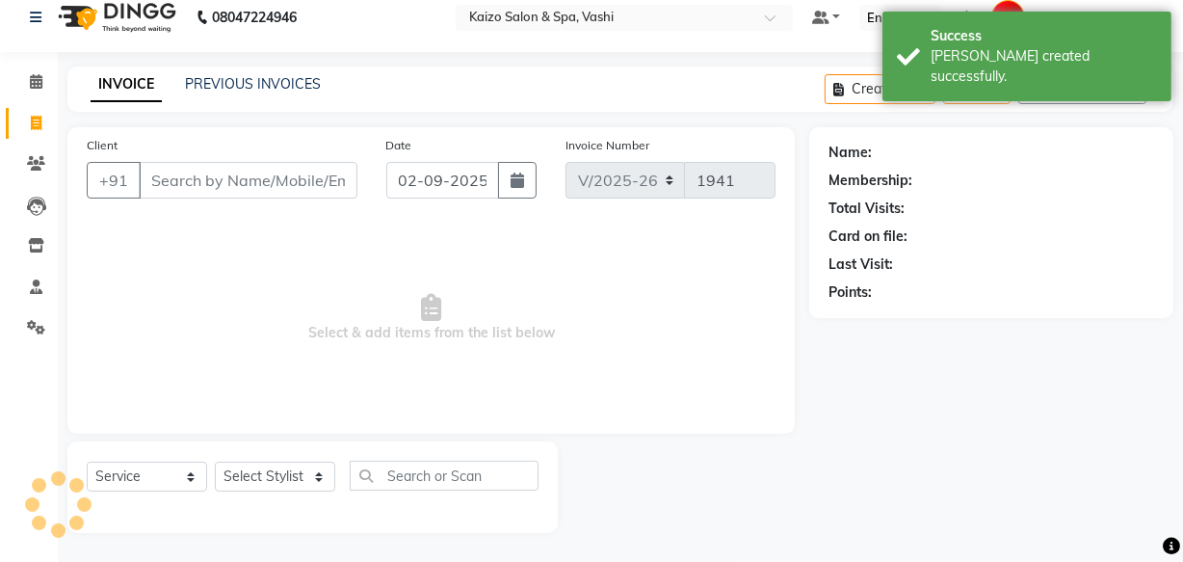
select select "9"
select select "2025"
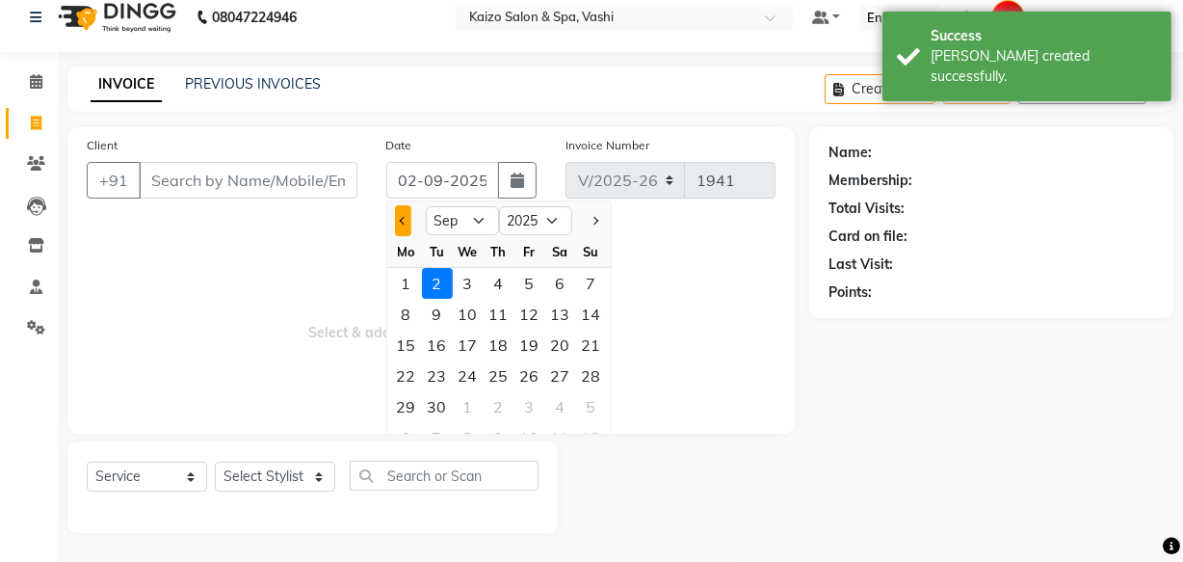
click at [401, 222] on span "Previous month" at bounding box center [403, 221] width 8 height 8
select select "8"
click at [597, 411] on div "31" at bounding box center [591, 406] width 31 height 31
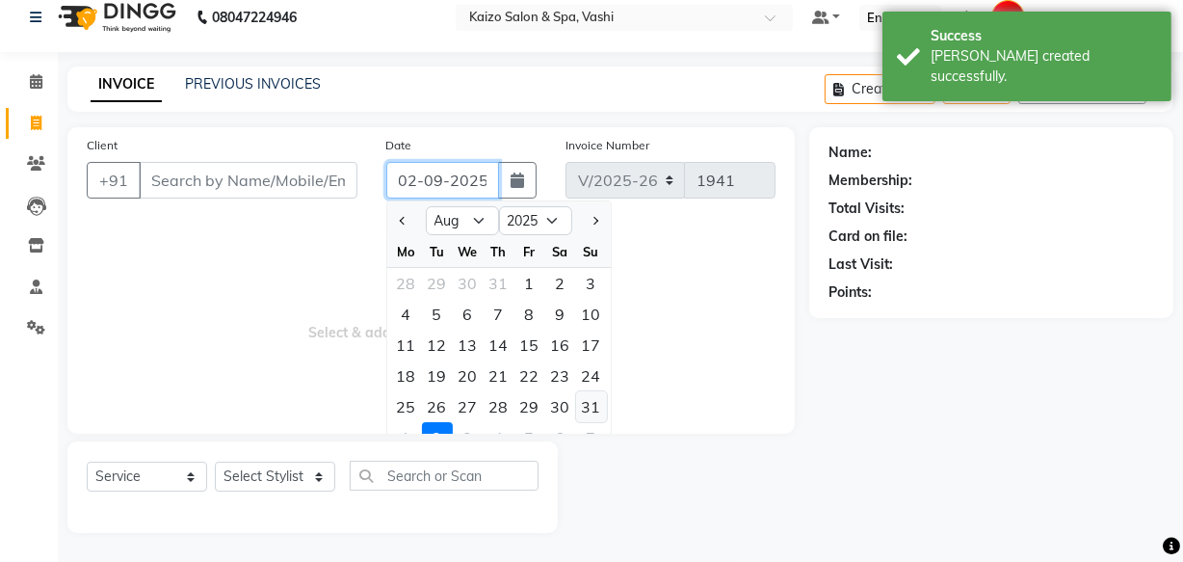
type input "[DATE]"
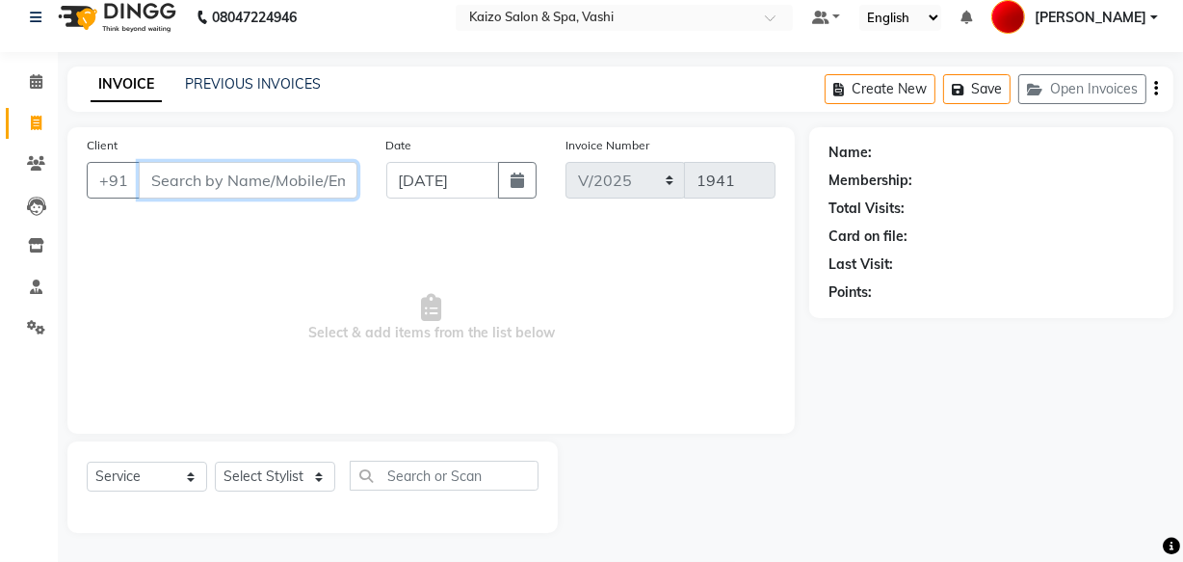
click at [184, 178] on input "Client" at bounding box center [248, 180] width 219 height 37
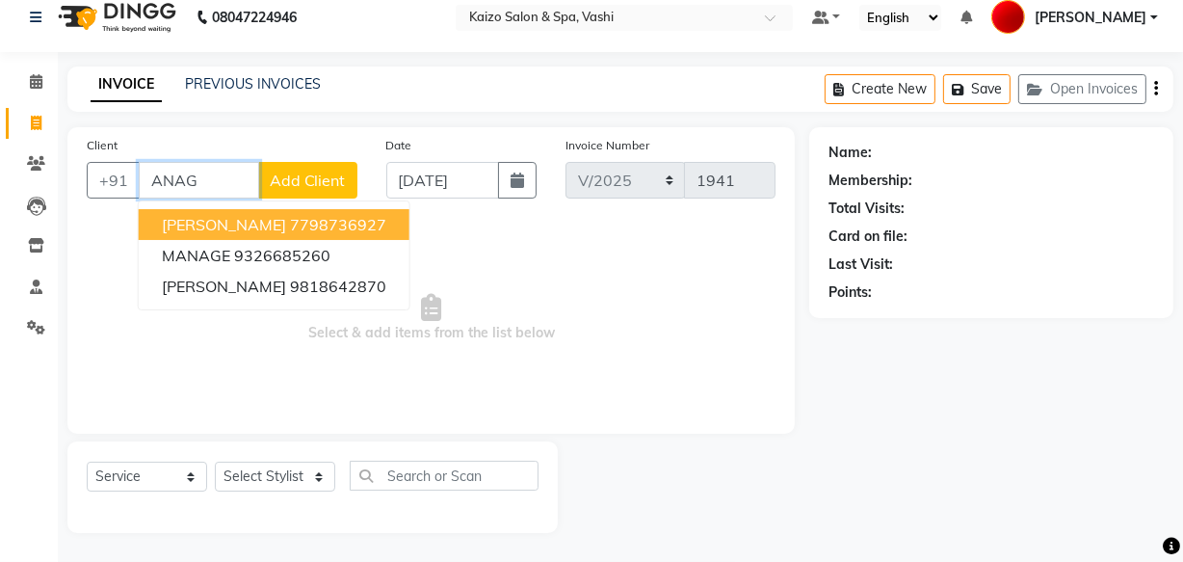
click at [173, 226] on span "ANAGHA" at bounding box center [224, 224] width 124 height 19
type input "7798736927"
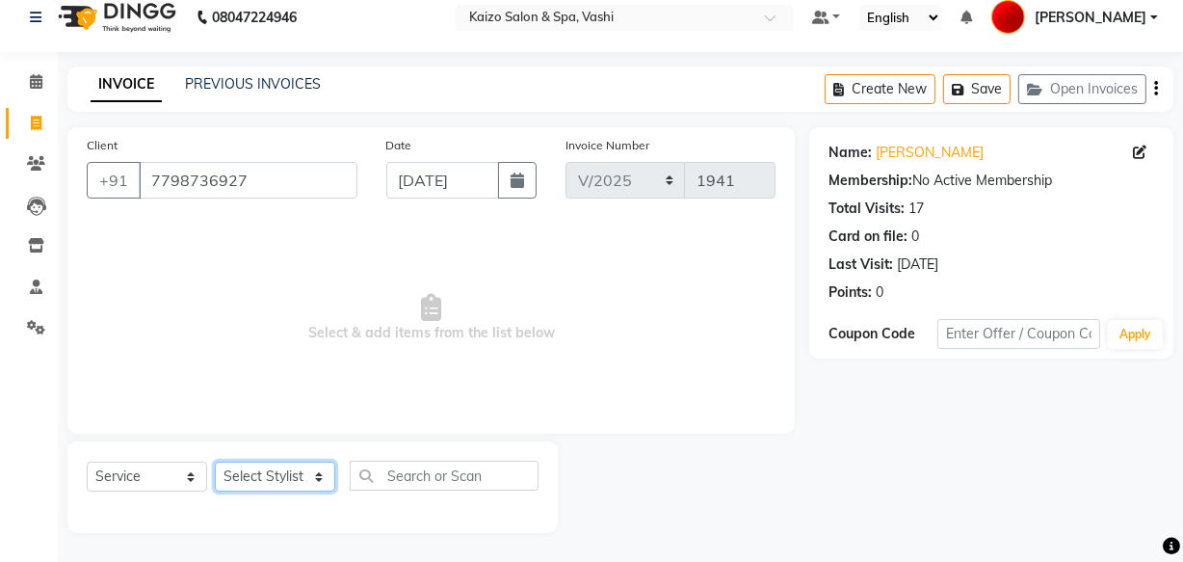
drag, startPoint x: 265, startPoint y: 479, endPoint x: 264, endPoint y: 465, distance: 14.5
click at [264, 478] on select "Select Stylist AARTI GAURI GUFRAN IFTESHA KAIZO VASHI MAAM MOBIN SANJANA WARIS …" at bounding box center [275, 477] width 120 height 30
select select "34294"
click at [215, 462] on select "Select Stylist AARTI GAURI GUFRAN IFTESHA KAIZO VASHI MAAM MOBIN SANJANA WARIS …" at bounding box center [275, 477] width 120 height 30
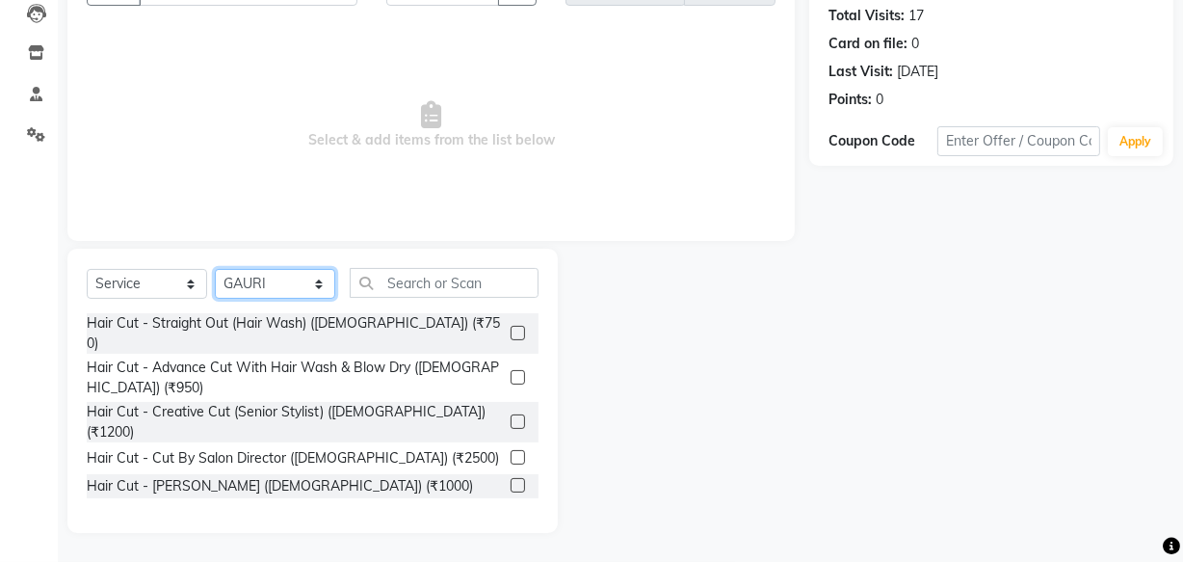
scroll to position [211, 0]
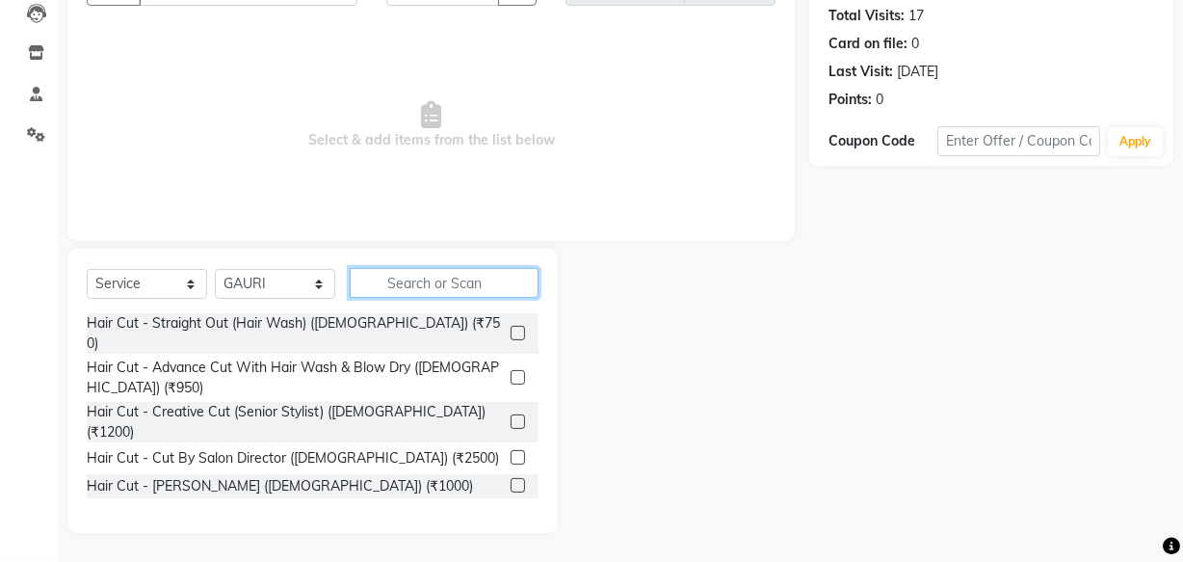
click at [421, 285] on input "text" at bounding box center [444, 283] width 189 height 30
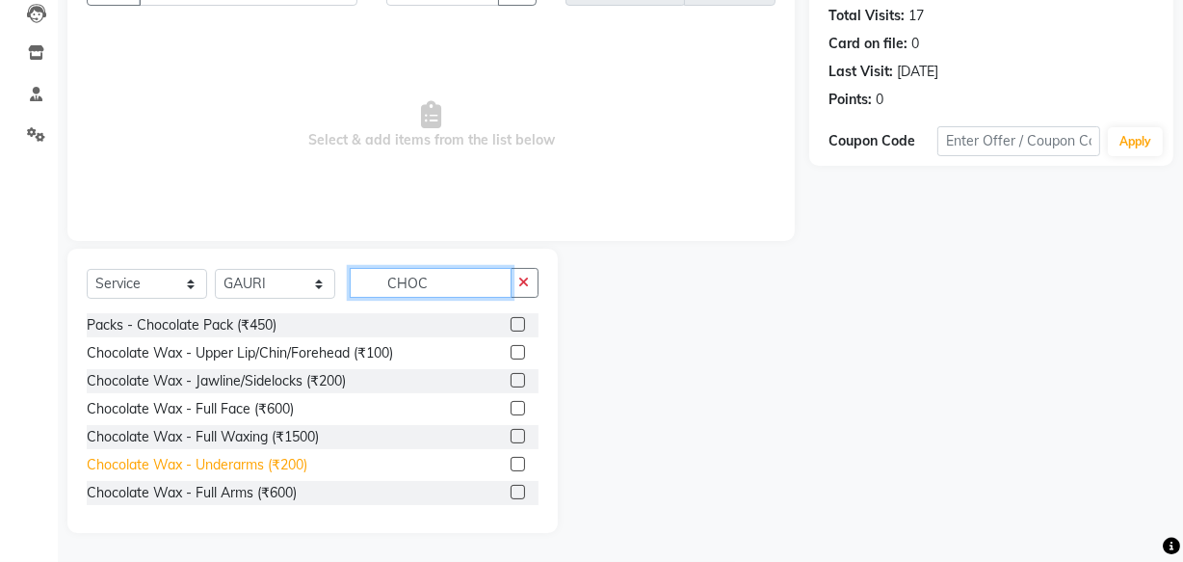
type input "CHOC"
click at [208, 463] on div "Chocolate Wax - Underarms (₹200)" at bounding box center [197, 465] width 221 height 20
checkbox input "false"
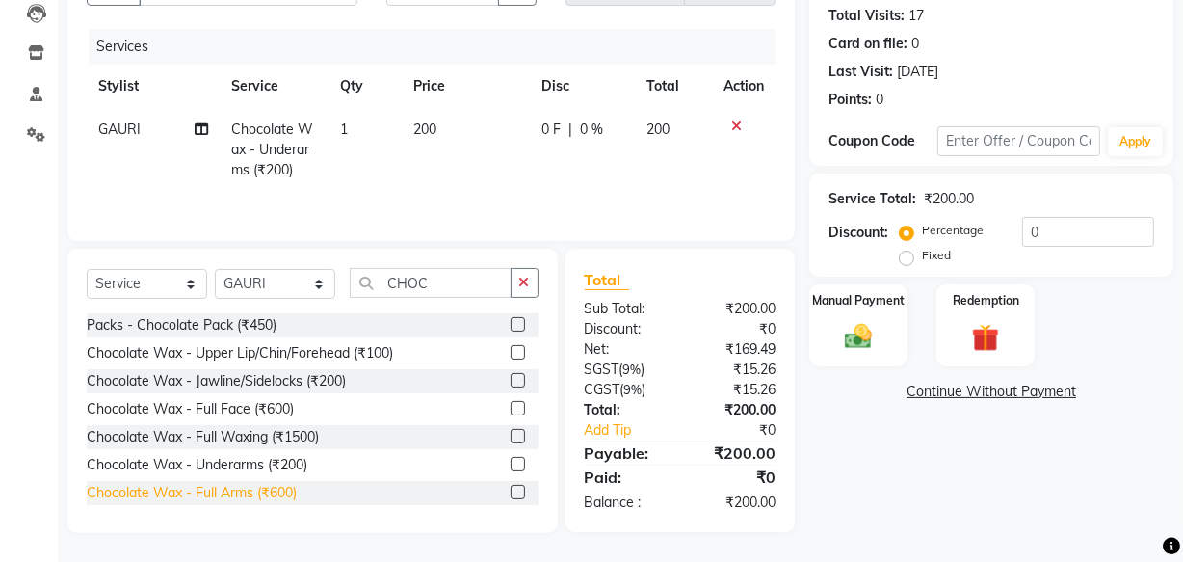
click at [208, 487] on div "Chocolate Wax - Full Arms (₹600)" at bounding box center [192, 493] width 210 height 20
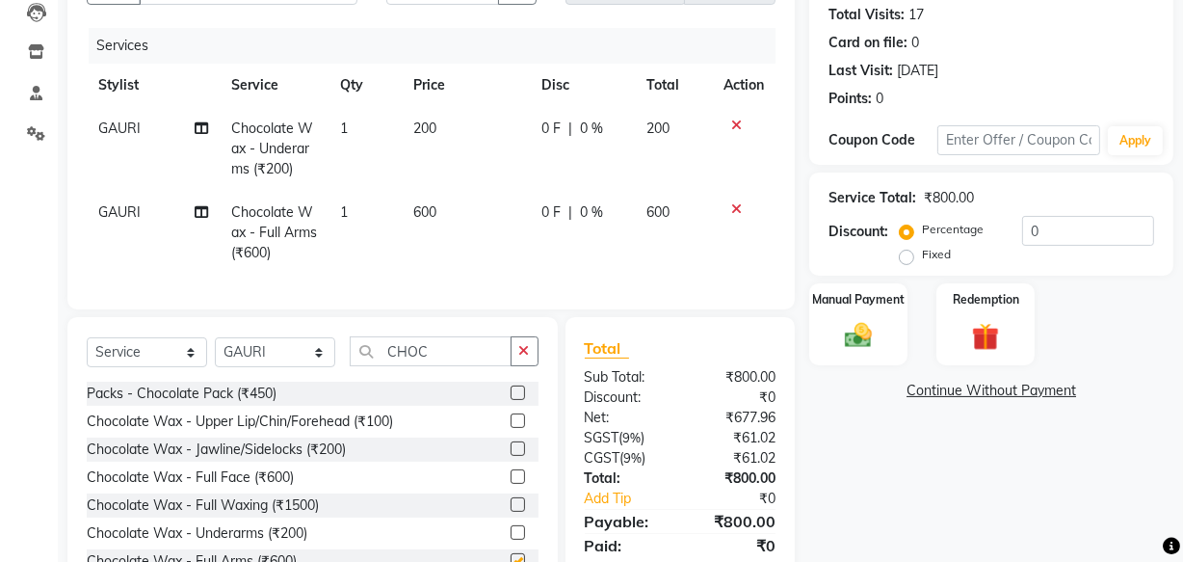
checkbox input "false"
click at [846, 331] on img at bounding box center [859, 335] width 46 height 33
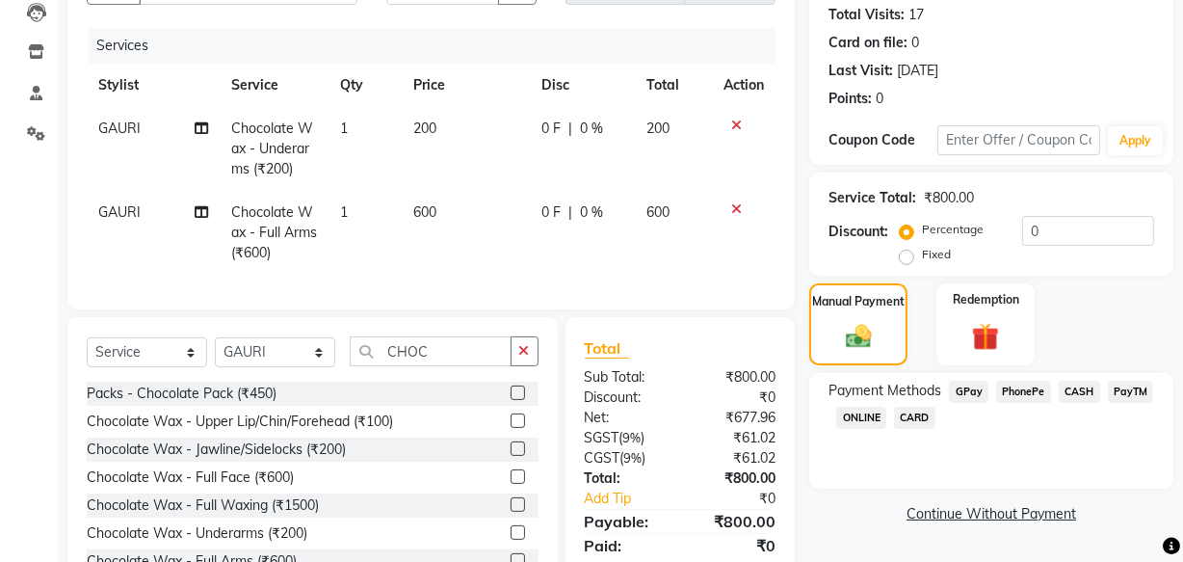
click at [1022, 394] on span "PhonePe" at bounding box center [1023, 392] width 55 height 22
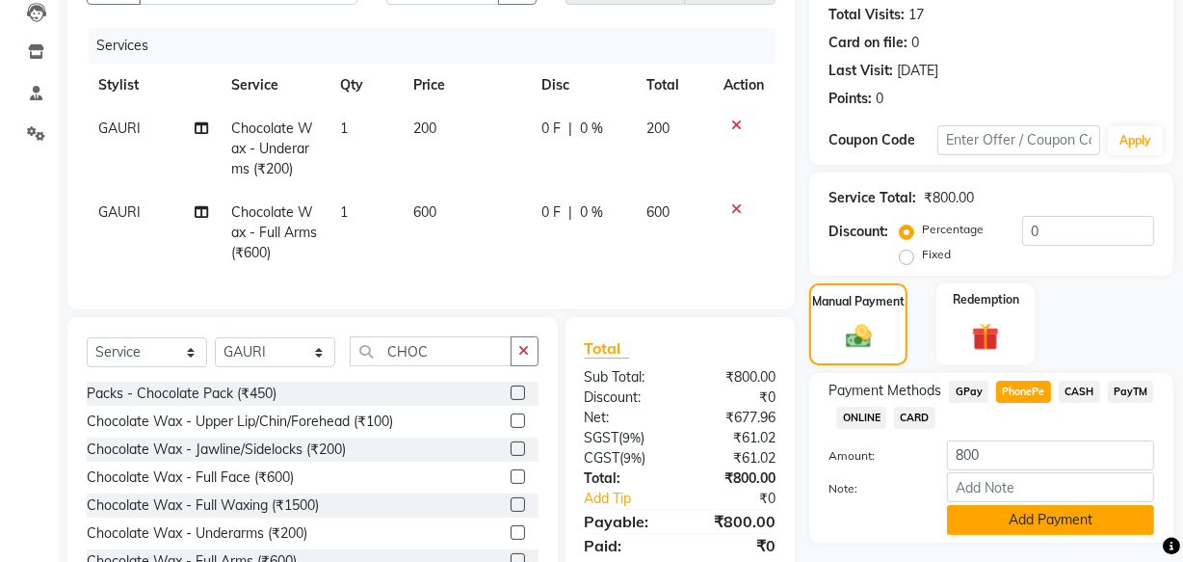
click at [993, 528] on button "Add Payment" at bounding box center [1050, 520] width 207 height 30
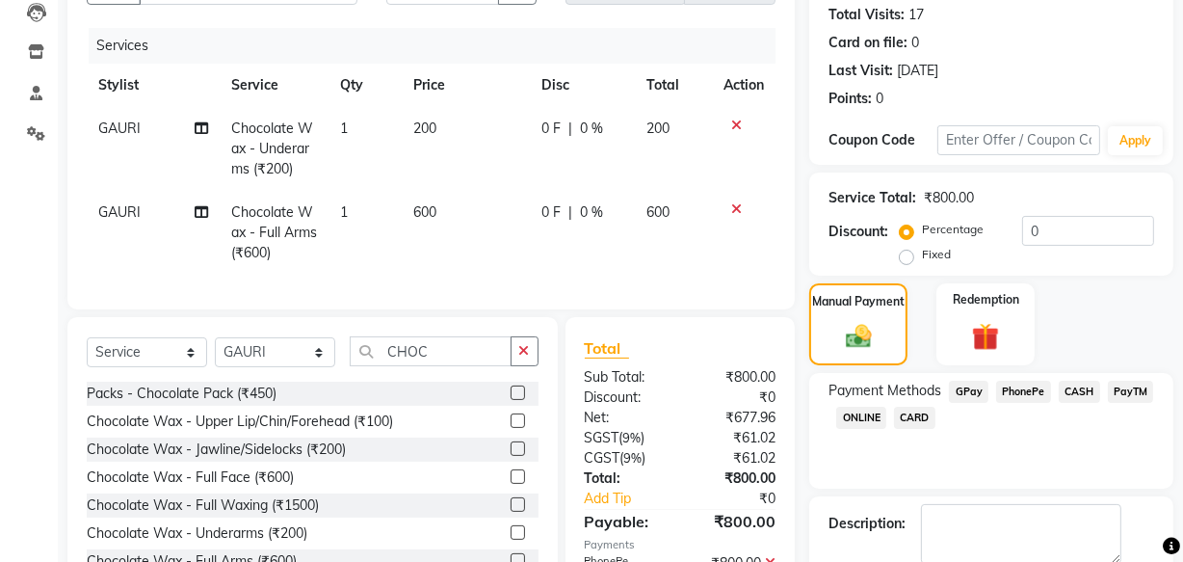
scroll to position [332, 0]
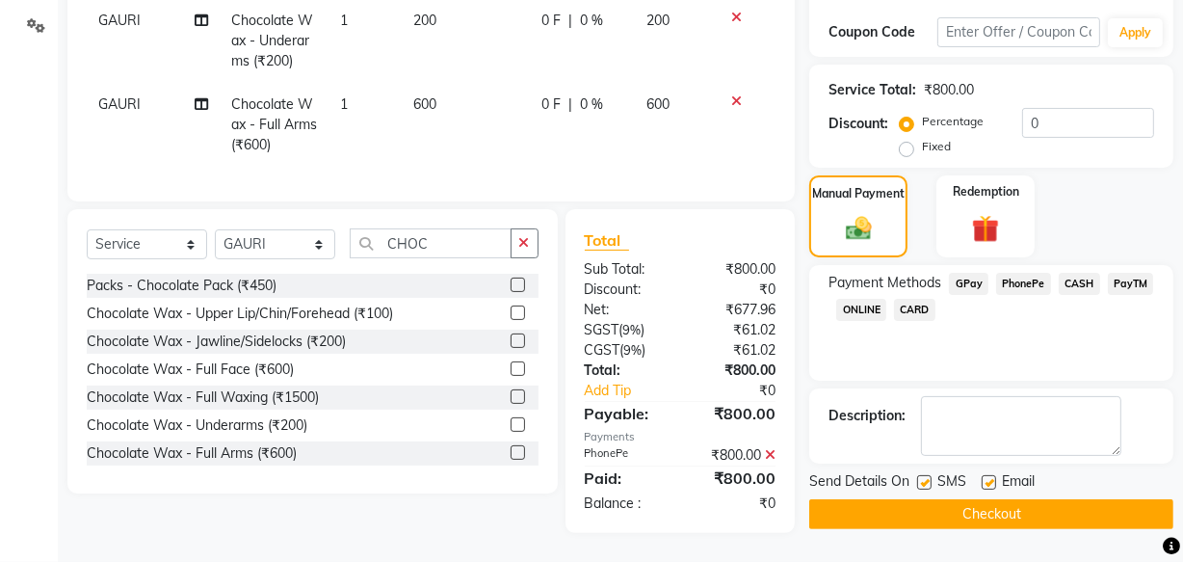
click at [987, 475] on label at bounding box center [989, 482] width 14 height 14
click at [987, 477] on input "checkbox" at bounding box center [988, 483] width 13 height 13
checkbox input "false"
click at [917, 475] on label at bounding box center [924, 482] width 14 height 14
click at [917, 477] on input "checkbox" at bounding box center [923, 483] width 13 height 13
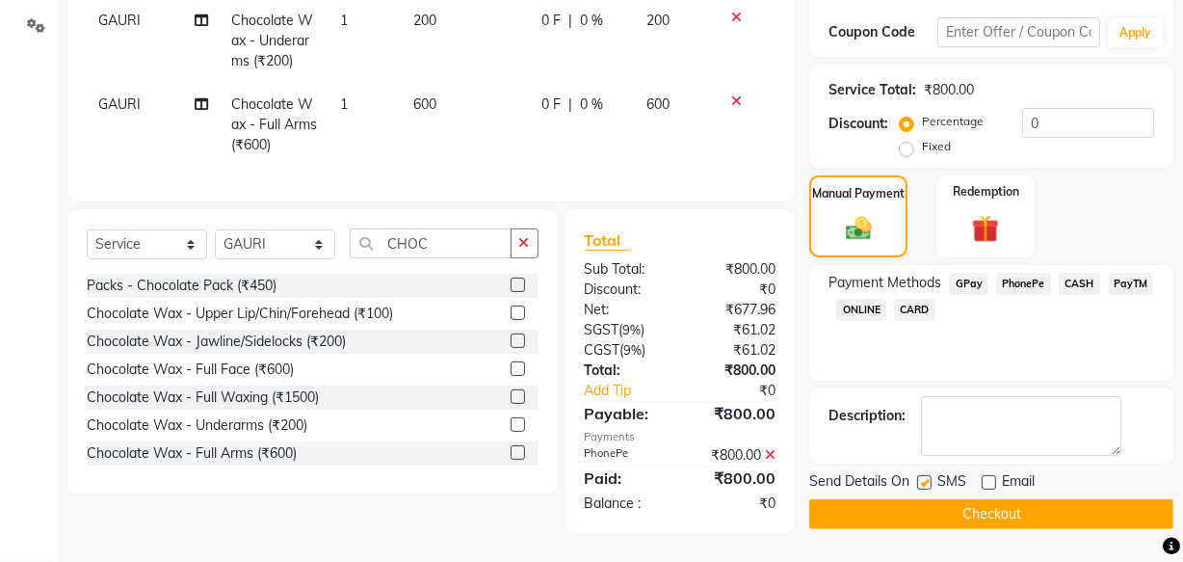
checkbox input "false"
click at [905, 507] on button "Checkout" at bounding box center [992, 514] width 364 height 30
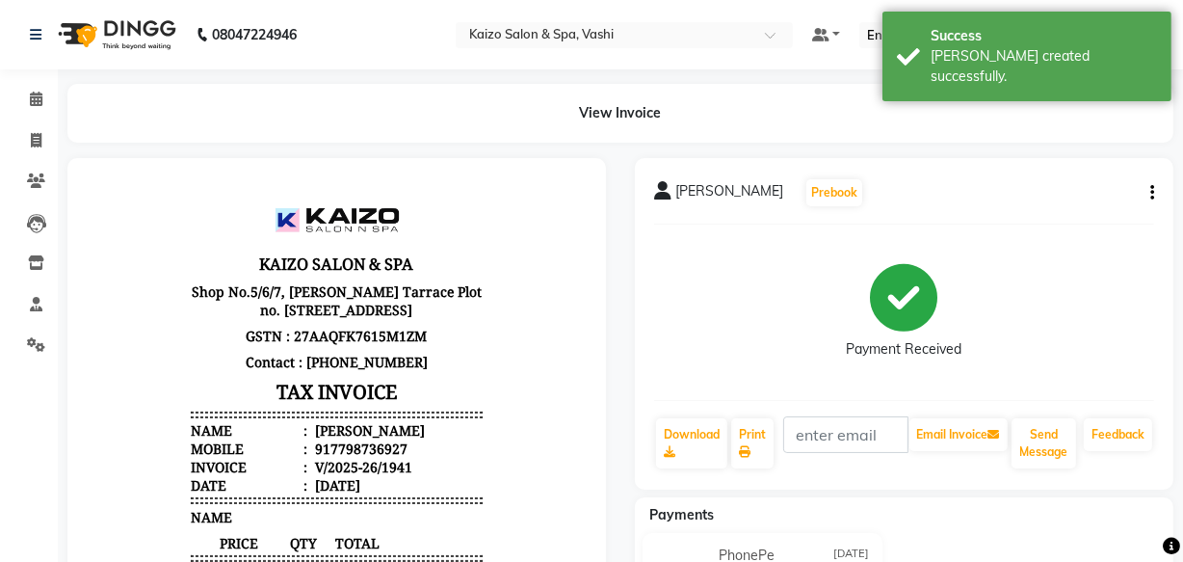
click at [781, 444] on div "Download Print Email Invoice Send Message Feedback" at bounding box center [904, 443] width 500 height 54
click at [771, 444] on link "Print" at bounding box center [752, 443] width 42 height 50
click at [33, 139] on icon at bounding box center [36, 140] width 11 height 14
select select "616"
select select "service"
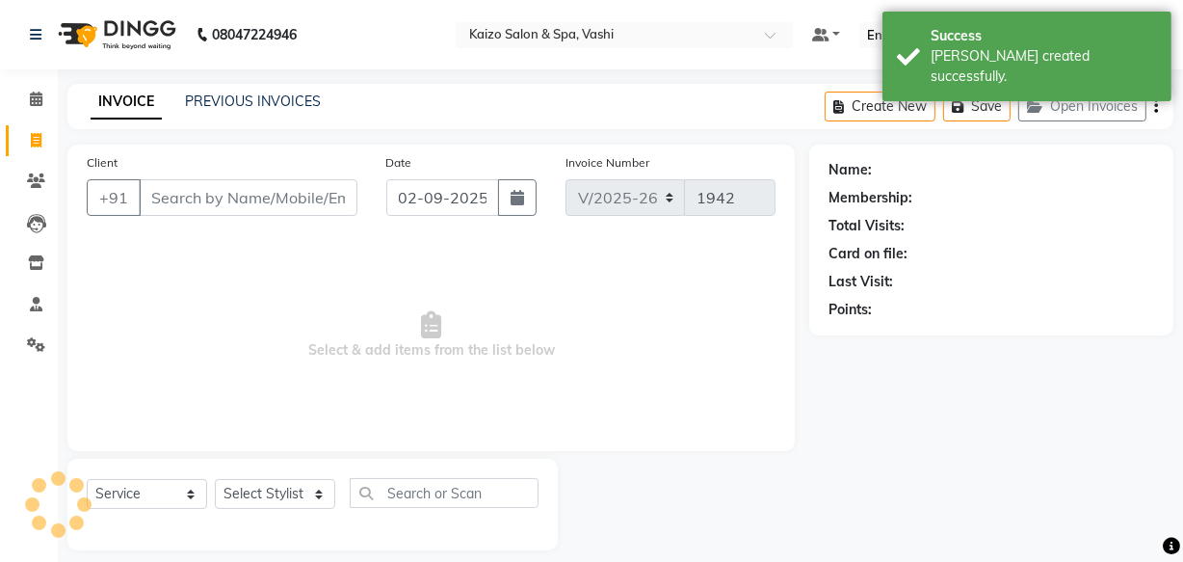
scroll to position [18, 0]
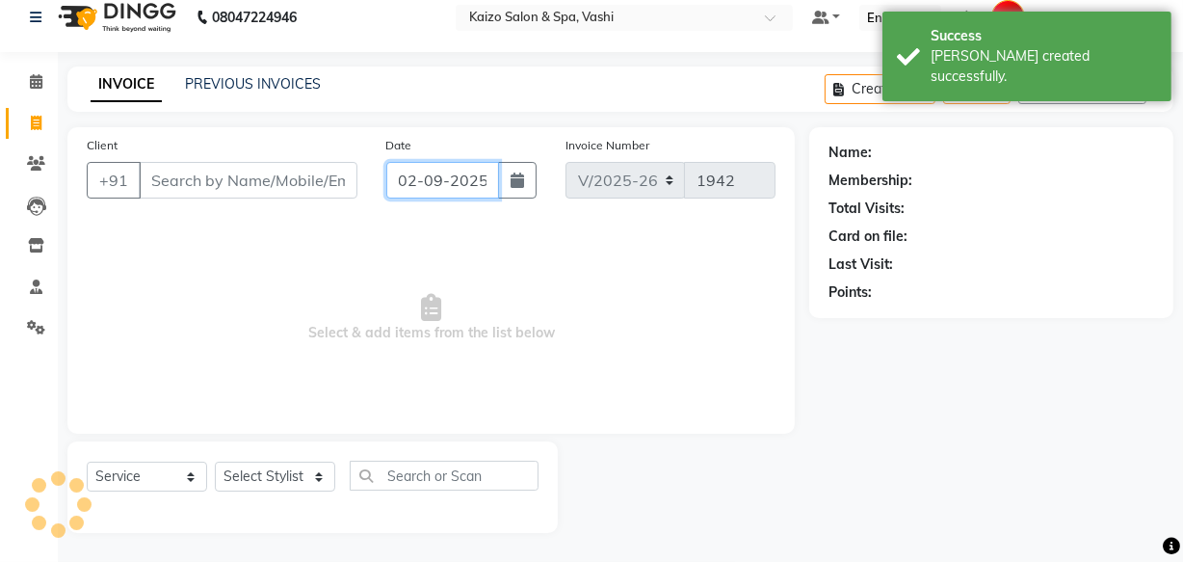
click at [452, 176] on input "02-09-2025" at bounding box center [442, 180] width 113 height 37
select select "9"
select select "2025"
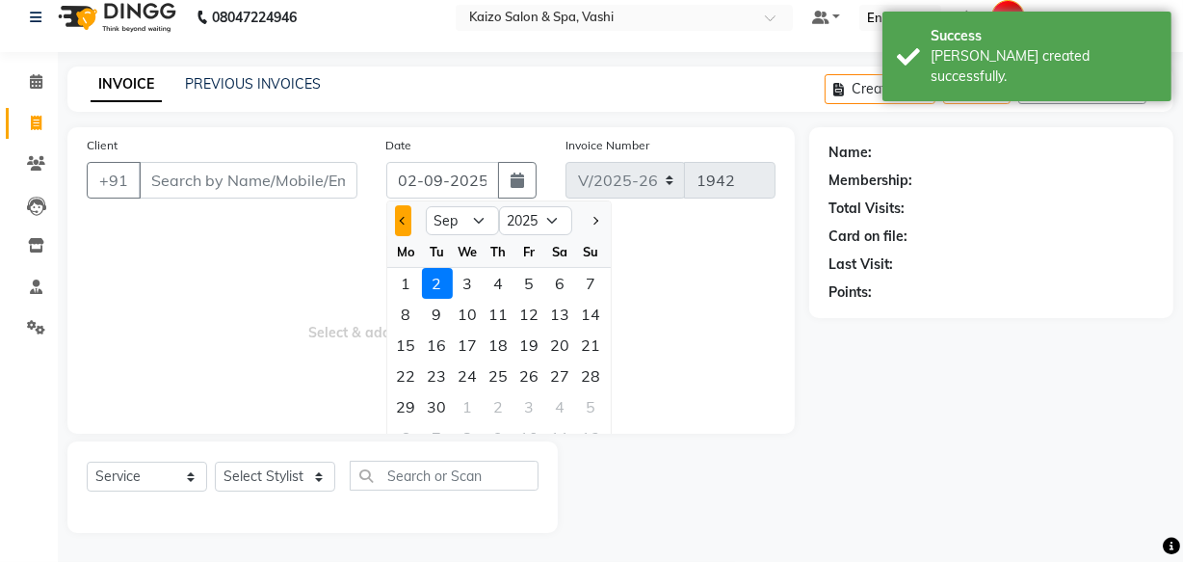
click at [399, 227] on button "Previous month" at bounding box center [403, 220] width 16 height 31
select select "8"
click at [585, 405] on div "31" at bounding box center [591, 406] width 31 height 31
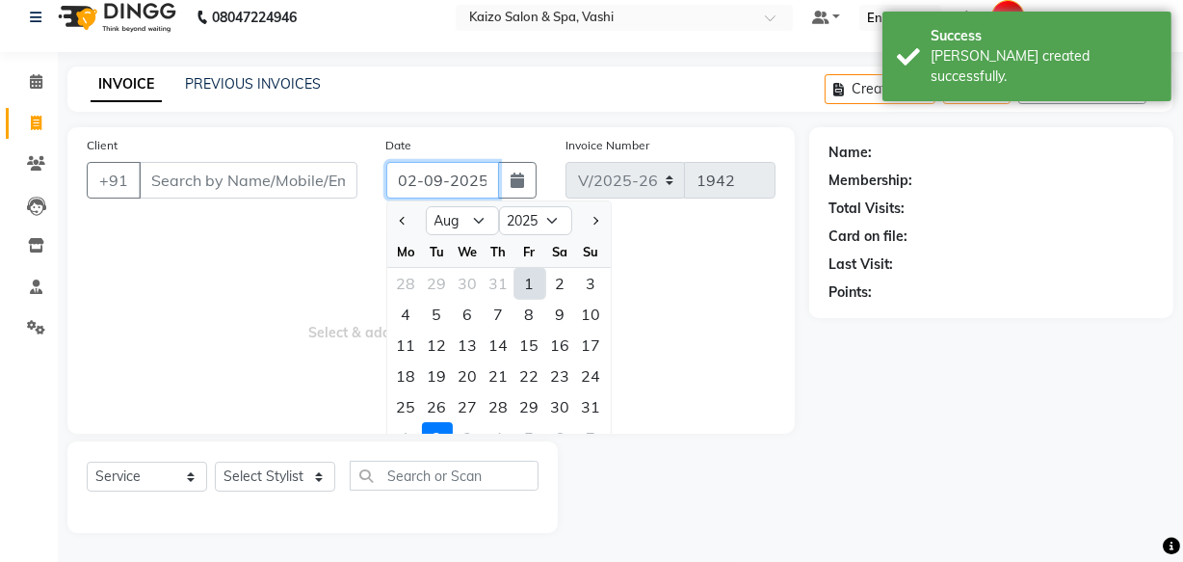
type input "[DATE]"
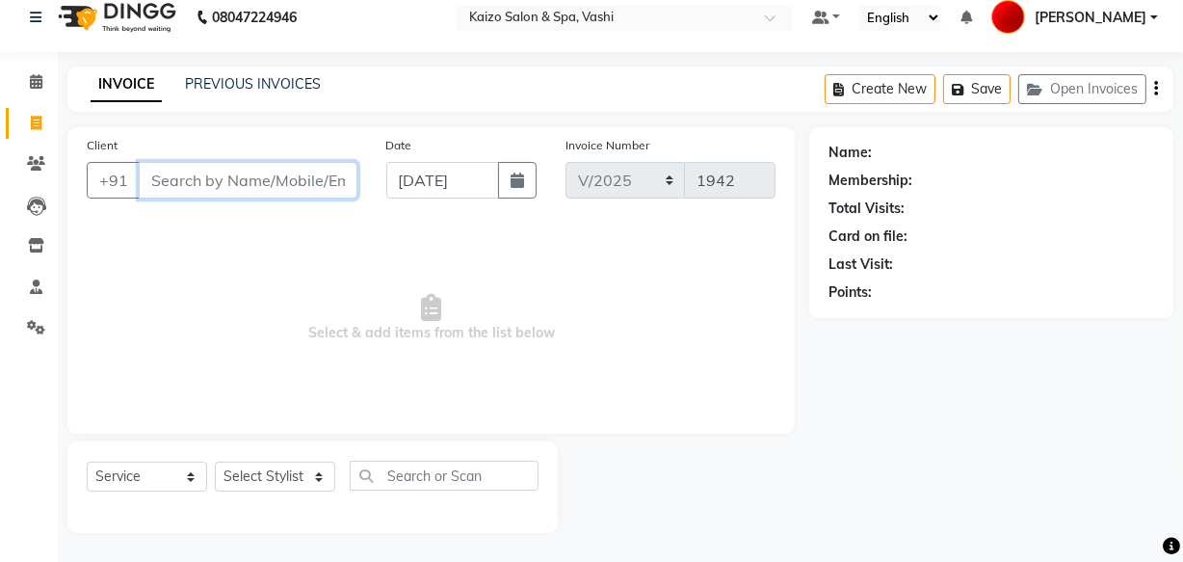
click at [245, 168] on input "Client" at bounding box center [248, 180] width 219 height 37
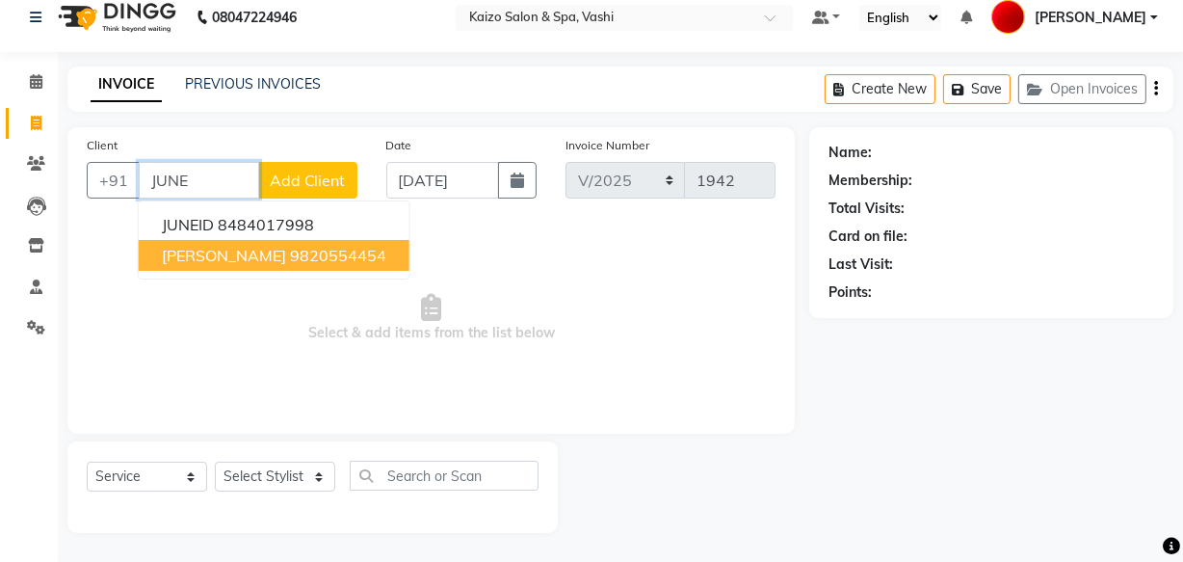
drag, startPoint x: 207, startPoint y: 202, endPoint x: 208, endPoint y: 252, distance: 50.1
click at [208, 252] on ngb-typeahead-window "JUNEID 8484017998 june FERNANDES 9820554454" at bounding box center [274, 239] width 273 height 79
click at [208, 252] on span "june FERNANDES" at bounding box center [224, 255] width 124 height 19
type input "9820554454"
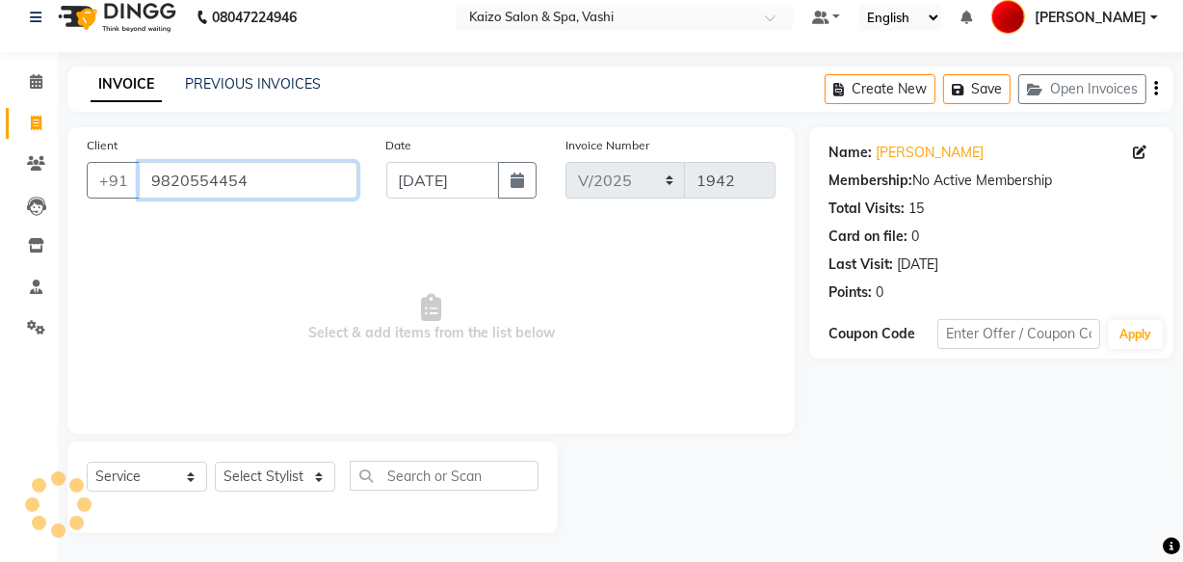
click at [183, 187] on input "9820554454" at bounding box center [248, 180] width 219 height 37
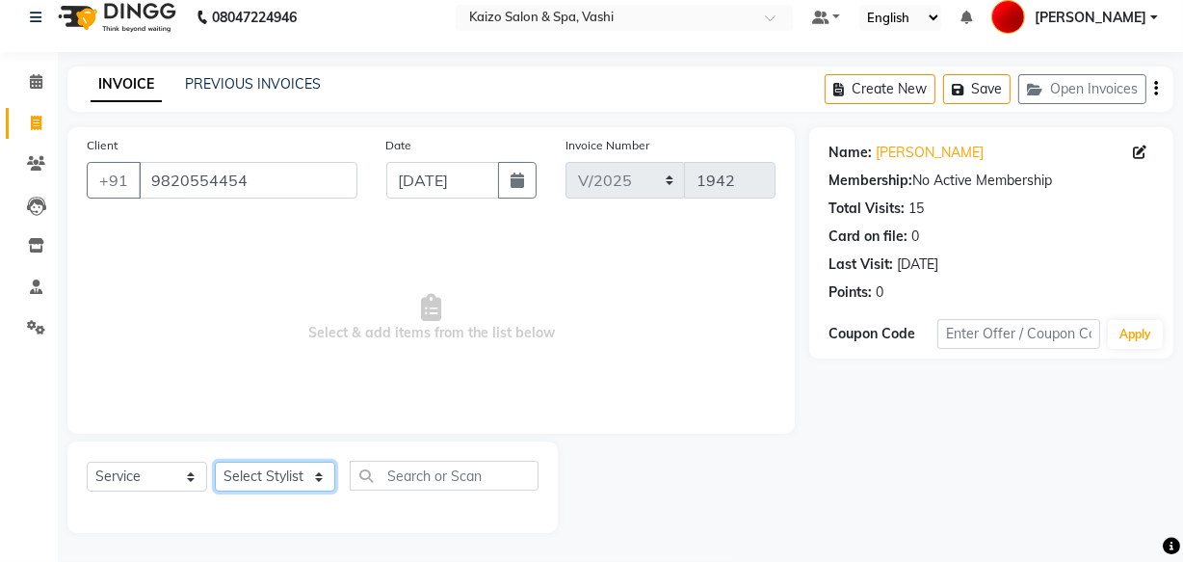
click at [279, 469] on select "Select Stylist AARTI GAURI GUFRAN IFTESHA KAIZO VASHI MAAM MOBIN SANJANA WARIS …" at bounding box center [275, 477] width 120 height 30
select select "84199"
click at [215, 462] on select "Select Stylist AARTI GAURI GUFRAN IFTESHA KAIZO VASHI MAAM MOBIN SANJANA WARIS …" at bounding box center [275, 477] width 120 height 30
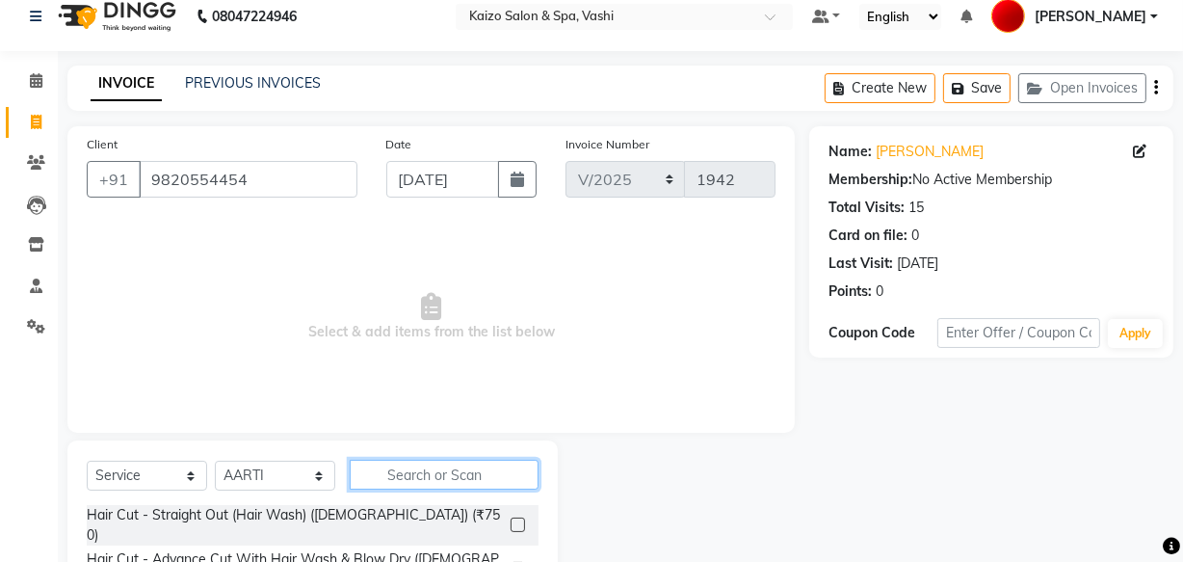
click at [410, 465] on input "text" at bounding box center [444, 475] width 189 height 30
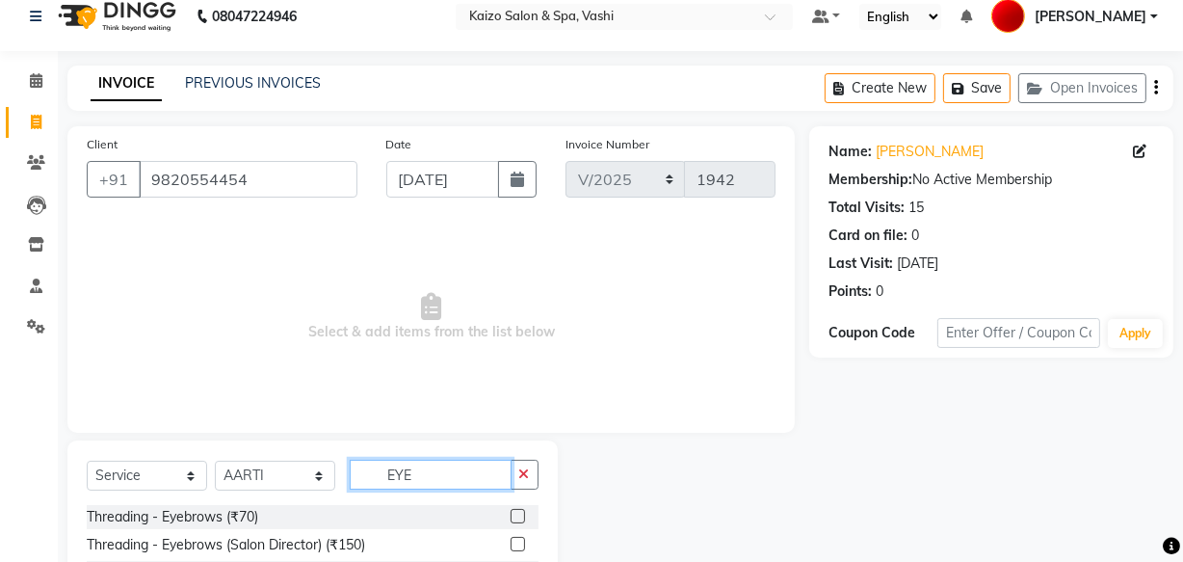
type input "EYE"
click at [148, 507] on div "Threading - Eyebrows (₹70)" at bounding box center [313, 517] width 452 height 24
drag, startPoint x: 156, startPoint y: 519, endPoint x: 522, endPoint y: 470, distance: 369.5
click at [157, 520] on div "Threading - Eyebrows (₹70)" at bounding box center [173, 517] width 172 height 20
checkbox input "false"
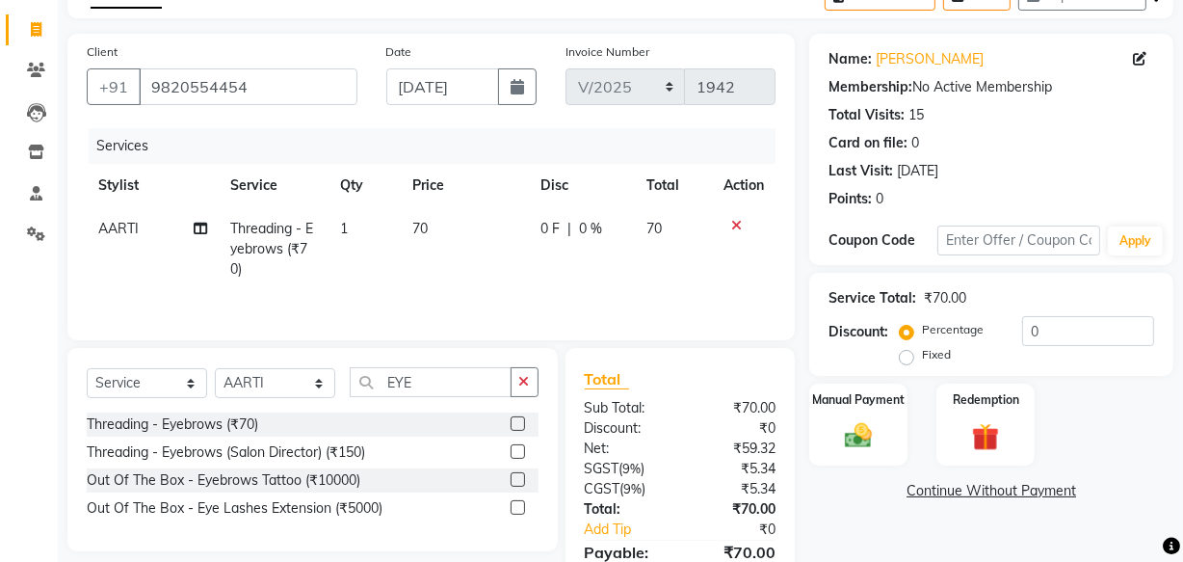
scroll to position [210, 0]
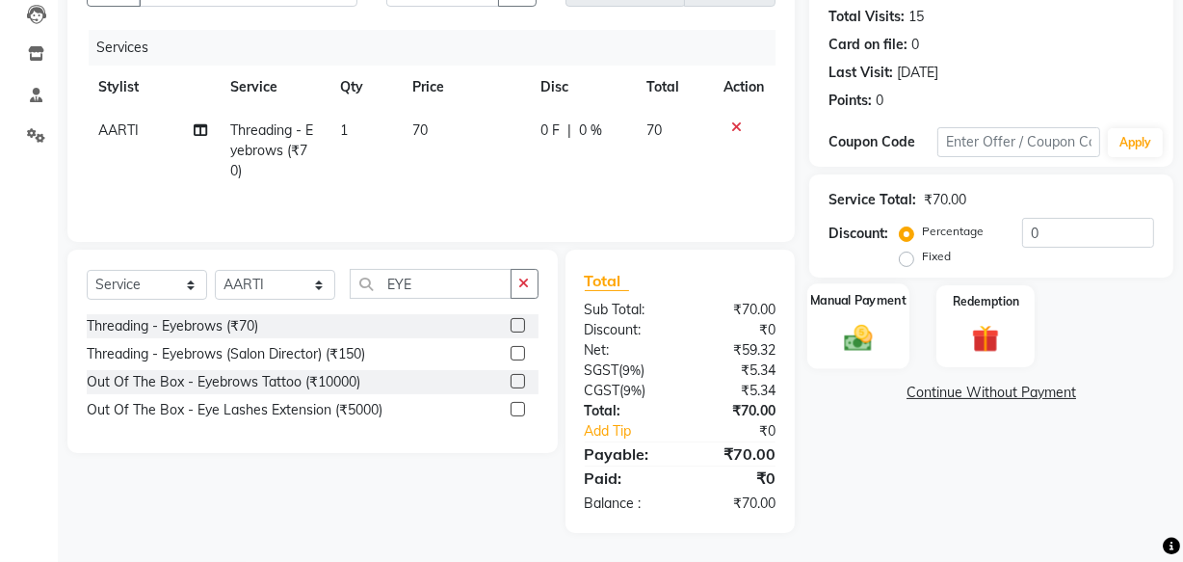
click at [858, 340] on img at bounding box center [859, 337] width 46 height 33
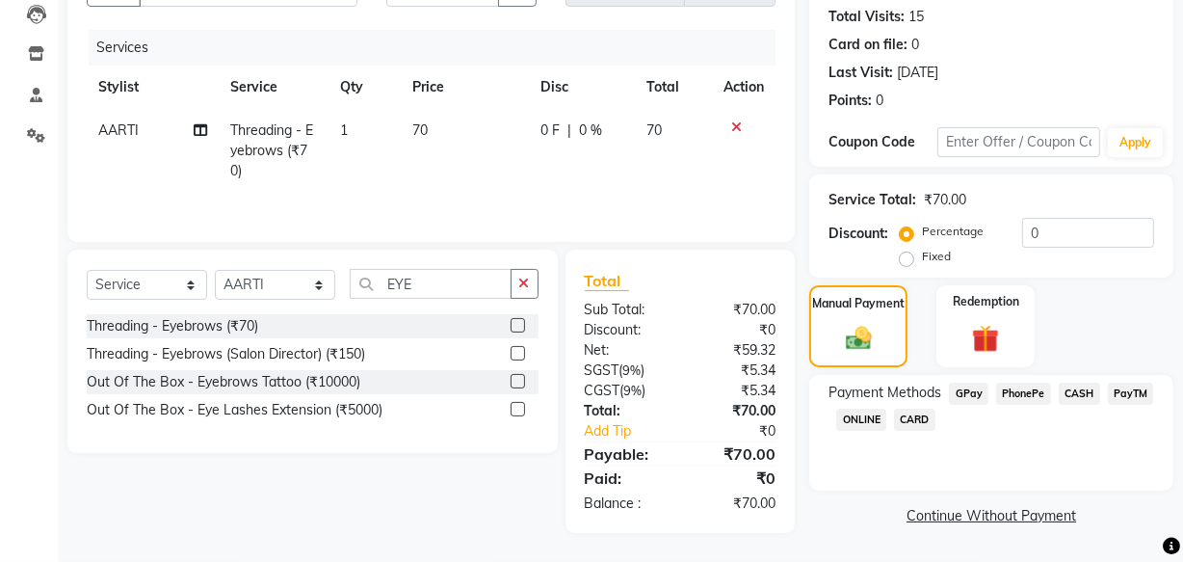
click at [1047, 388] on span "PhonePe" at bounding box center [1023, 394] width 55 height 22
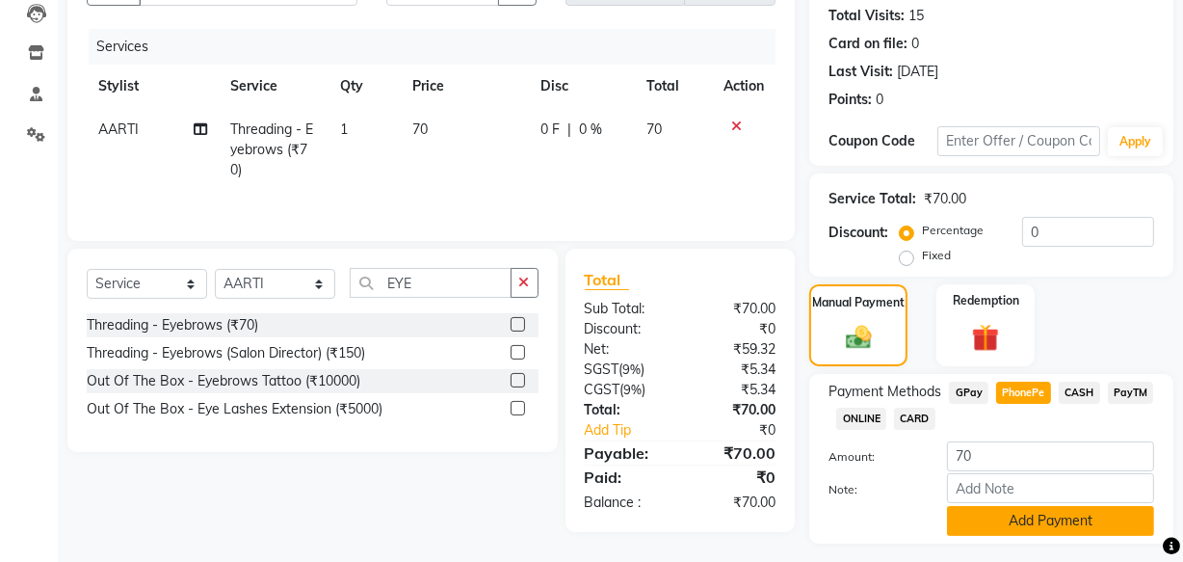
click at [987, 524] on button "Add Payment" at bounding box center [1050, 521] width 207 height 30
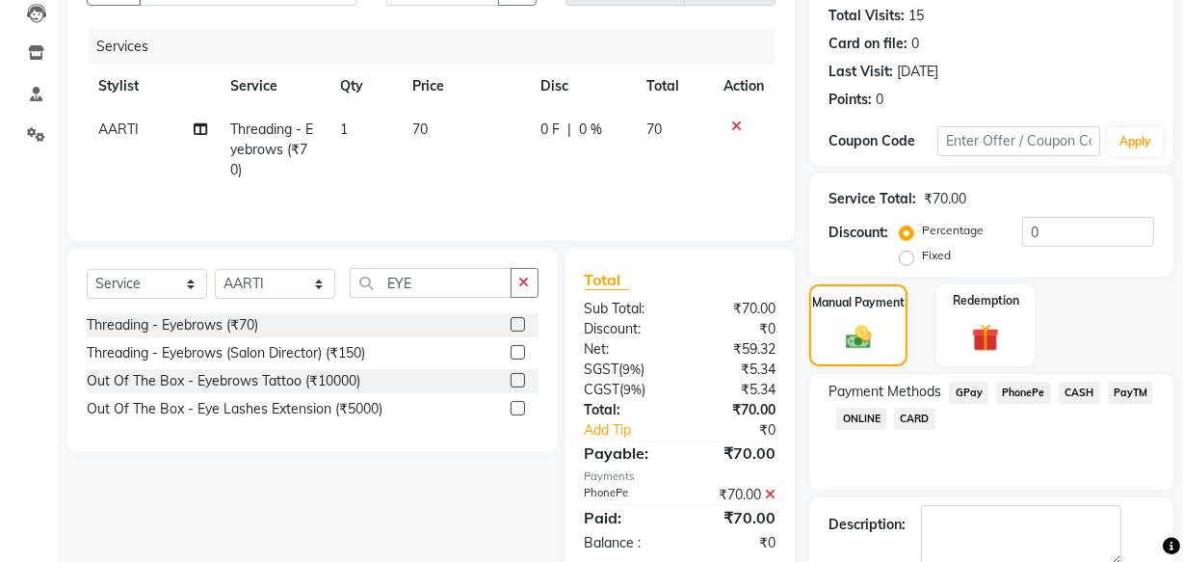
scroll to position [314, 0]
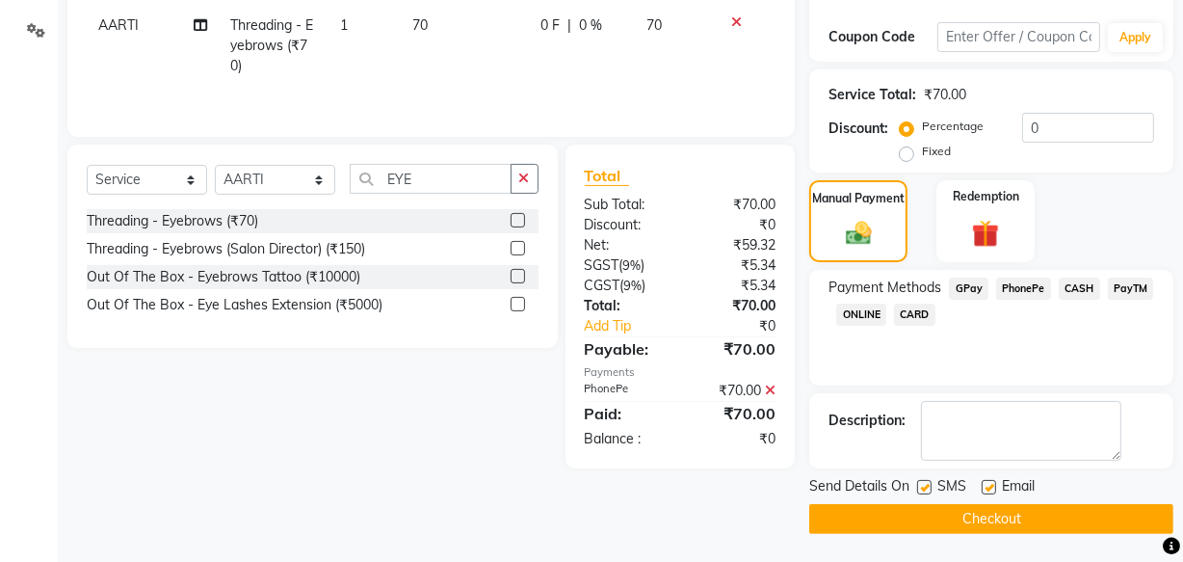
click at [980, 485] on div "SMS" at bounding box center [949, 488] width 65 height 24
click at [988, 486] on label at bounding box center [989, 487] width 14 height 14
click at [988, 486] on input "checkbox" at bounding box center [988, 488] width 13 height 13
checkbox input "false"
click at [924, 482] on label at bounding box center [924, 487] width 14 height 14
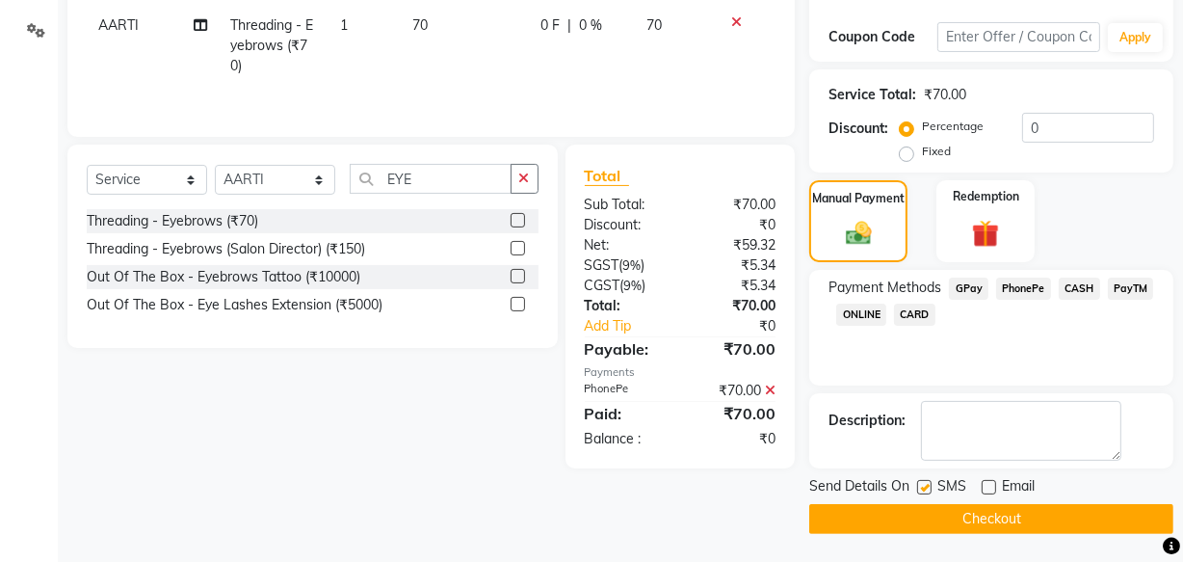
click at [924, 482] on input "checkbox" at bounding box center [923, 488] width 13 height 13
checkbox input "false"
click at [900, 509] on button "Checkout" at bounding box center [992, 519] width 364 height 30
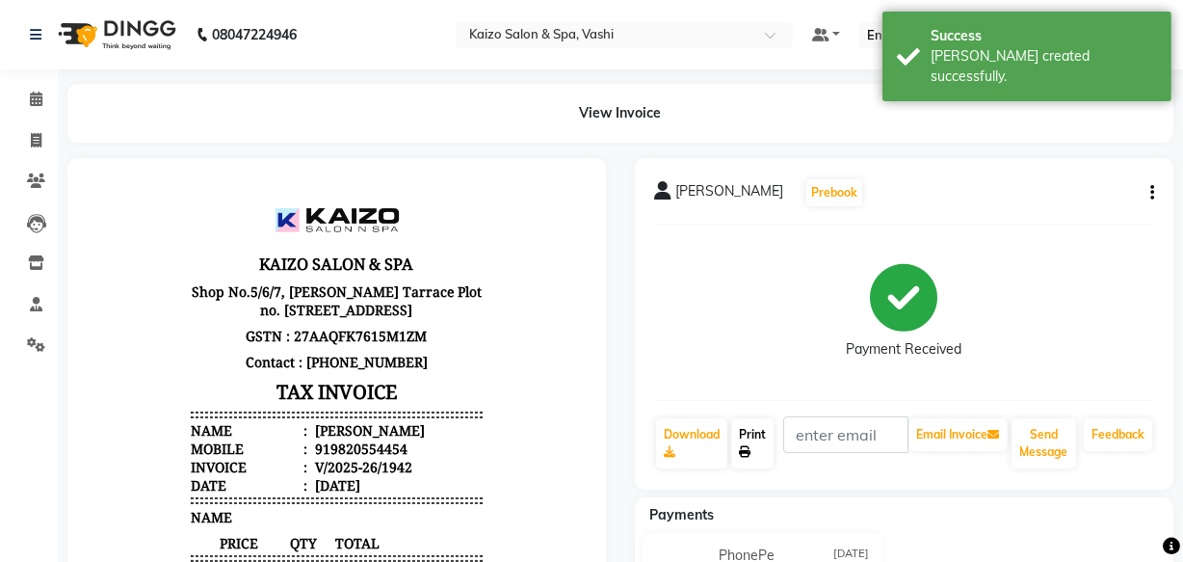
click at [761, 447] on link "Print" at bounding box center [752, 443] width 42 height 50
click at [37, 148] on span at bounding box center [36, 141] width 34 height 22
select select "616"
select select "service"
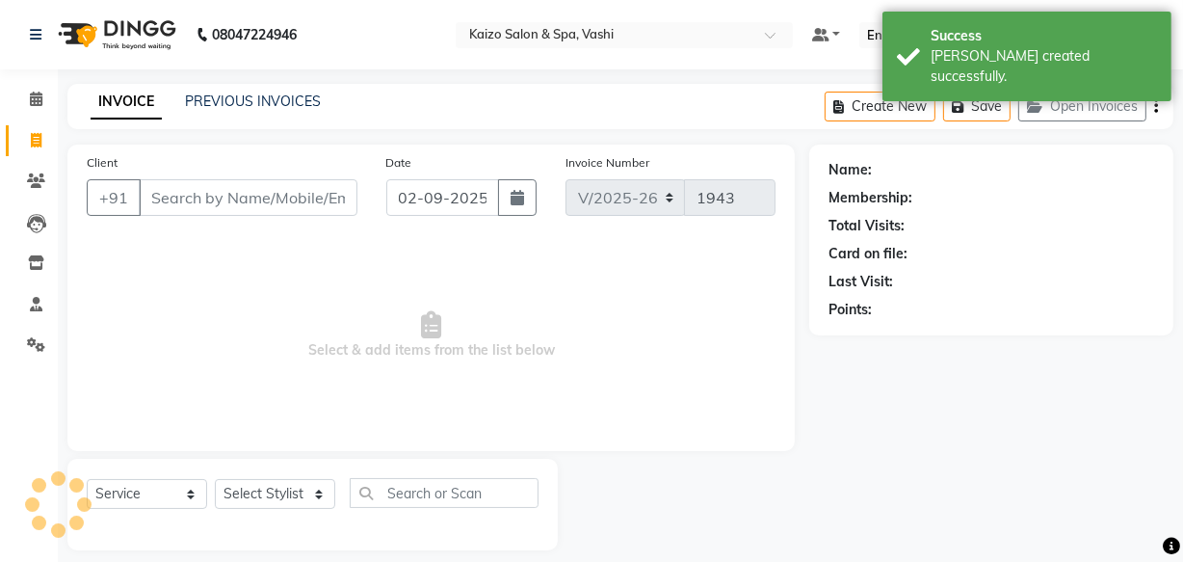
scroll to position [18, 0]
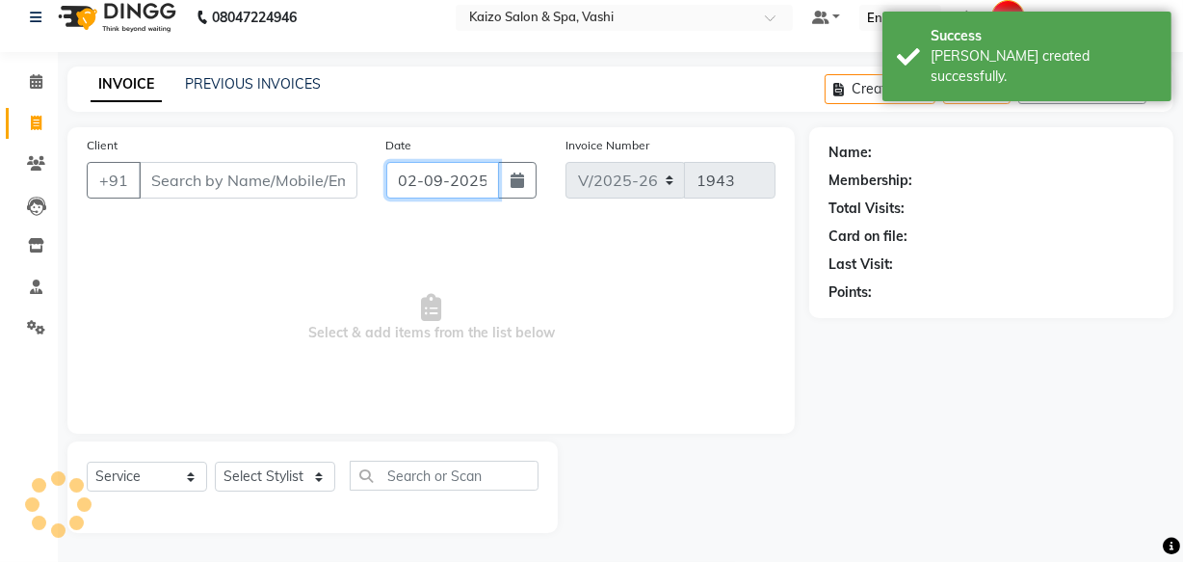
click at [471, 192] on input "02-09-2025" at bounding box center [442, 180] width 113 height 37
select select "9"
select select "2025"
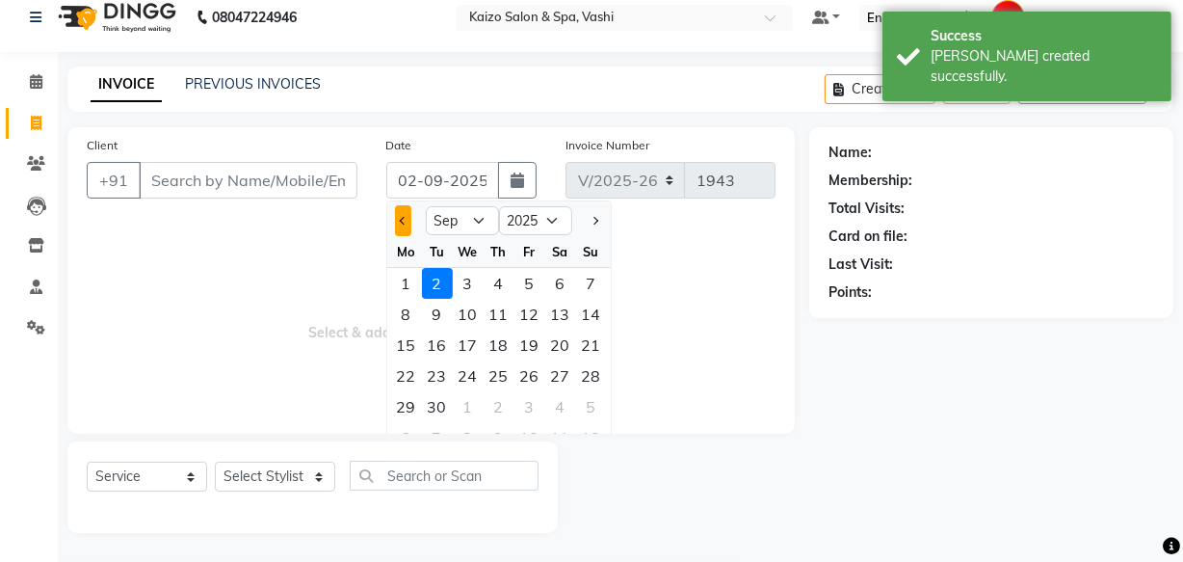
click at [405, 222] on span "Previous month" at bounding box center [403, 221] width 8 height 8
select select "8"
drag, startPoint x: 580, startPoint y: 413, endPoint x: 311, endPoint y: 286, distance: 297.4
click at [579, 413] on div "31" at bounding box center [591, 406] width 31 height 31
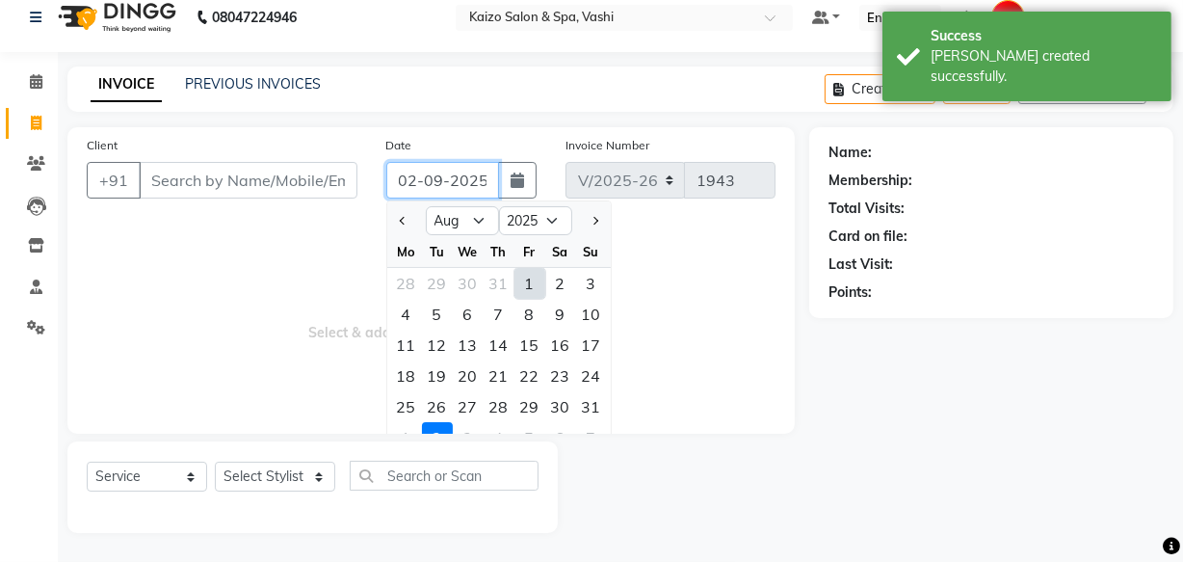
type input "[DATE]"
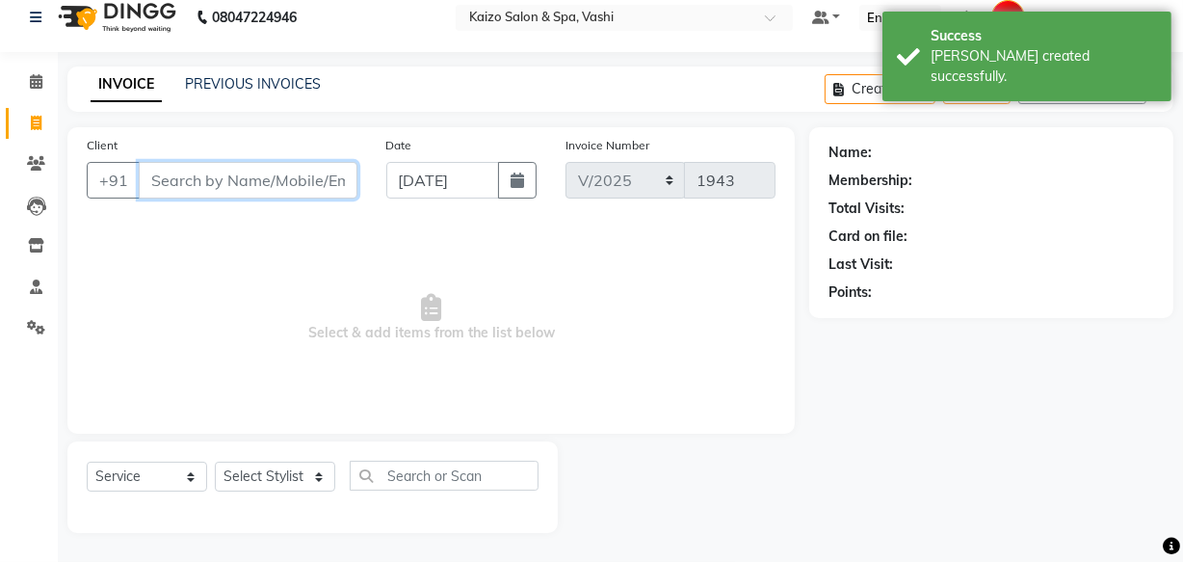
click at [266, 173] on input "Client" at bounding box center [248, 180] width 219 height 37
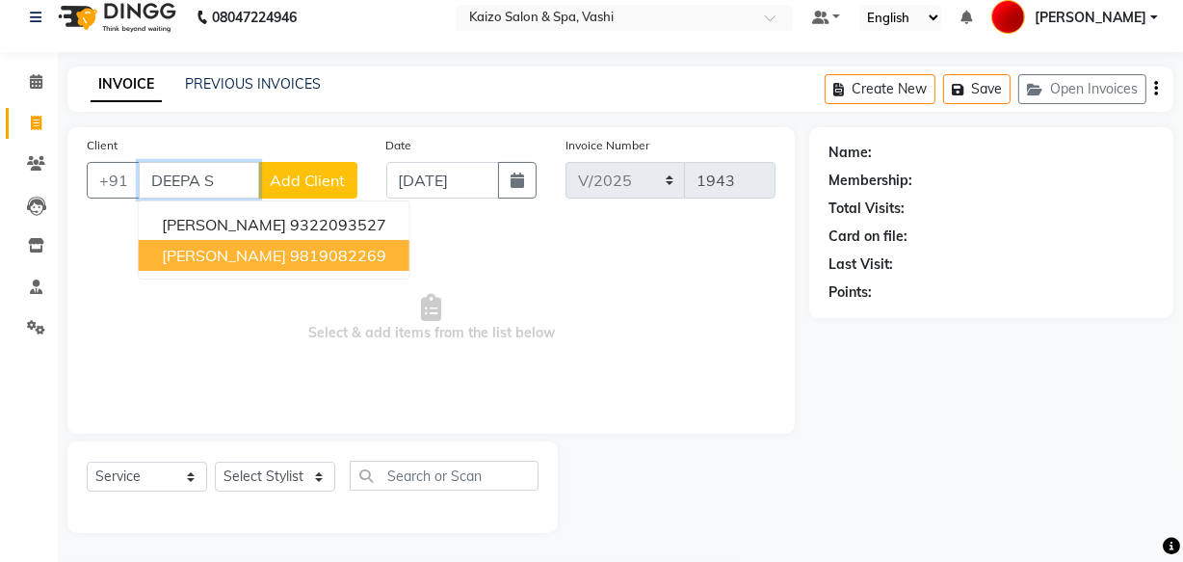
click at [219, 255] on span "deepa shah" at bounding box center [224, 255] width 124 height 19
type input "9819082269"
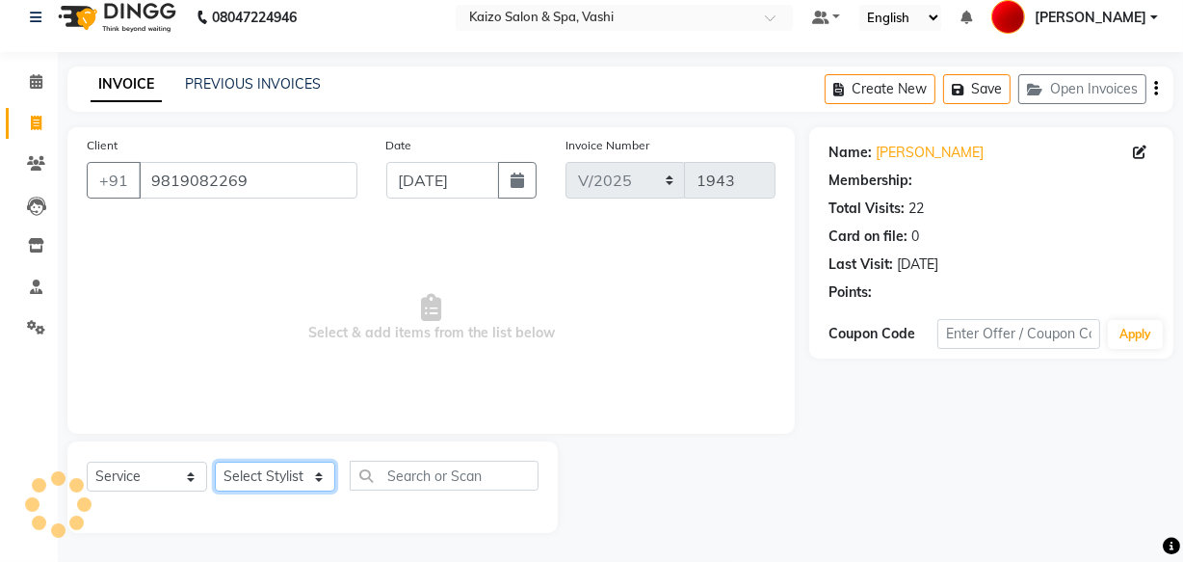
click at [263, 467] on select "Select Stylist AARTI GAURI GUFRAN IFTESHA KAIZO VASHI MAAM MOBIN SANJANA WARIS …" at bounding box center [275, 477] width 120 height 30
select select "60220"
click at [215, 462] on select "Select Stylist AARTI GAURI GUFRAN IFTESHA KAIZO VASHI MAAM MOBIN SANJANA WARIS …" at bounding box center [275, 477] width 120 height 30
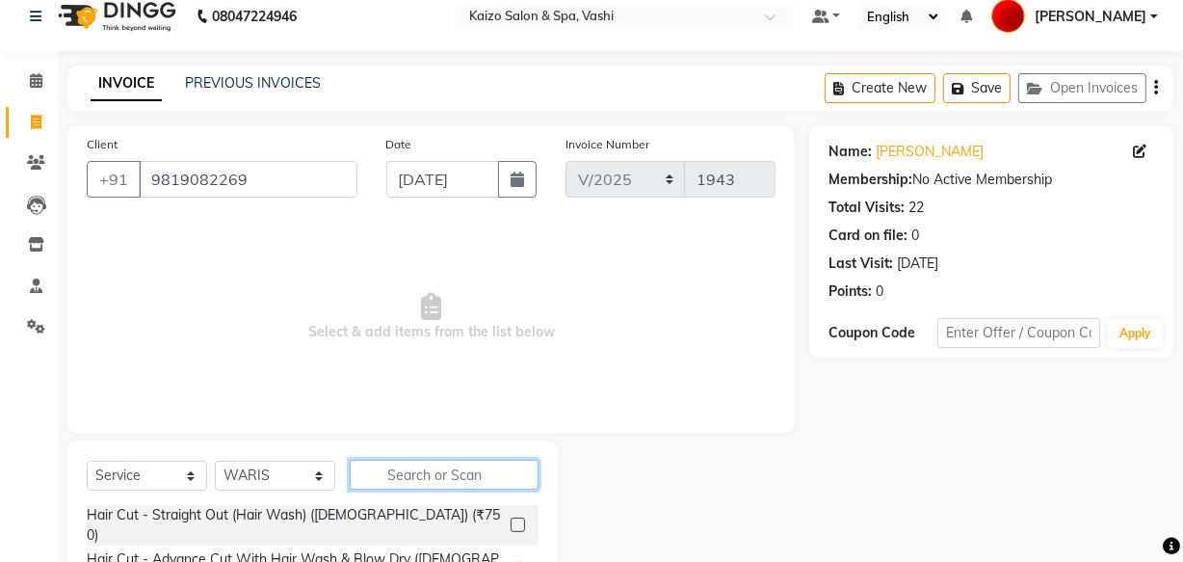
click at [414, 482] on input "text" at bounding box center [444, 475] width 189 height 30
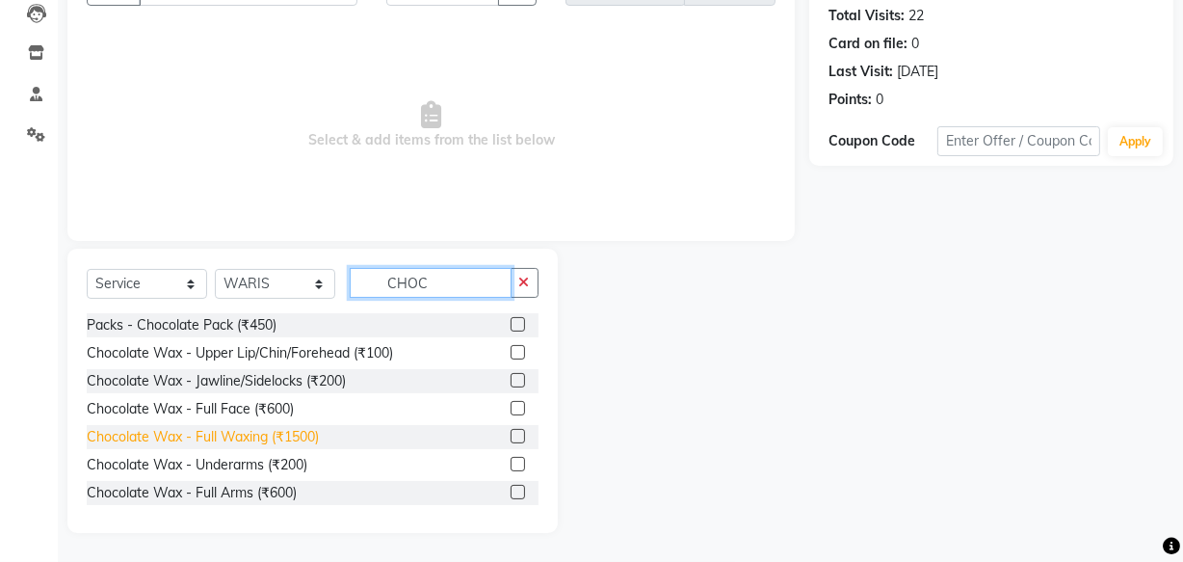
scroll to position [211, 0]
type input "CHOC"
click at [279, 431] on div "Chocolate Wax - Full Waxing (₹1500)" at bounding box center [203, 437] width 232 height 20
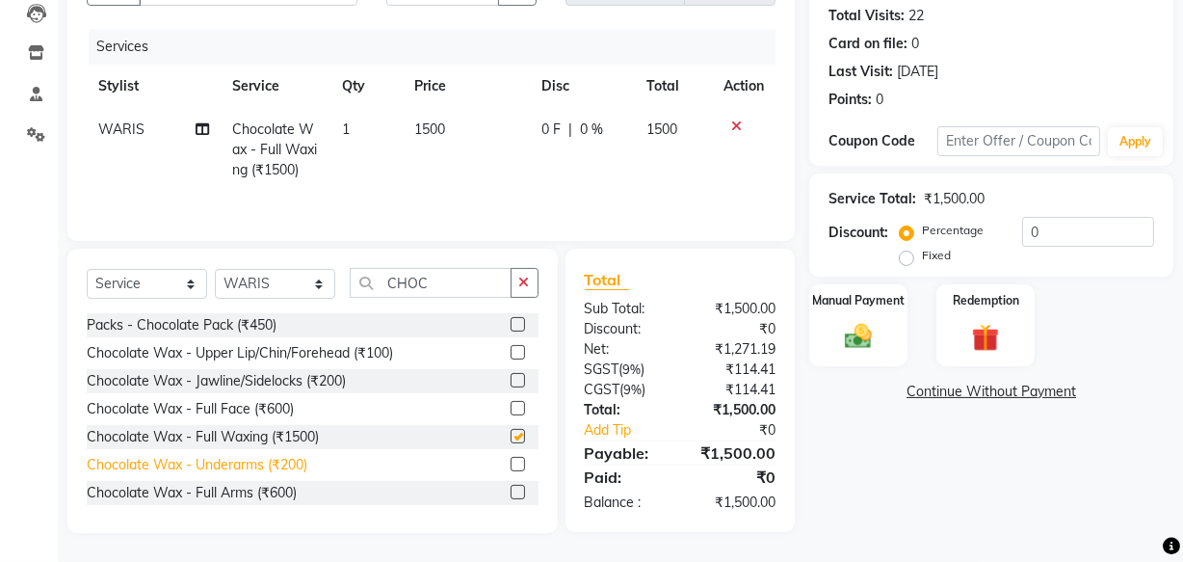
checkbox input "false"
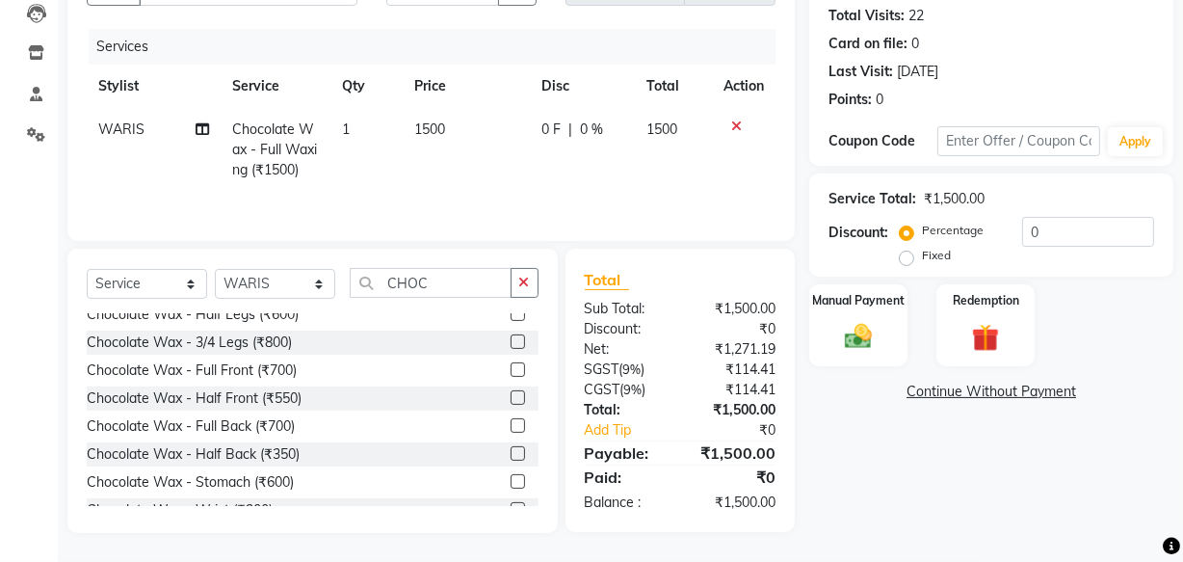
scroll to position [350, 0]
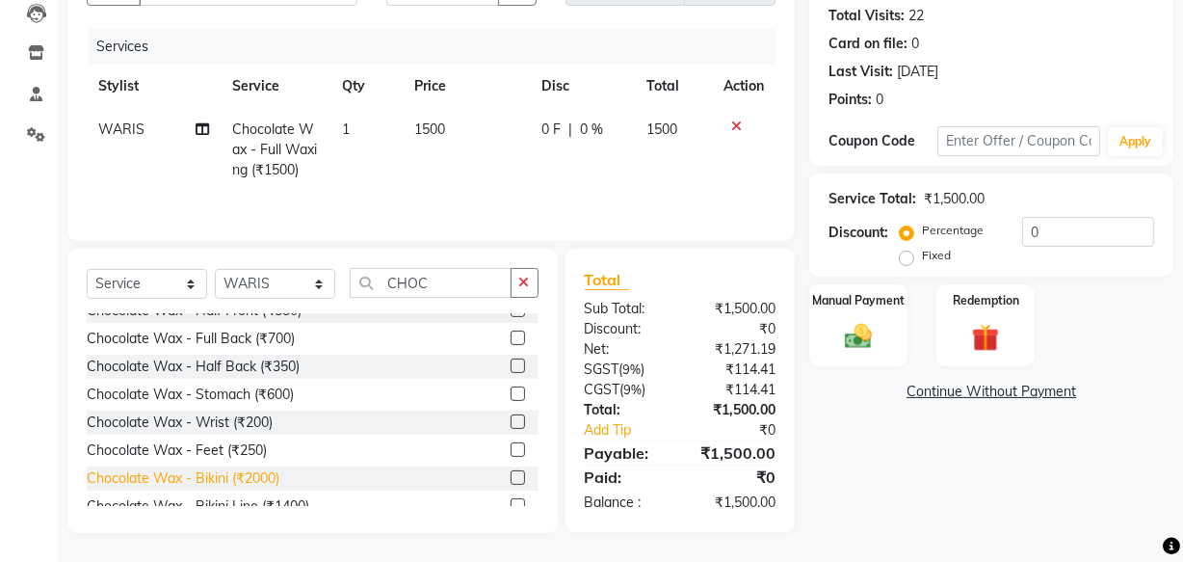
click at [250, 478] on div "Chocolate Wax - Bikini (₹2000)" at bounding box center [183, 478] width 193 height 20
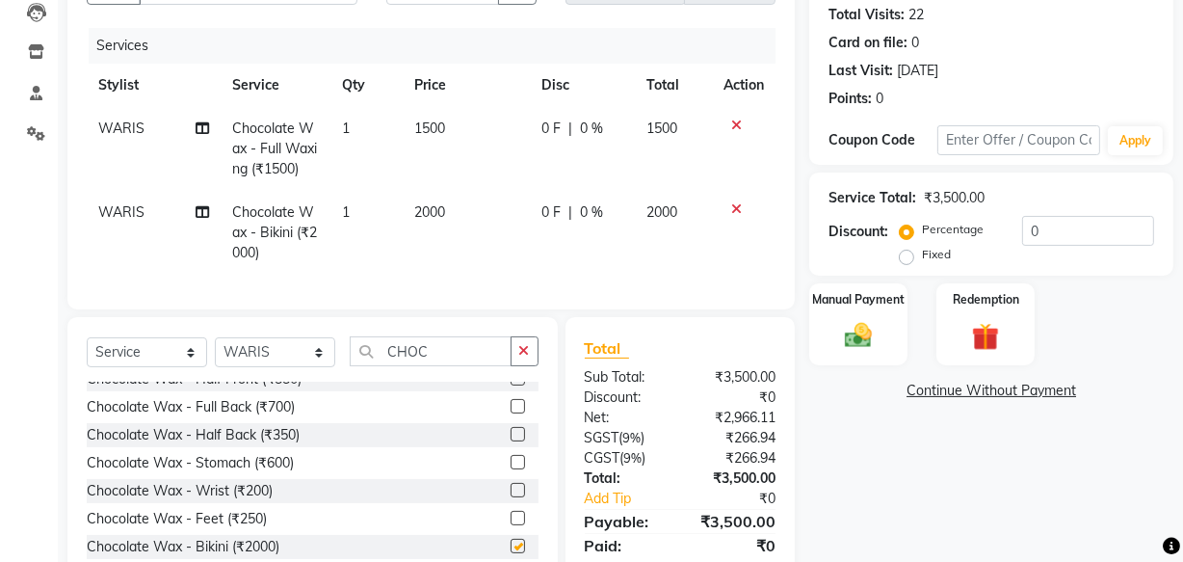
checkbox input "false"
click at [456, 133] on td "1500" at bounding box center [466, 149] width 127 height 84
select select "60220"
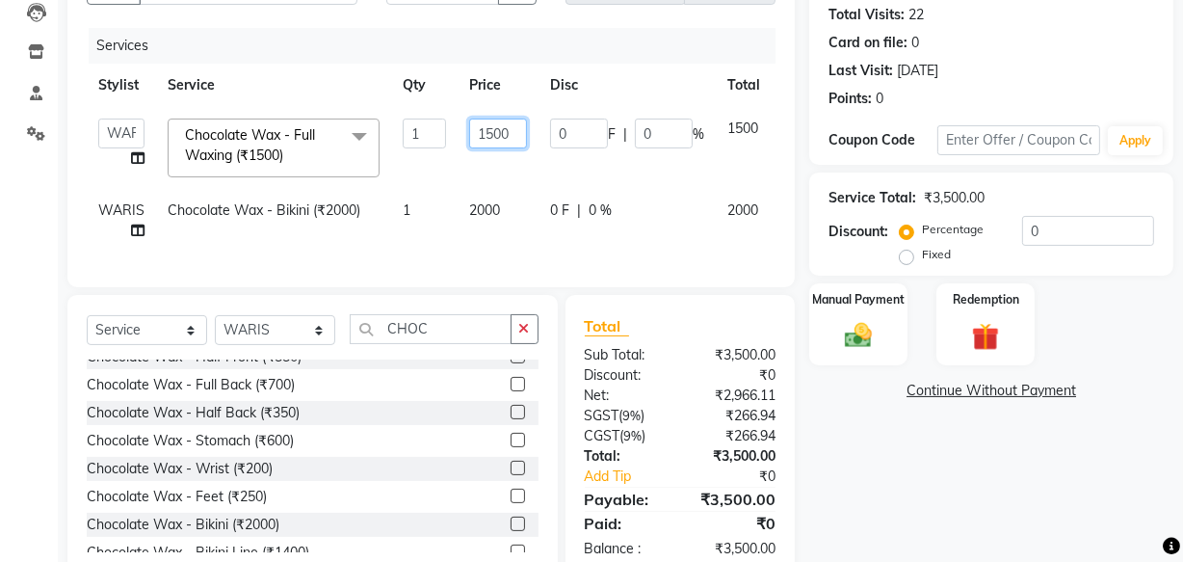
click at [482, 130] on input "1500" at bounding box center [498, 134] width 58 height 30
type input "1060"
click at [497, 213] on td "2000" at bounding box center [498, 221] width 81 height 64
select select "60220"
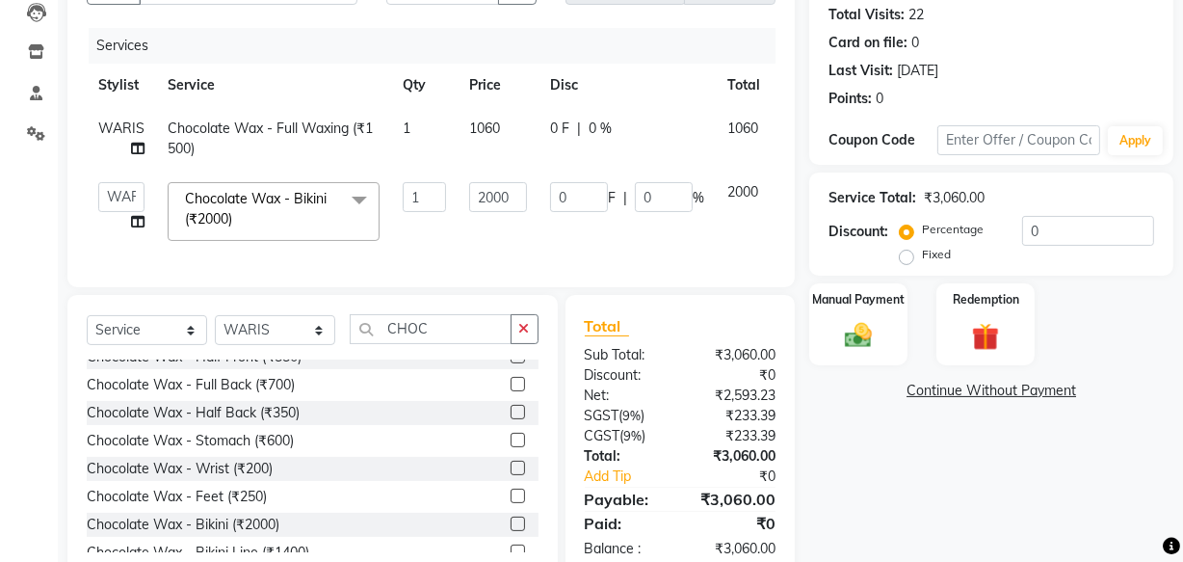
click at [496, 213] on td "2000" at bounding box center [498, 212] width 81 height 82
click at [495, 193] on input "2000" at bounding box center [498, 197] width 58 height 30
type input "1800"
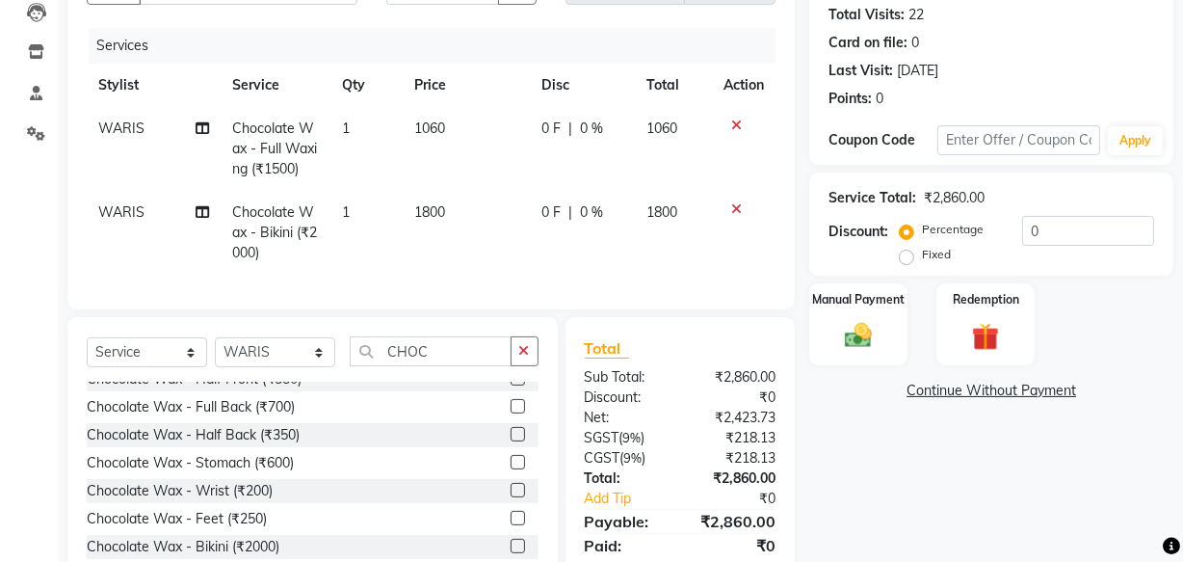
click at [500, 231] on td "1800" at bounding box center [466, 233] width 127 height 84
select select "60220"
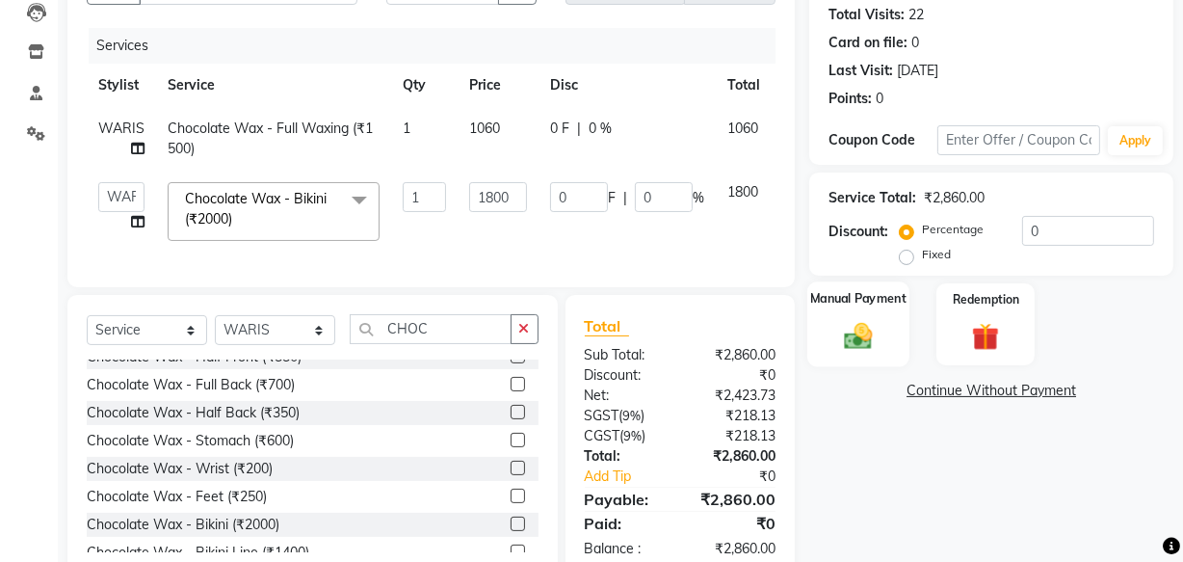
click at [874, 290] on label "Manual Payment" at bounding box center [858, 298] width 96 height 18
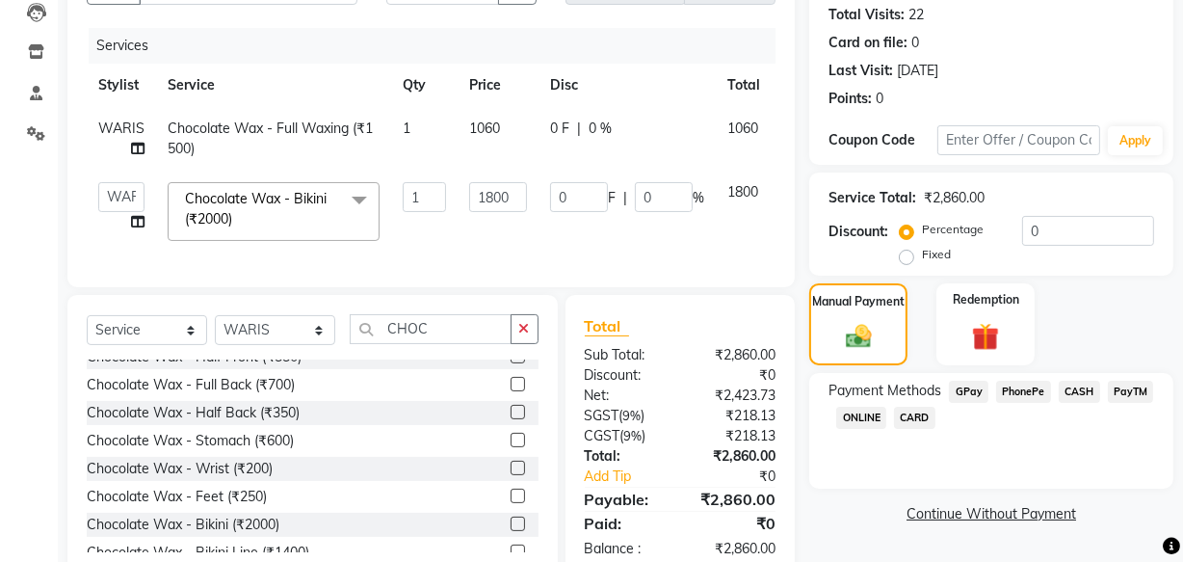
click at [921, 426] on span "CARD" at bounding box center [914, 418] width 41 height 22
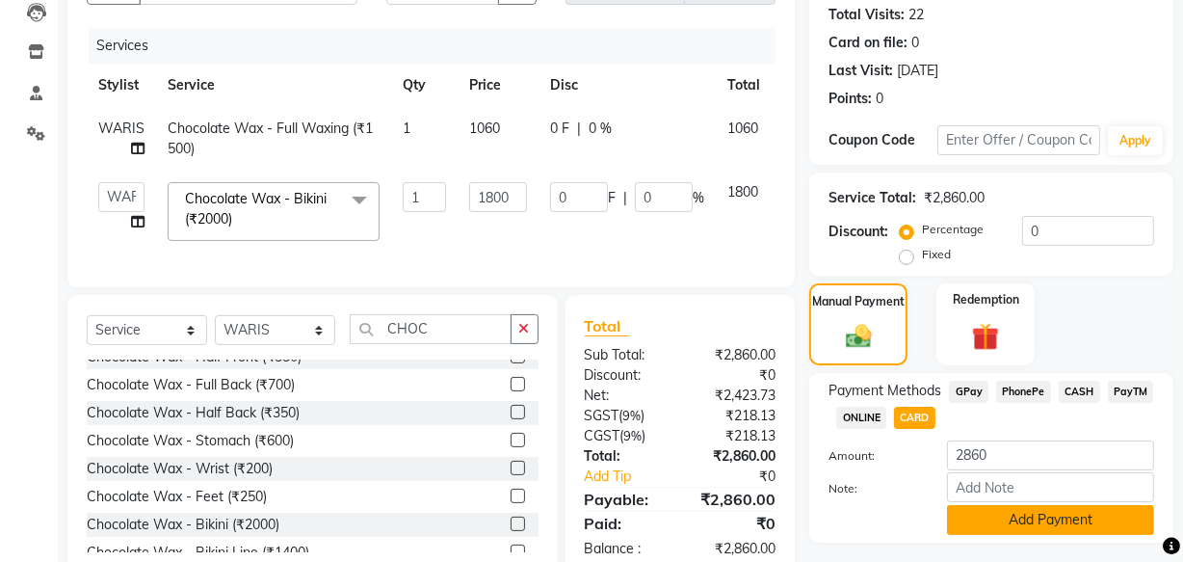
click at [979, 520] on button "Add Payment" at bounding box center [1050, 520] width 207 height 30
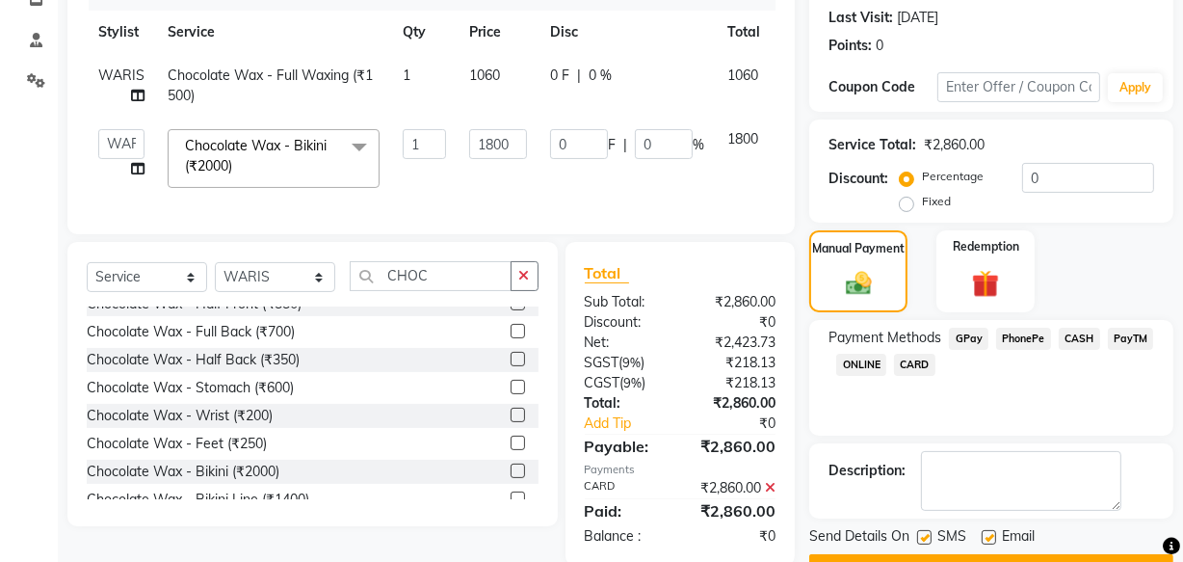
scroll to position [314, 0]
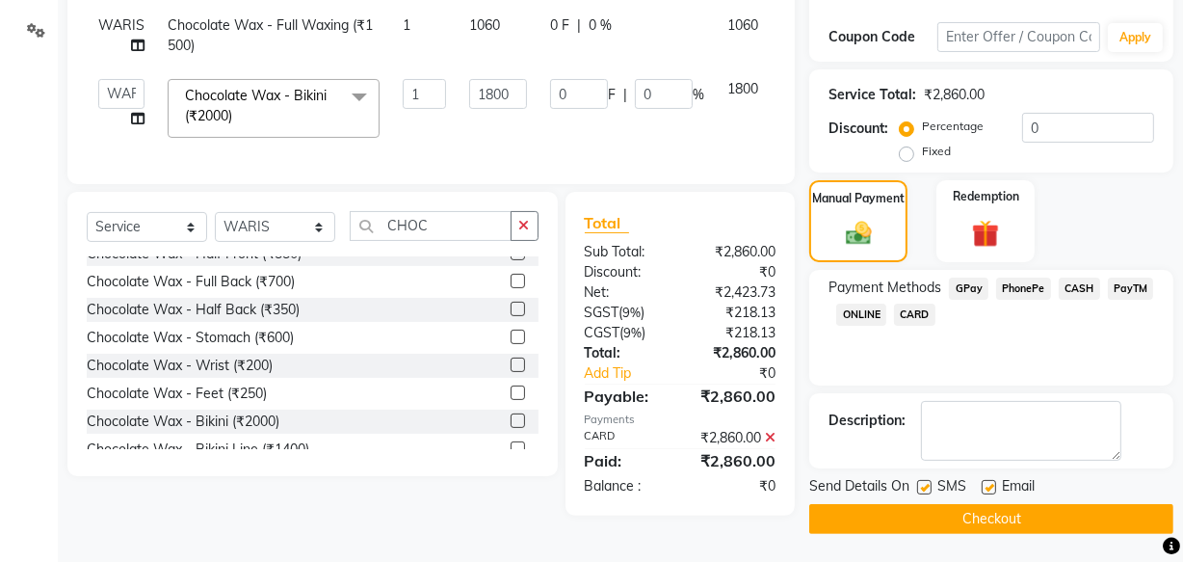
click at [994, 481] on label at bounding box center [989, 487] width 14 height 14
click at [994, 482] on input "checkbox" at bounding box center [988, 488] width 13 height 13
checkbox input "false"
click at [923, 483] on label at bounding box center [924, 487] width 14 height 14
click at [923, 483] on input "checkbox" at bounding box center [923, 488] width 13 height 13
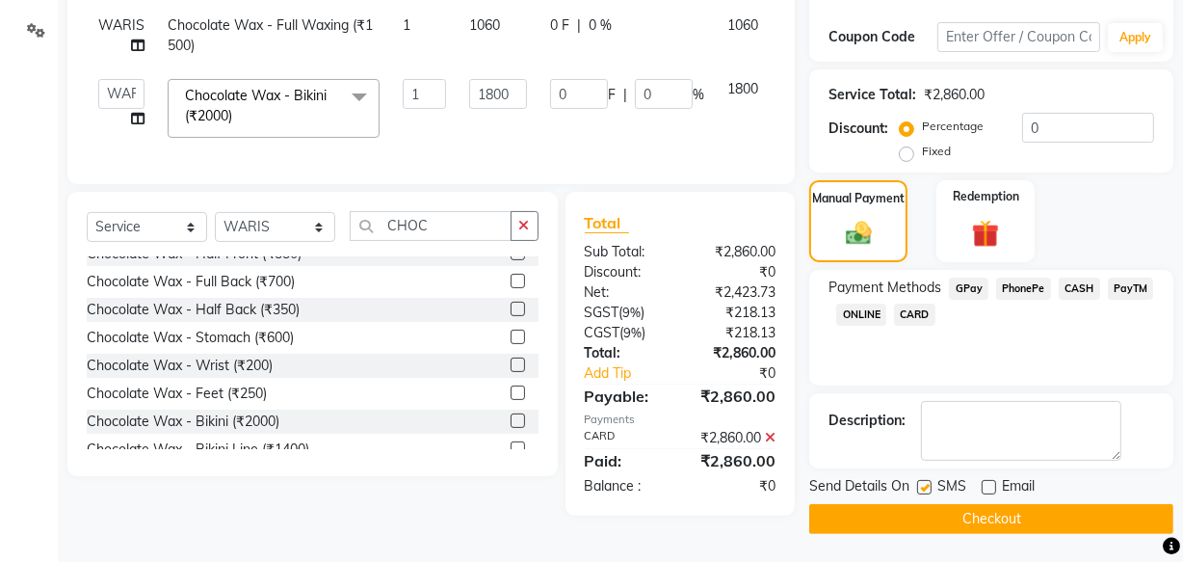
checkbox input "false"
click at [917, 518] on button "Checkout" at bounding box center [992, 519] width 364 height 30
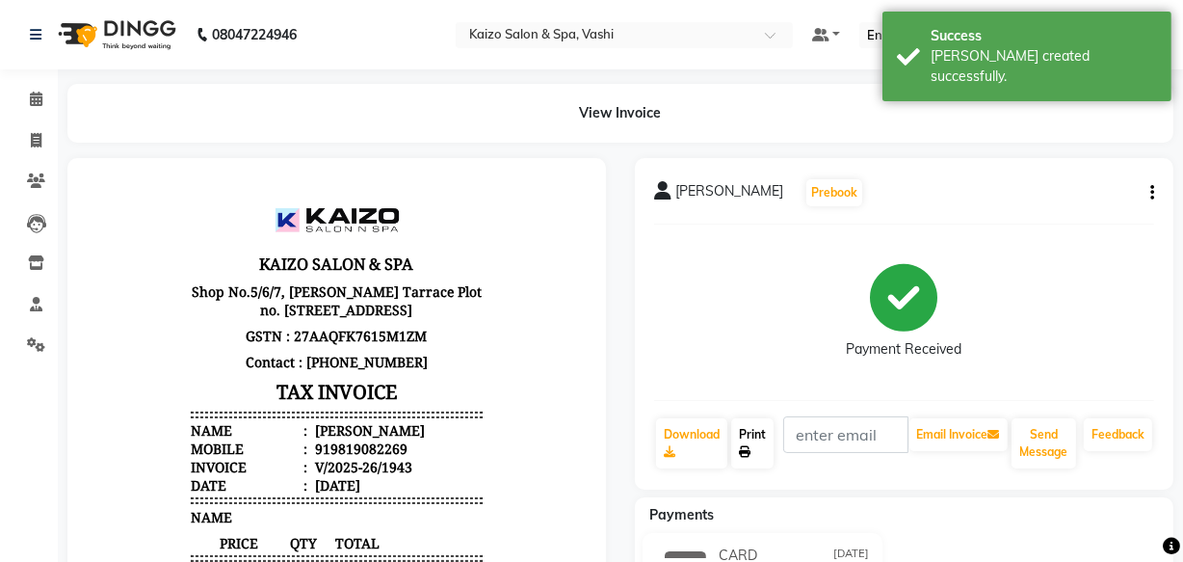
click at [749, 447] on icon at bounding box center [745, 452] width 12 height 12
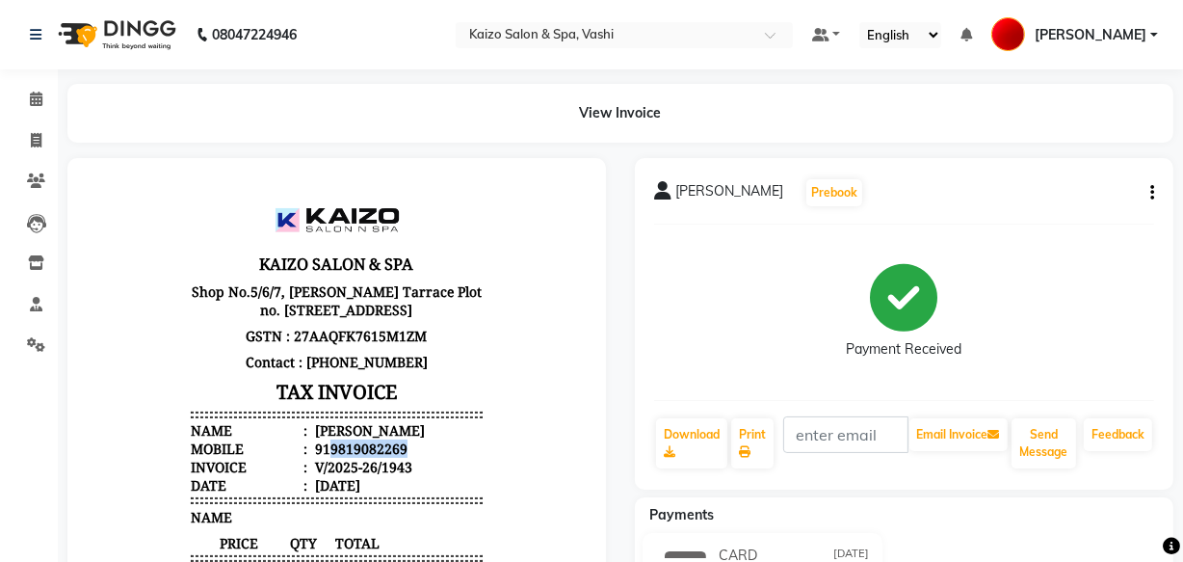
drag, startPoint x: 313, startPoint y: 448, endPoint x: 417, endPoint y: 451, distance: 104.1
click at [417, 451] on li "Mobile : 919819082269" at bounding box center [335, 447] width 291 height 18
copy div "9819082269"
drag, startPoint x: 25, startPoint y: 135, endPoint x: 67, endPoint y: 148, distance: 44.5
click at [26, 135] on span at bounding box center [36, 141] width 34 height 22
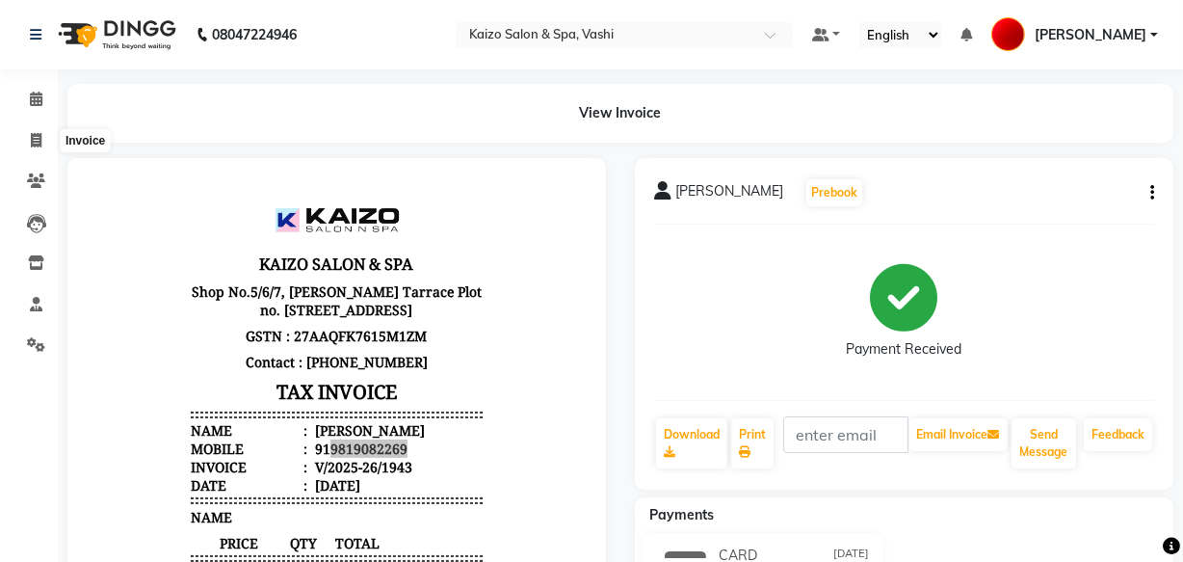
select select "service"
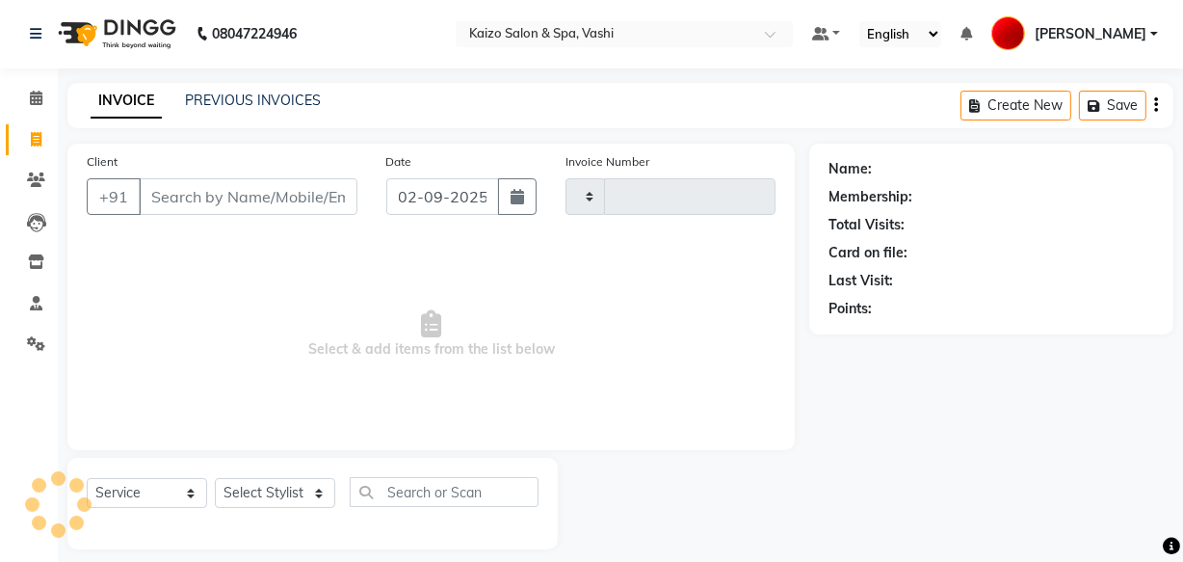
scroll to position [18, 0]
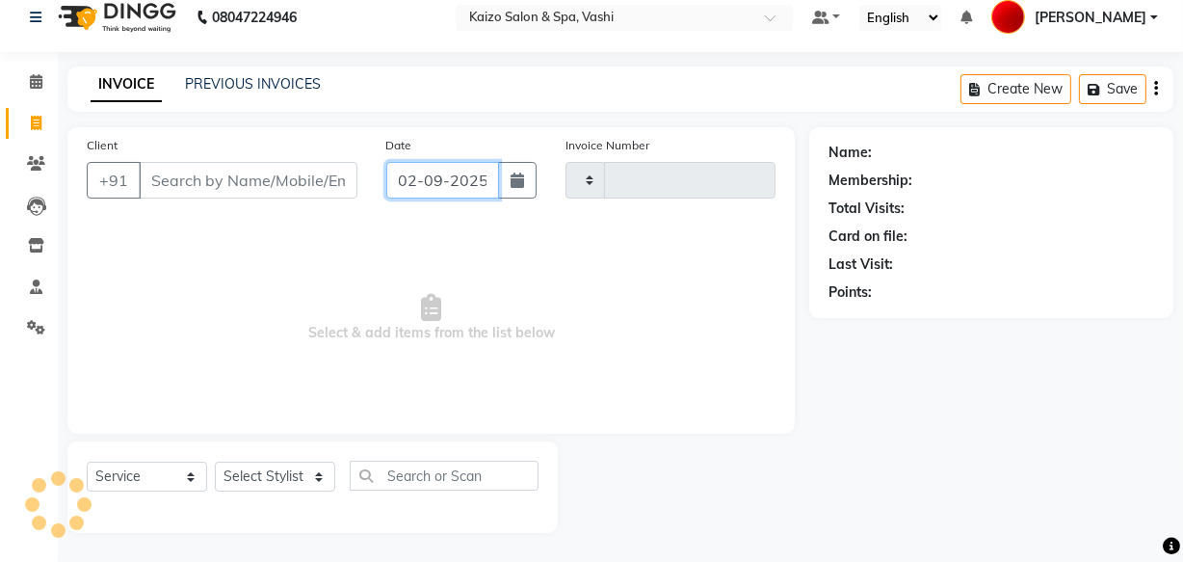
type input "1944"
click at [428, 188] on input "02-09-2025" at bounding box center [442, 180] width 113 height 37
select select "616"
select select "9"
select select "2025"
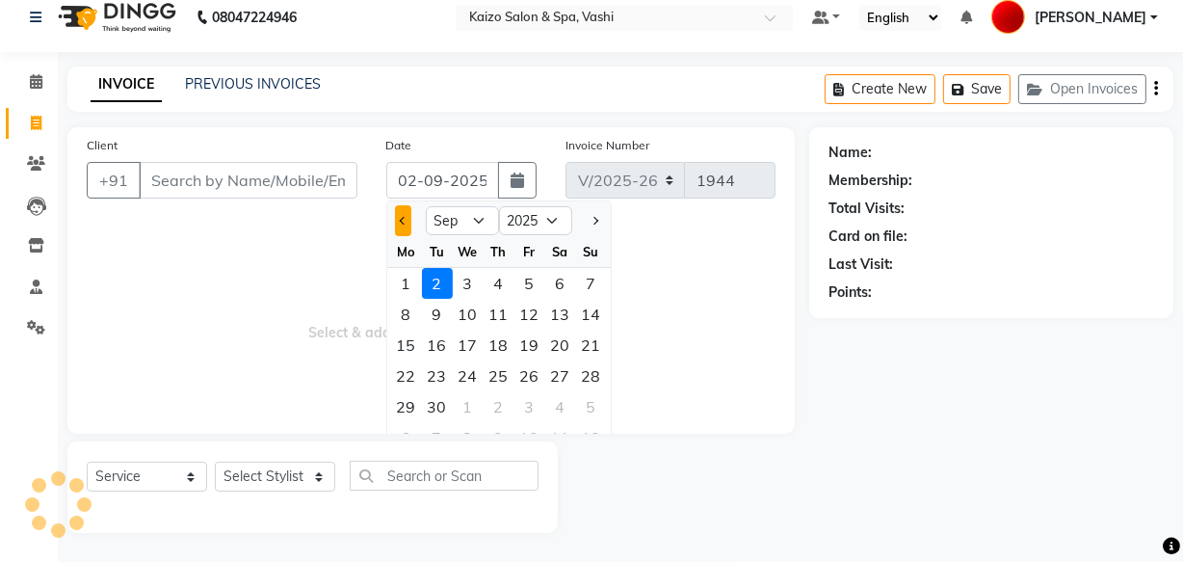
click at [396, 223] on button "Previous month" at bounding box center [403, 220] width 16 height 31
select select "8"
click at [581, 407] on div "31" at bounding box center [591, 406] width 31 height 31
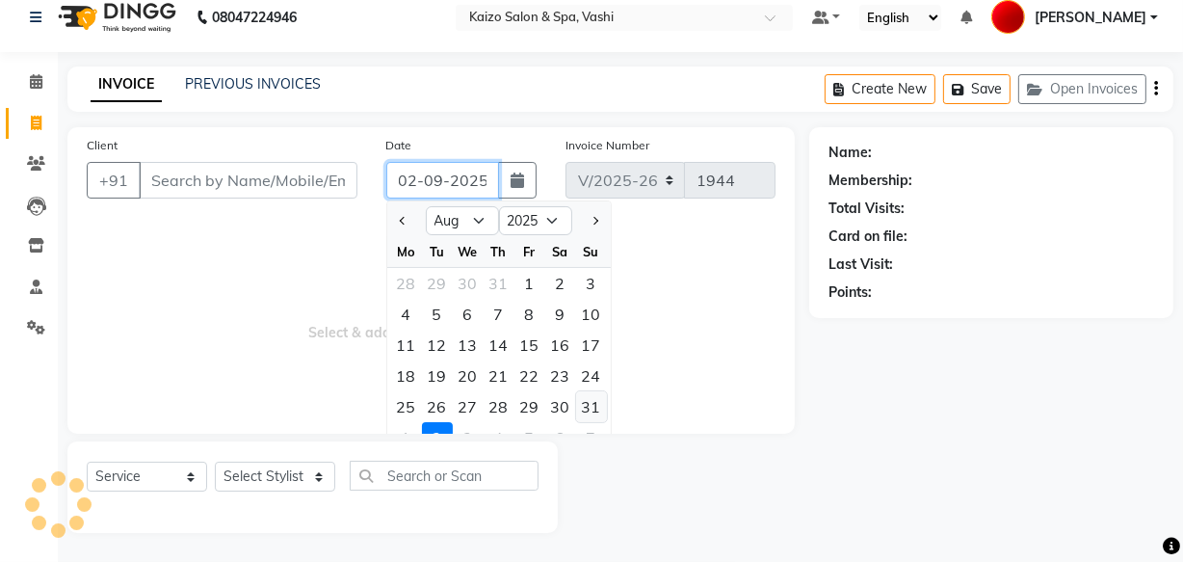
type input "[DATE]"
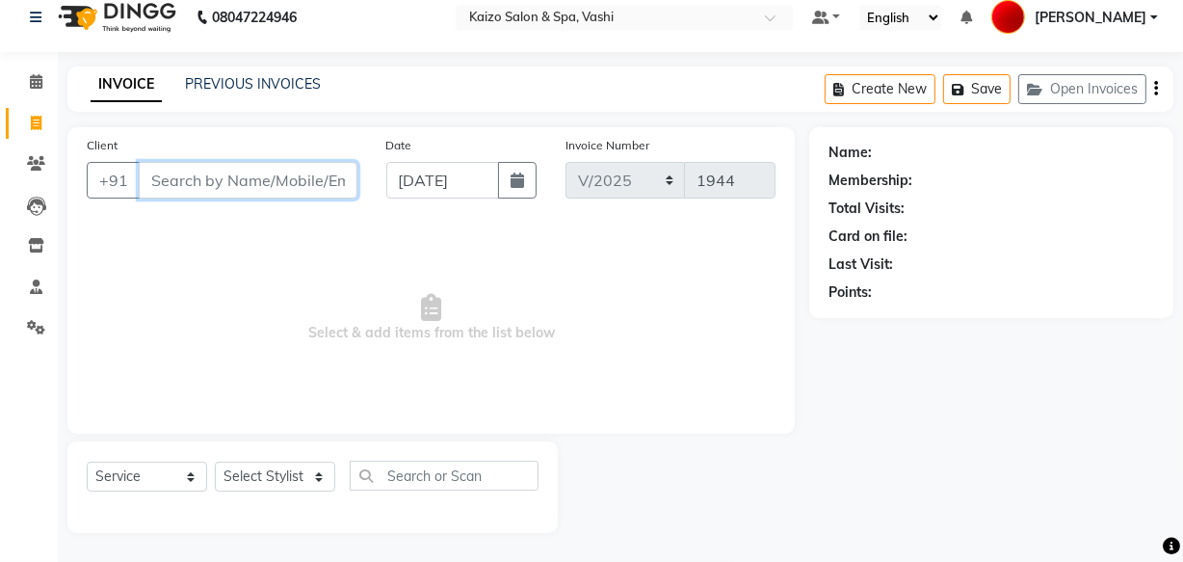
click at [268, 173] on input "Client" at bounding box center [248, 180] width 219 height 37
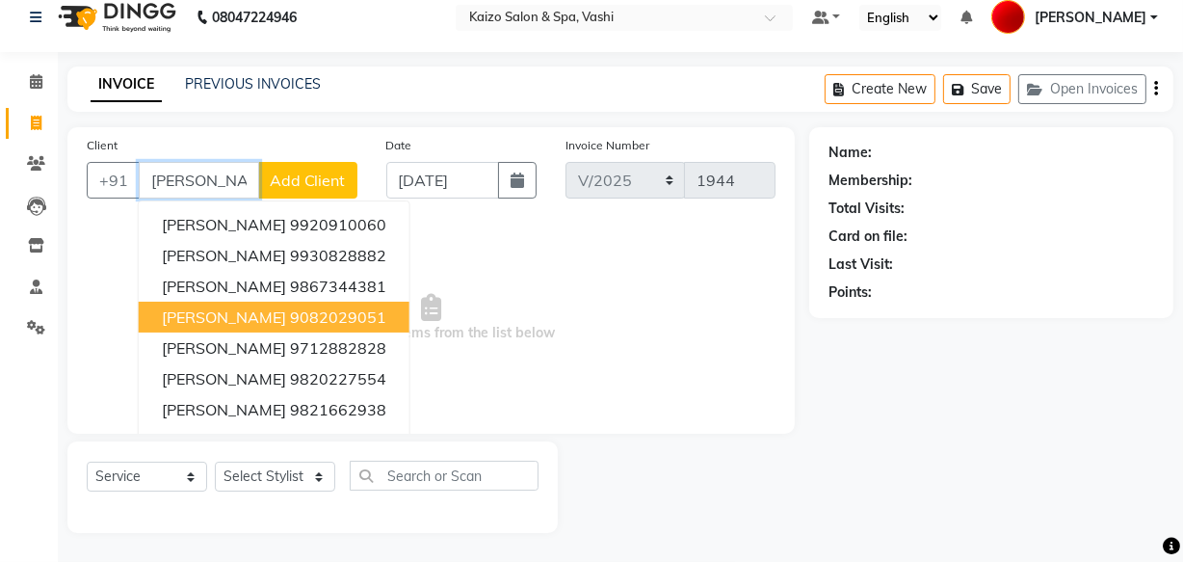
click at [187, 322] on span "Aashish Shete" at bounding box center [224, 316] width 124 height 19
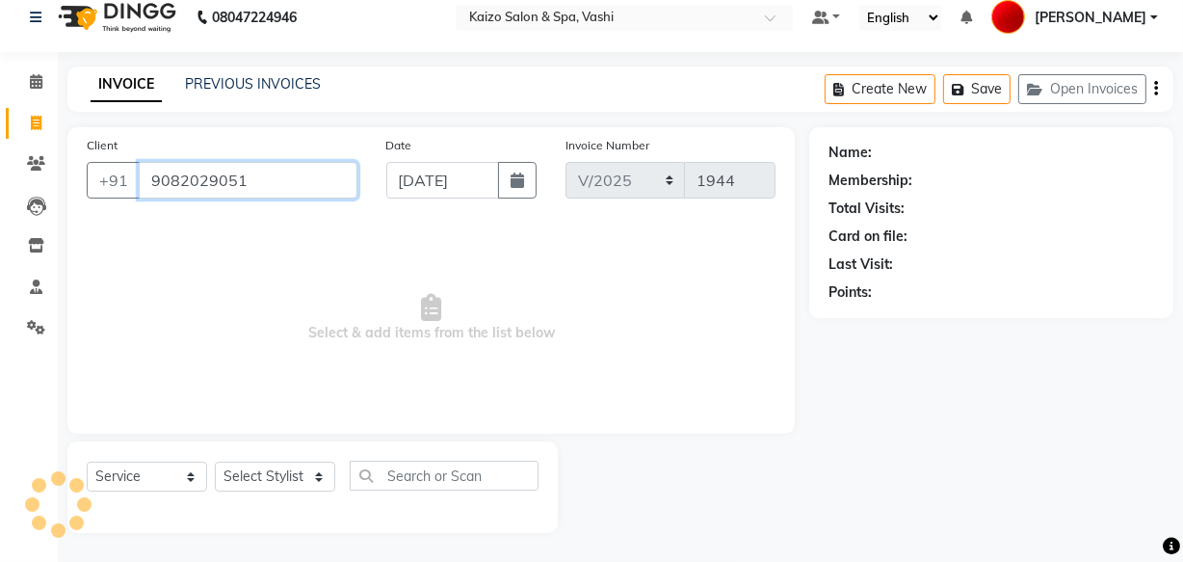
type input "9082029051"
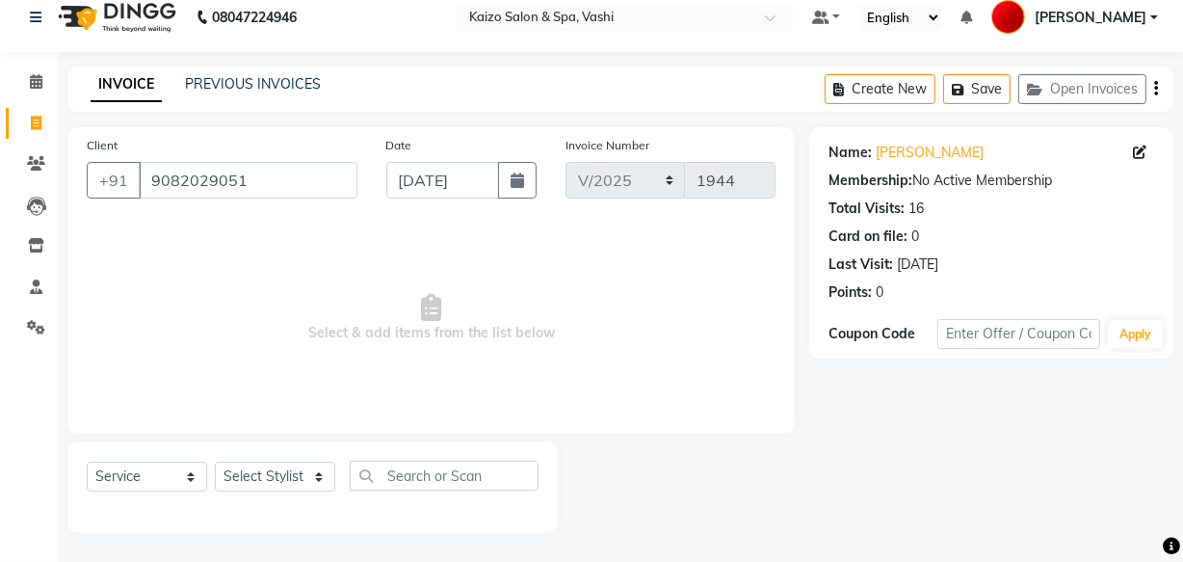
click at [269, 456] on div "Select Service Product Membership Package Voucher Prepaid Gift Card Select Styl…" at bounding box center [312, 487] width 491 height 92
click at [268, 478] on select "Select Stylist AARTI GAURI GUFRAN IFTESHA KAIZO VASHI MAAM MOBIN SANJANA WARIS …" at bounding box center [275, 477] width 120 height 30
select select "18283"
click at [215, 462] on select "Select Stylist AARTI GAURI GUFRAN IFTESHA KAIZO VASHI MAAM MOBIN SANJANA WARIS …" at bounding box center [275, 477] width 120 height 30
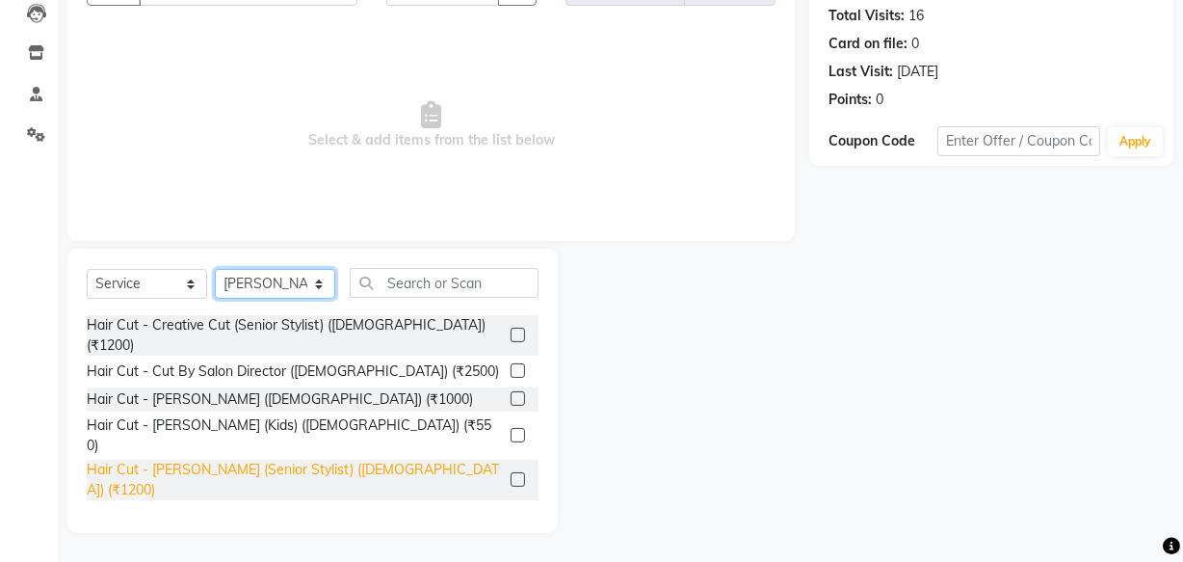
scroll to position [174, 0]
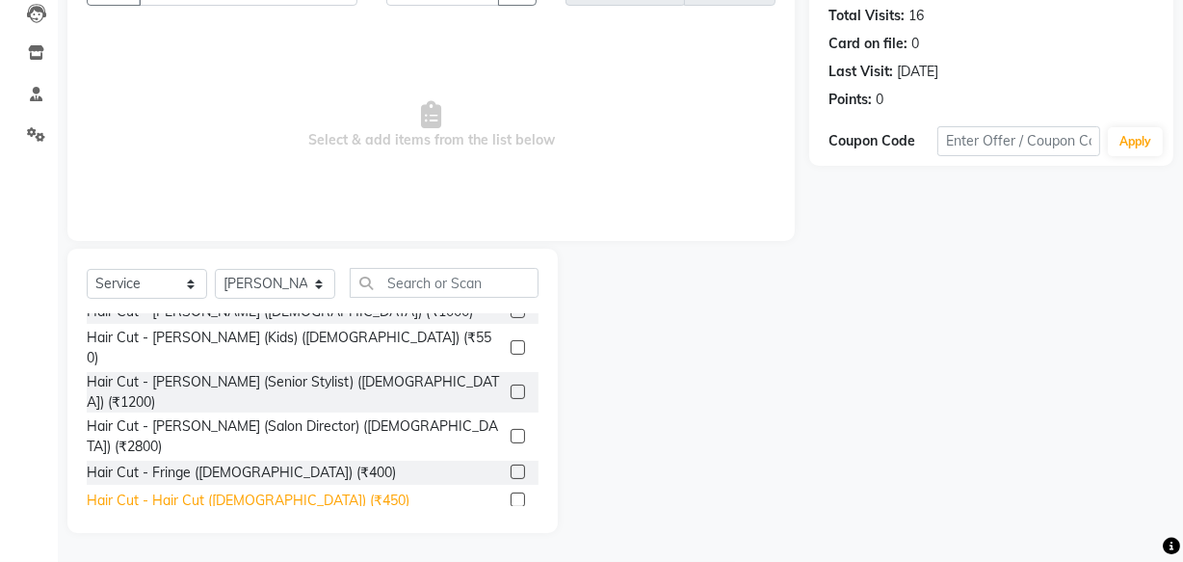
click at [266, 491] on div "Hair Cut - Hair Cut (Male) (₹450)" at bounding box center [248, 501] width 323 height 20
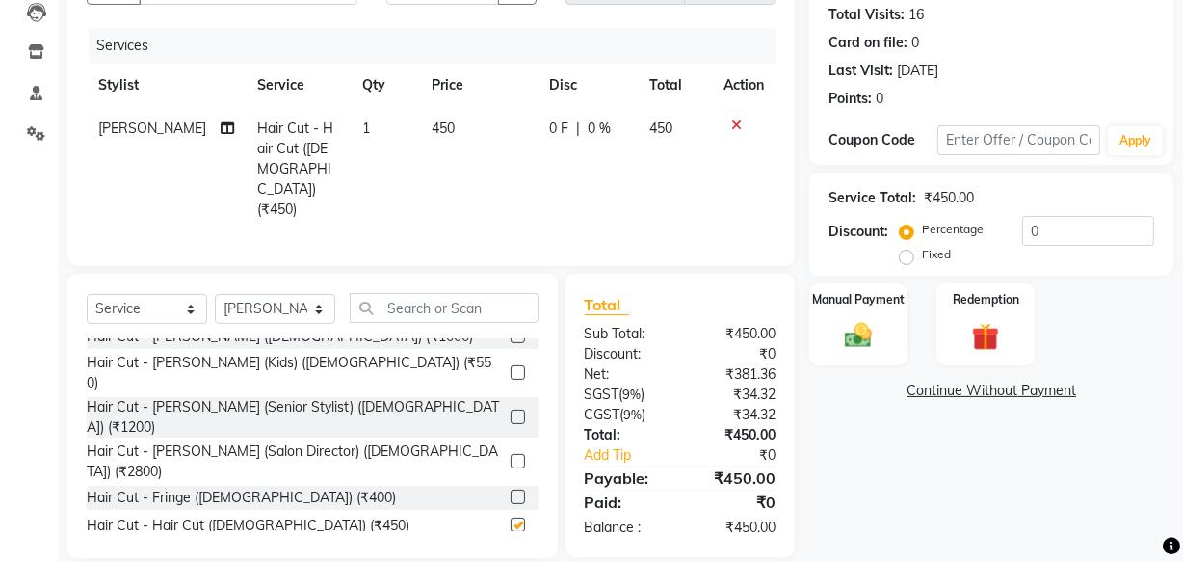
checkbox input "false"
click at [438, 274] on div "Select Service Product Membership Package Voucher Prepaid Gift Card Select Styl…" at bounding box center [312, 416] width 491 height 284
click at [426, 293] on input "text" at bounding box center [444, 308] width 189 height 30
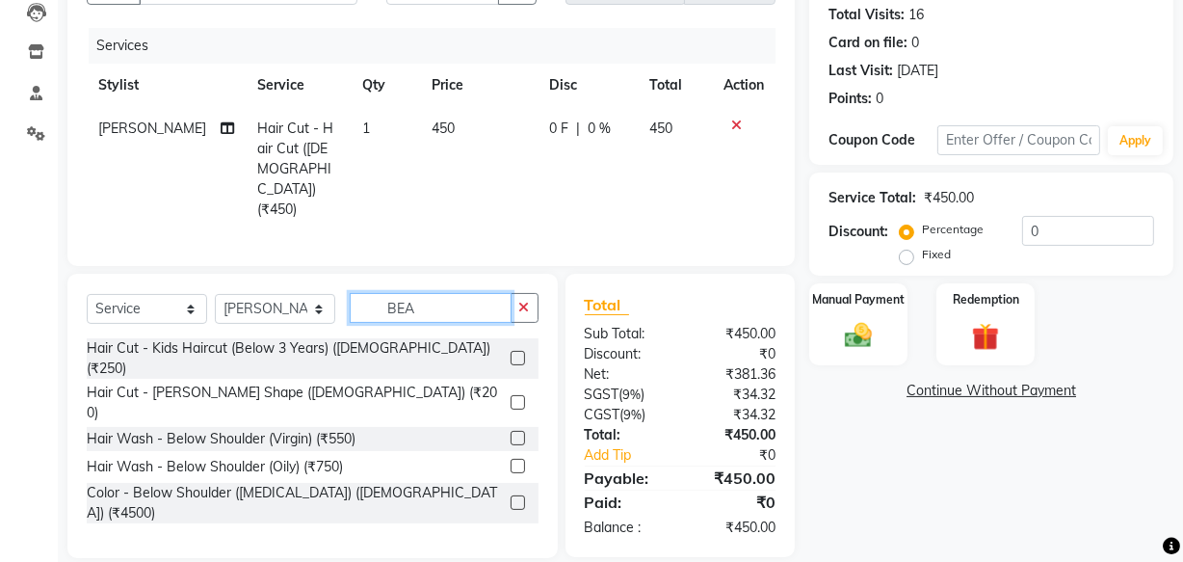
scroll to position [210, 0]
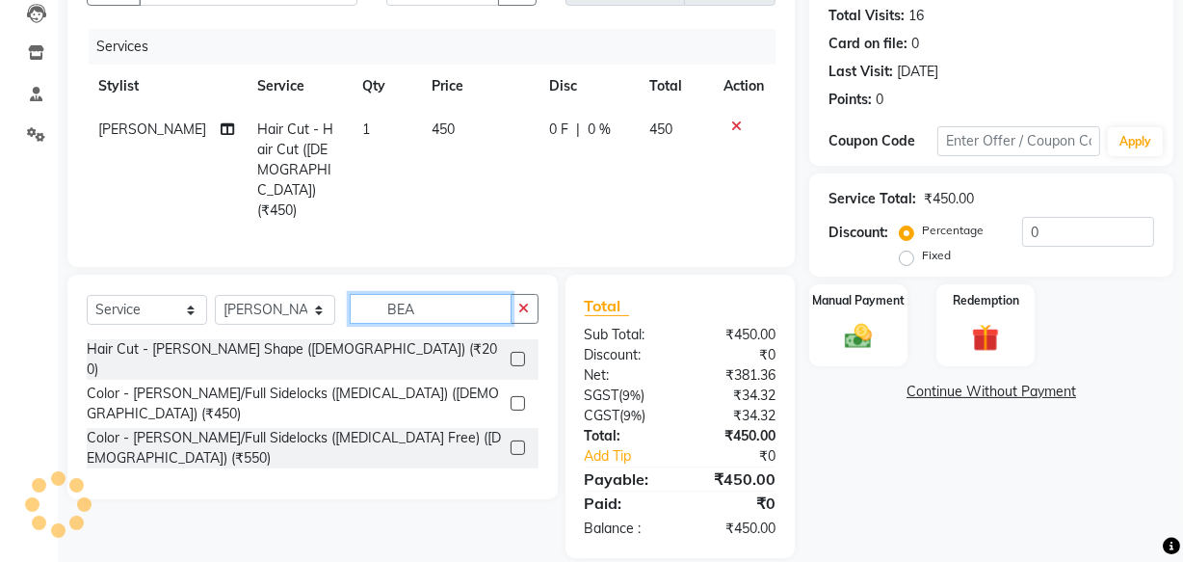
type input "BEA"
click at [174, 339] on div "Hair Cut - Beard Shape (Male) (₹200)" at bounding box center [313, 359] width 452 height 40
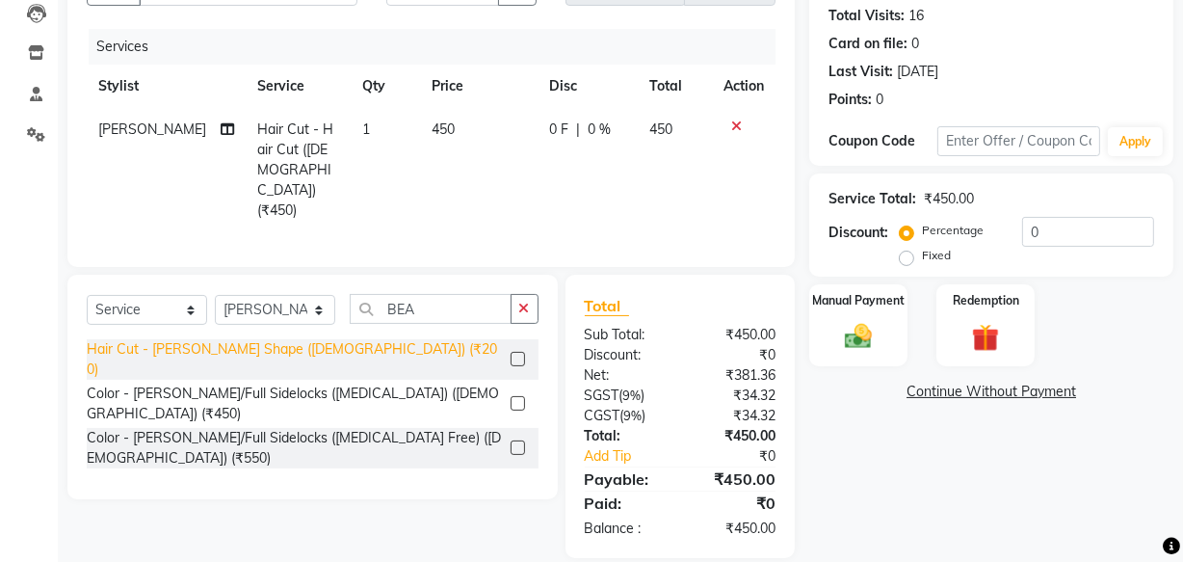
drag, startPoint x: 213, startPoint y: 333, endPoint x: 620, endPoint y: 390, distance: 410.6
click at [215, 339] on div "Hair Cut - Beard Shape (Male) (₹200)" at bounding box center [295, 359] width 416 height 40
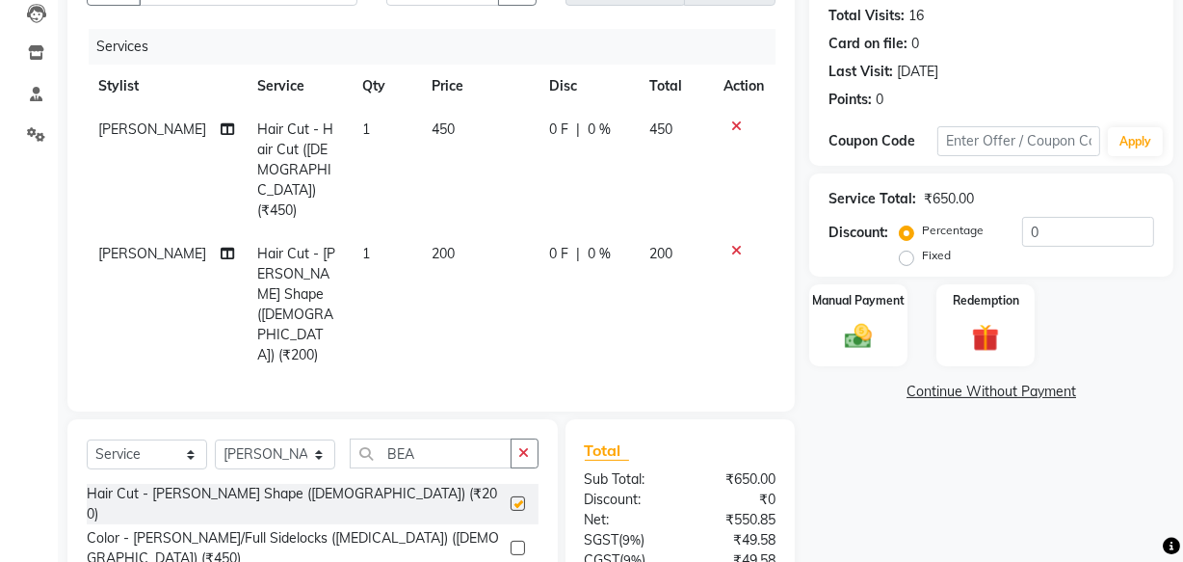
checkbox input "false"
click at [832, 343] on div "Manual Payment" at bounding box center [859, 325] width 102 height 86
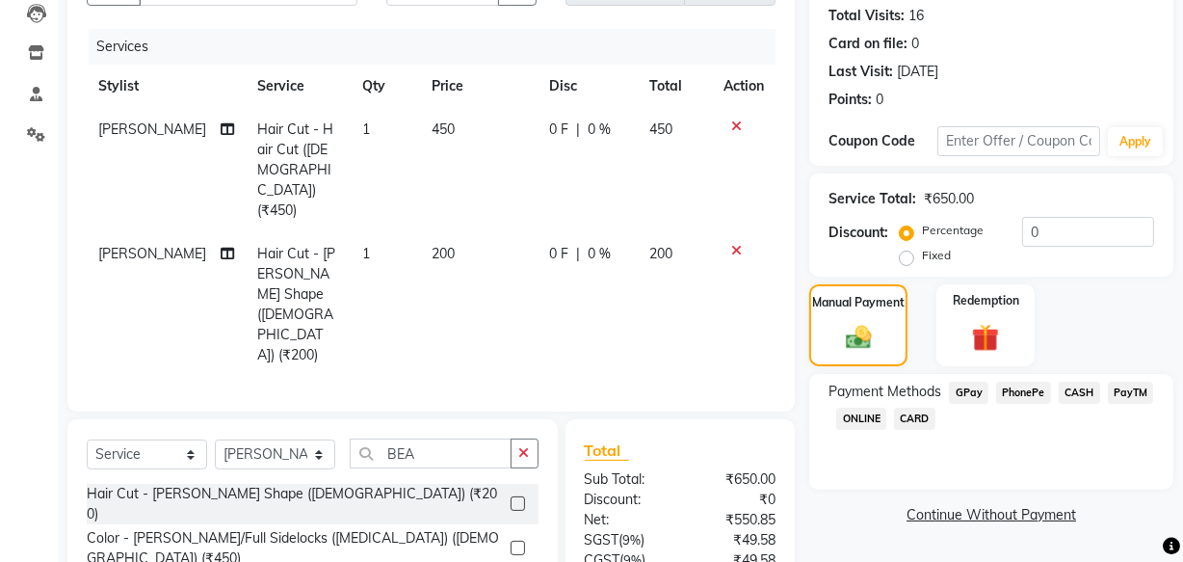
click at [1030, 385] on span "PhonePe" at bounding box center [1023, 393] width 55 height 22
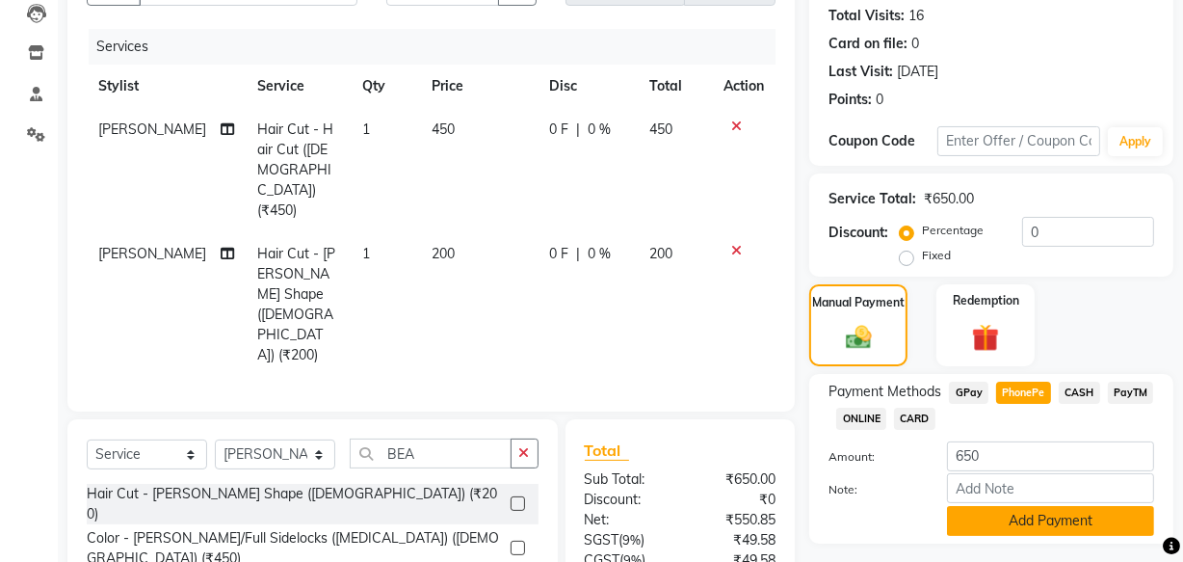
click at [1012, 513] on button "Add Payment" at bounding box center [1050, 521] width 207 height 30
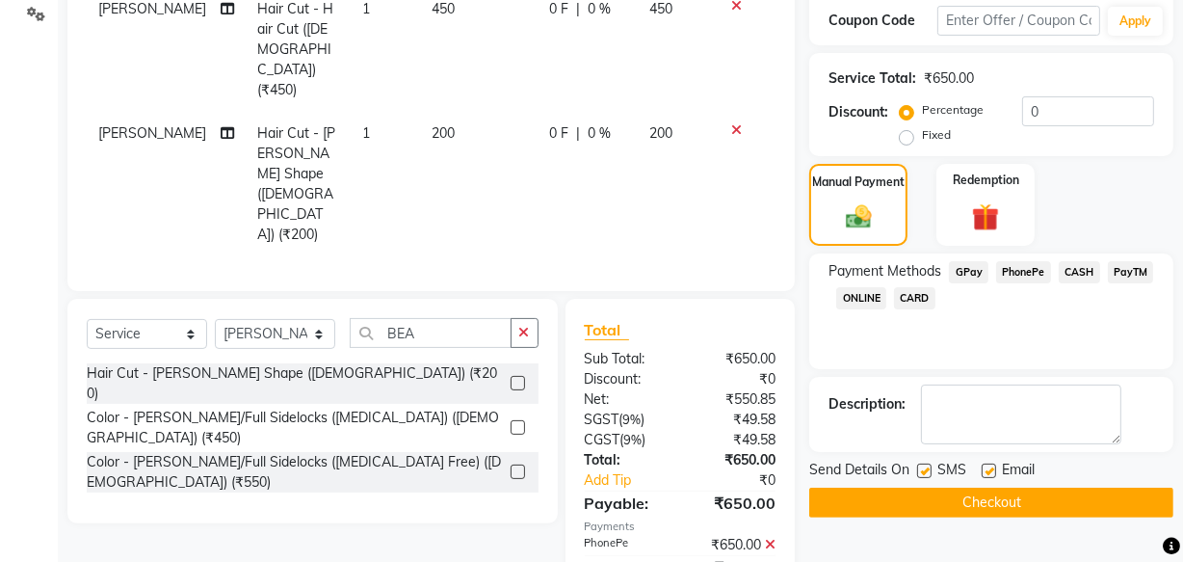
scroll to position [332, 0]
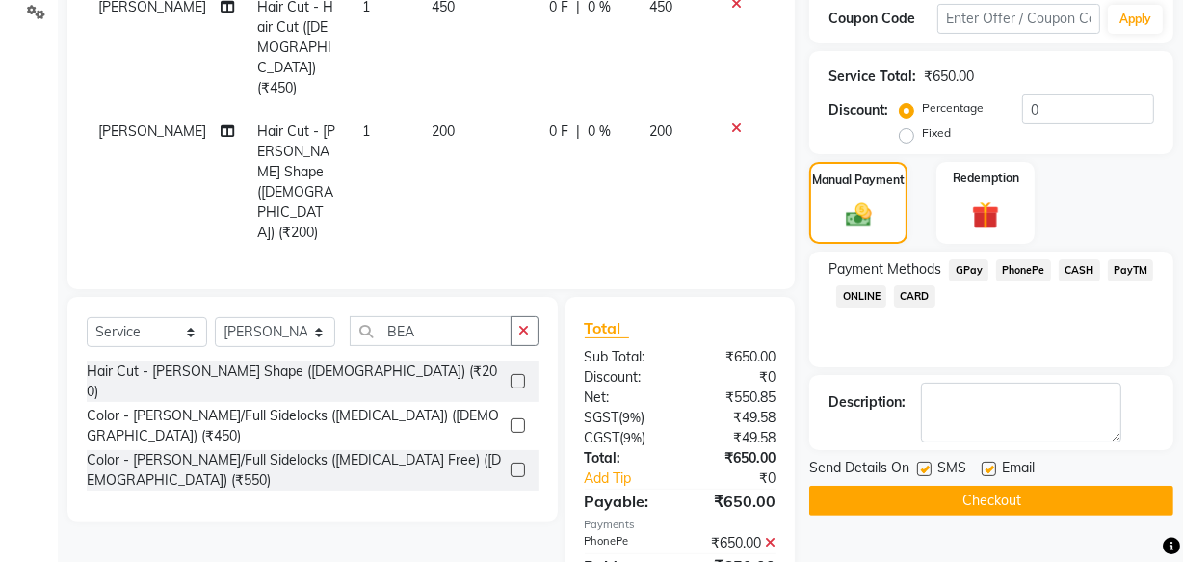
drag, startPoint x: 995, startPoint y: 471, endPoint x: 968, endPoint y: 471, distance: 27.0
click at [994, 470] on label at bounding box center [989, 469] width 14 height 14
click at [994, 470] on input "checkbox" at bounding box center [988, 470] width 13 height 13
checkbox input "false"
click at [923, 472] on label at bounding box center [924, 469] width 14 height 14
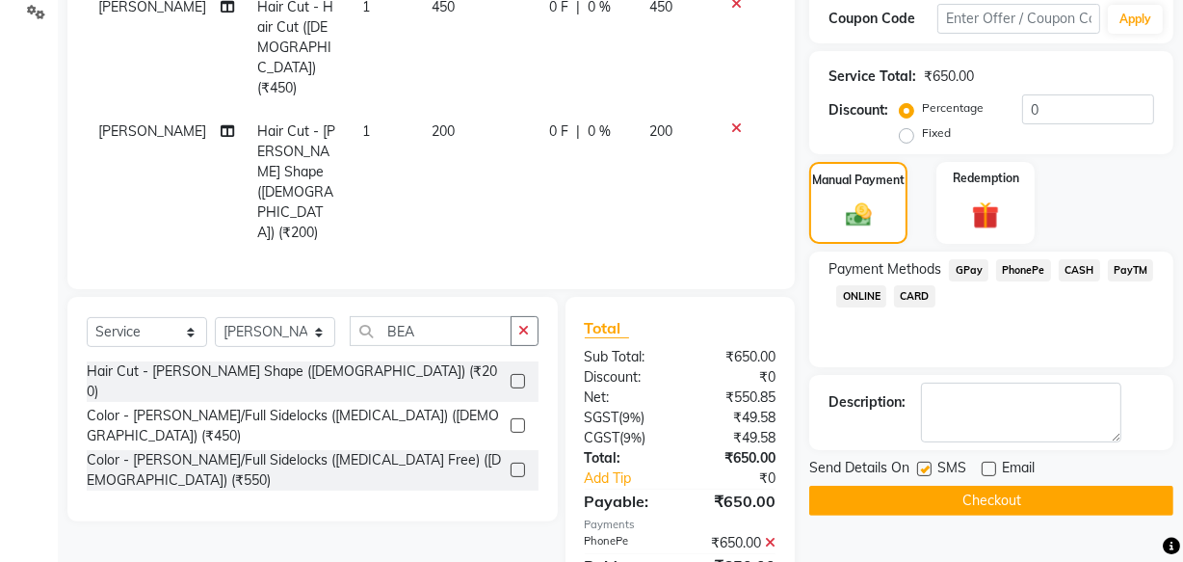
click at [923, 472] on input "checkbox" at bounding box center [923, 470] width 13 height 13
checkbox input "false"
click at [915, 495] on button "Checkout" at bounding box center [992, 501] width 364 height 30
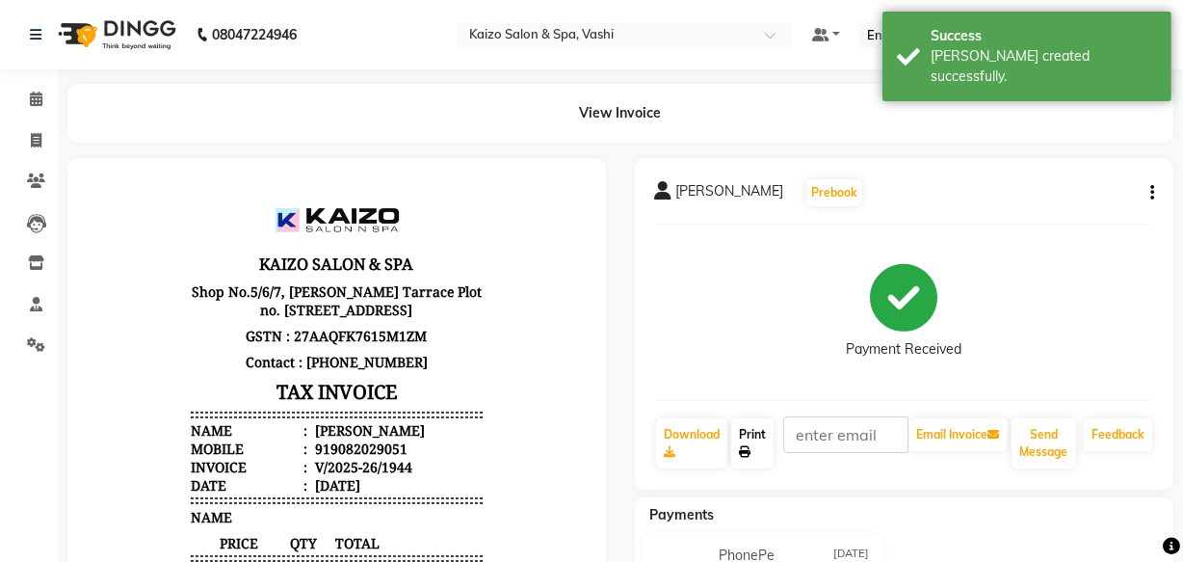
click at [759, 454] on link "Print" at bounding box center [752, 443] width 42 height 50
click at [44, 146] on span at bounding box center [36, 141] width 34 height 22
select select "service"
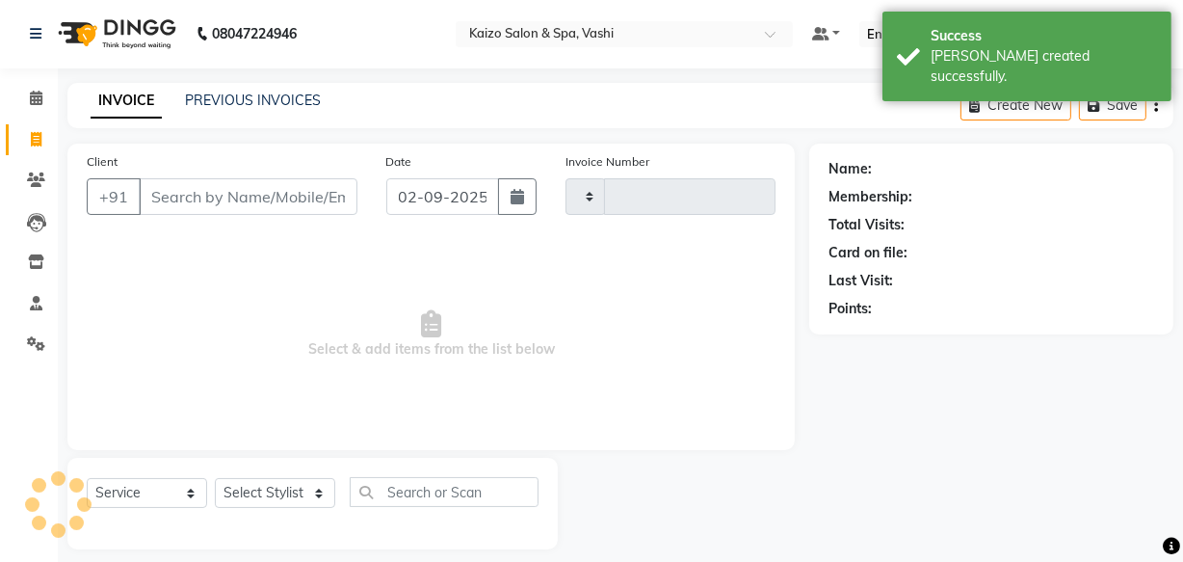
scroll to position [18, 0]
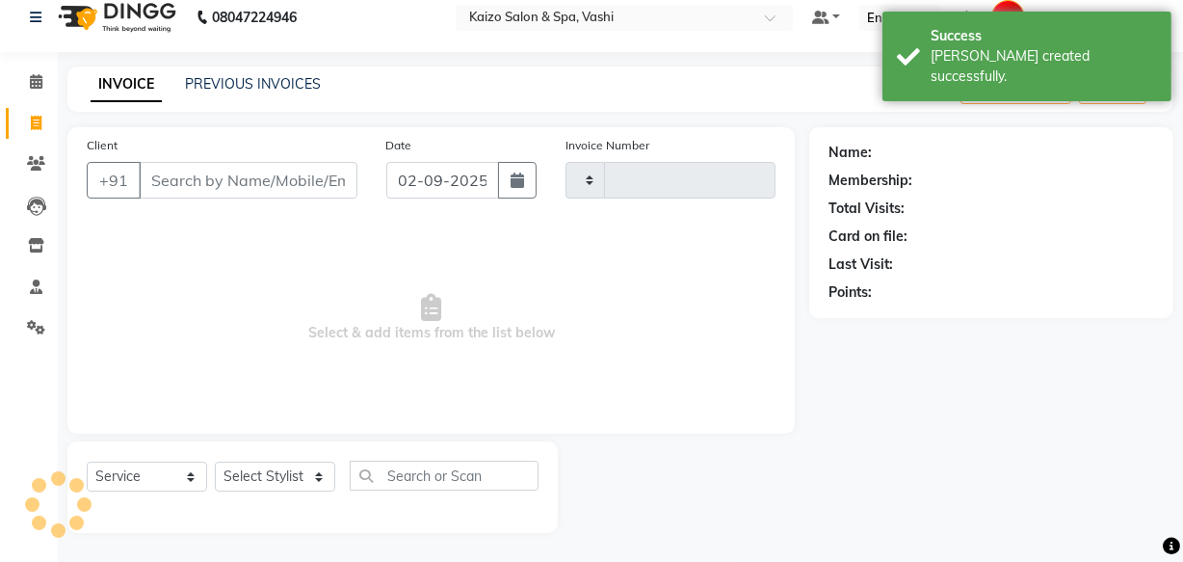
type input "1945"
select select "616"
click at [210, 83] on link "PREVIOUS INVOICES" at bounding box center [253, 83] width 136 height 17
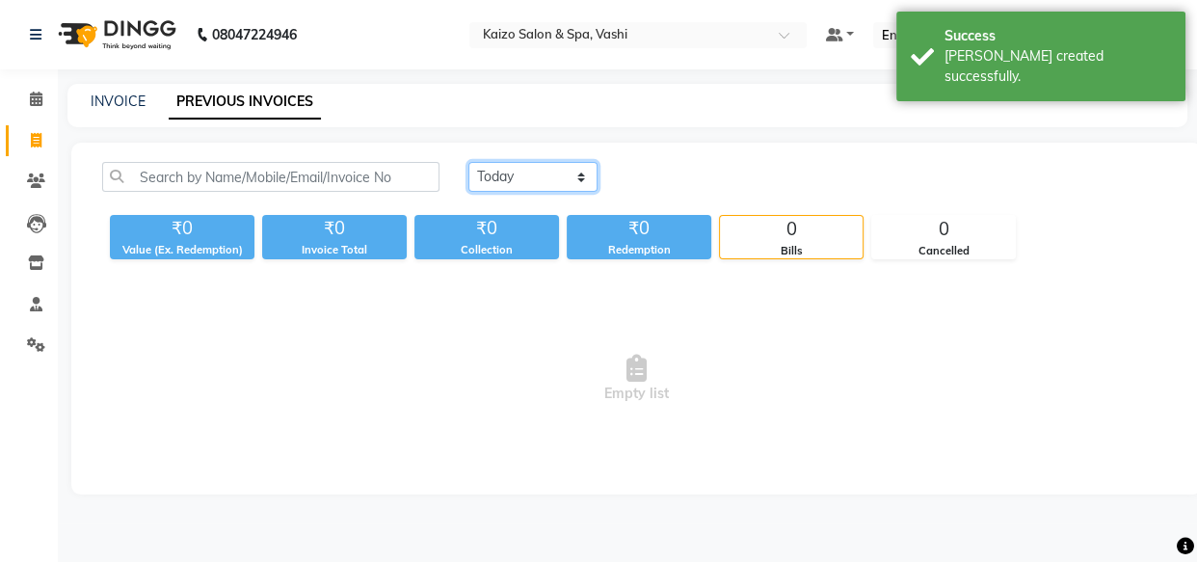
click at [524, 183] on select "[DATE] [DATE] Custom Range" at bounding box center [532, 177] width 129 height 30
select select "range"
click at [468, 162] on select "[DATE] [DATE] Custom Range" at bounding box center [532, 177] width 129 height 30
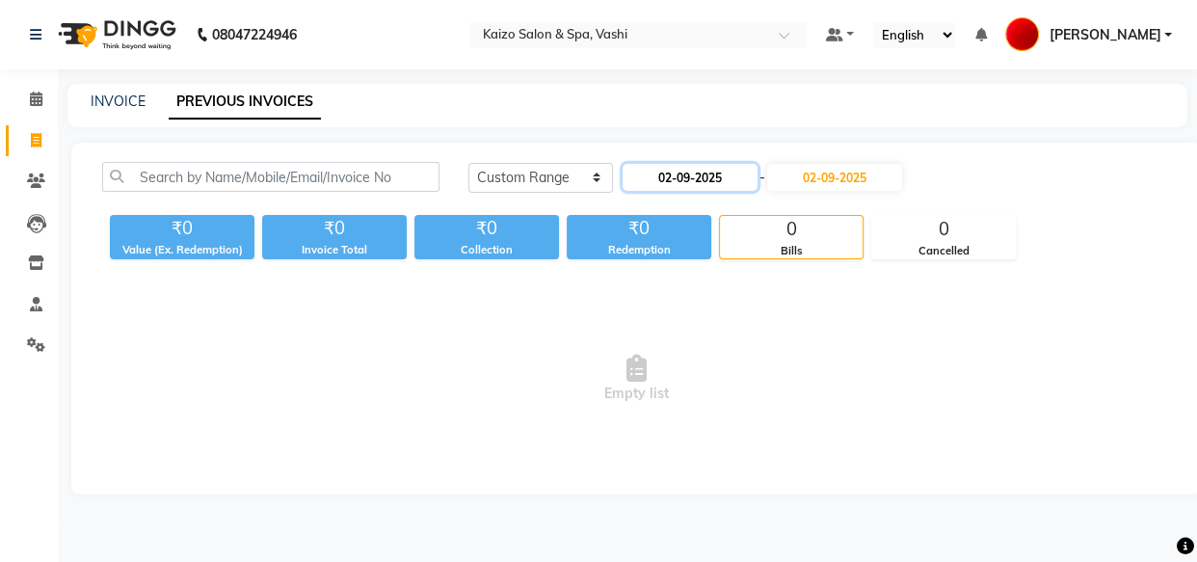
click at [685, 175] on input "02-09-2025" at bounding box center [690, 177] width 135 height 27
select select "9"
select select "2025"
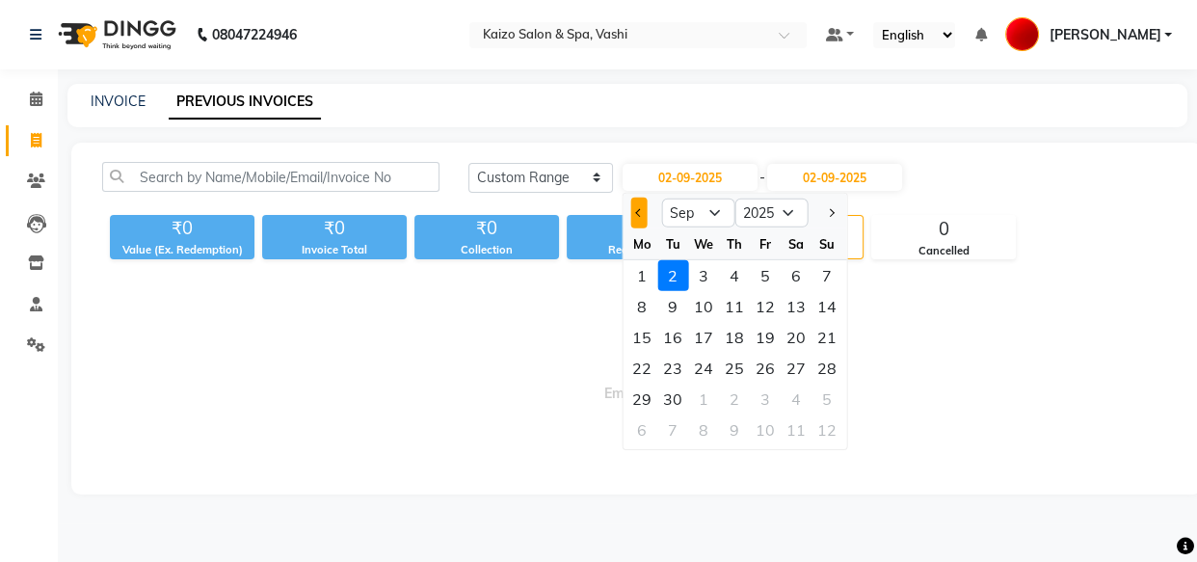
click at [633, 219] on button "Previous month" at bounding box center [638, 213] width 16 height 31
select select "8"
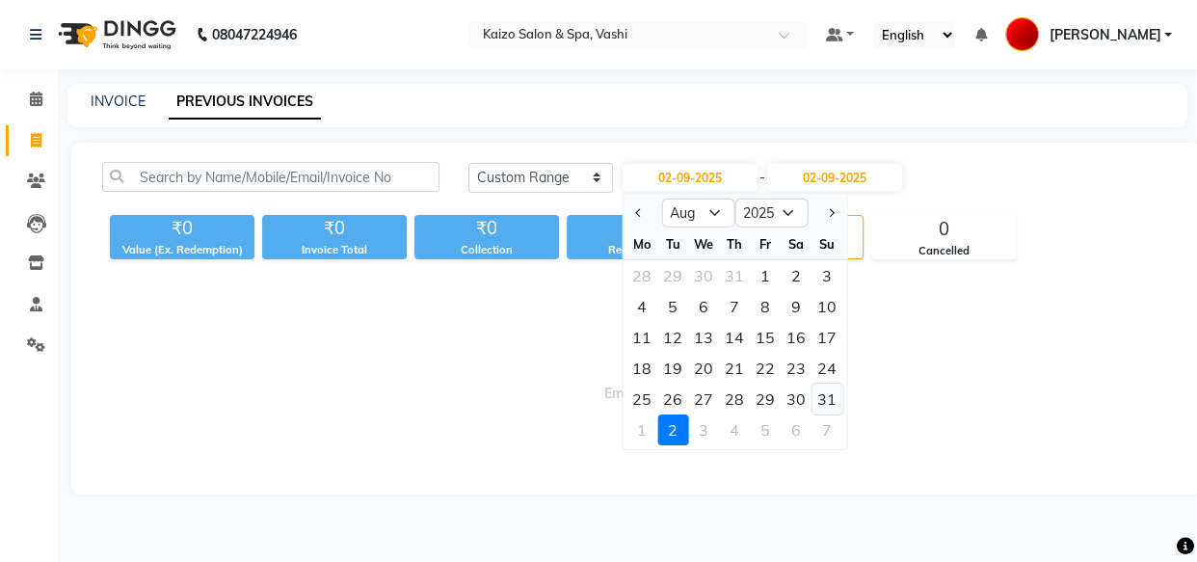
click at [826, 402] on div "31" at bounding box center [826, 399] width 31 height 31
type input "[DATE]"
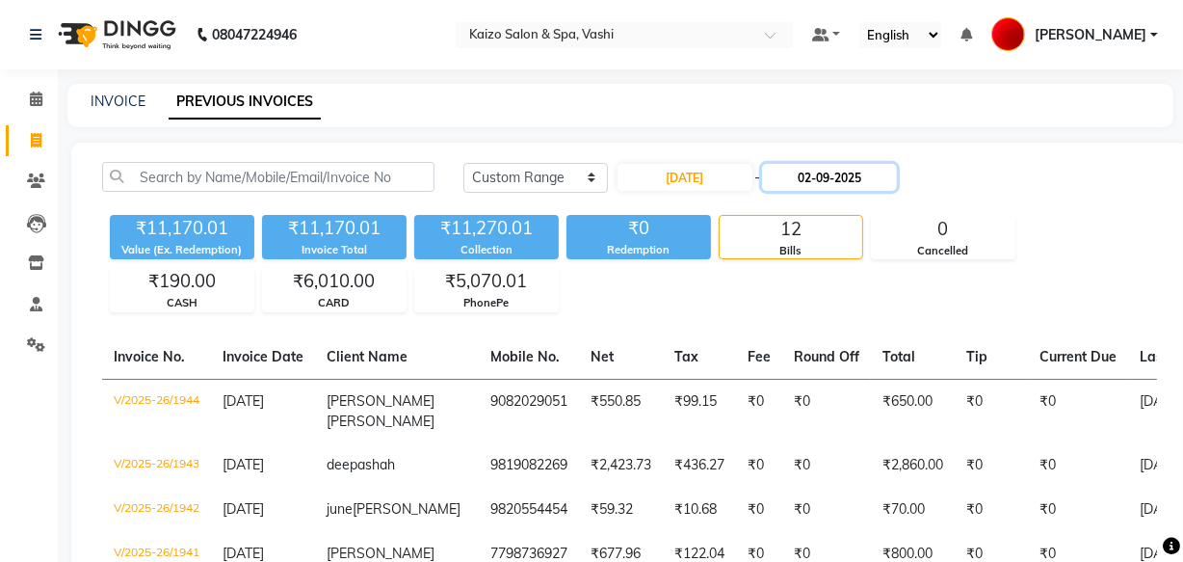
click at [821, 182] on input "02-09-2025" at bounding box center [829, 177] width 135 height 27
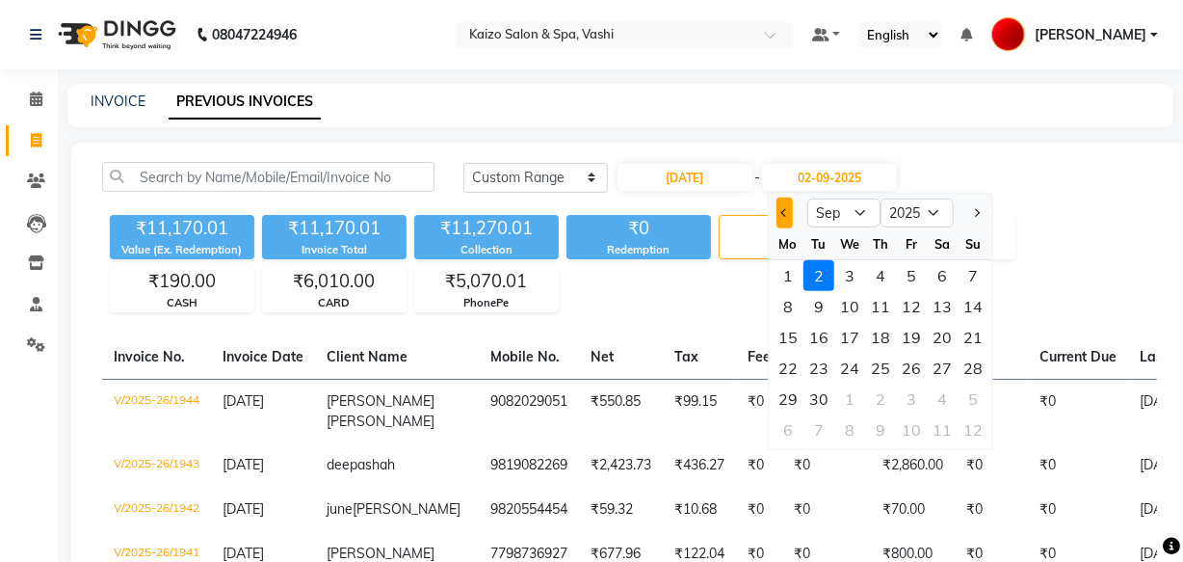
click at [788, 211] on span "Previous month" at bounding box center [786, 213] width 8 height 8
select select "8"
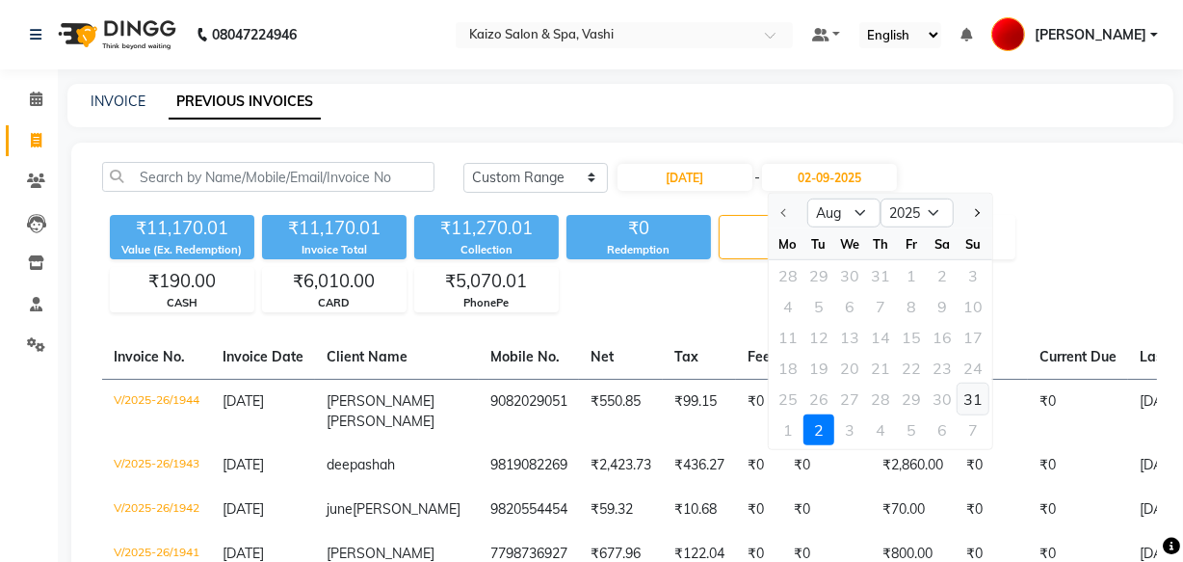
click at [980, 394] on div "31" at bounding box center [973, 399] width 31 height 31
type input "[DATE]"
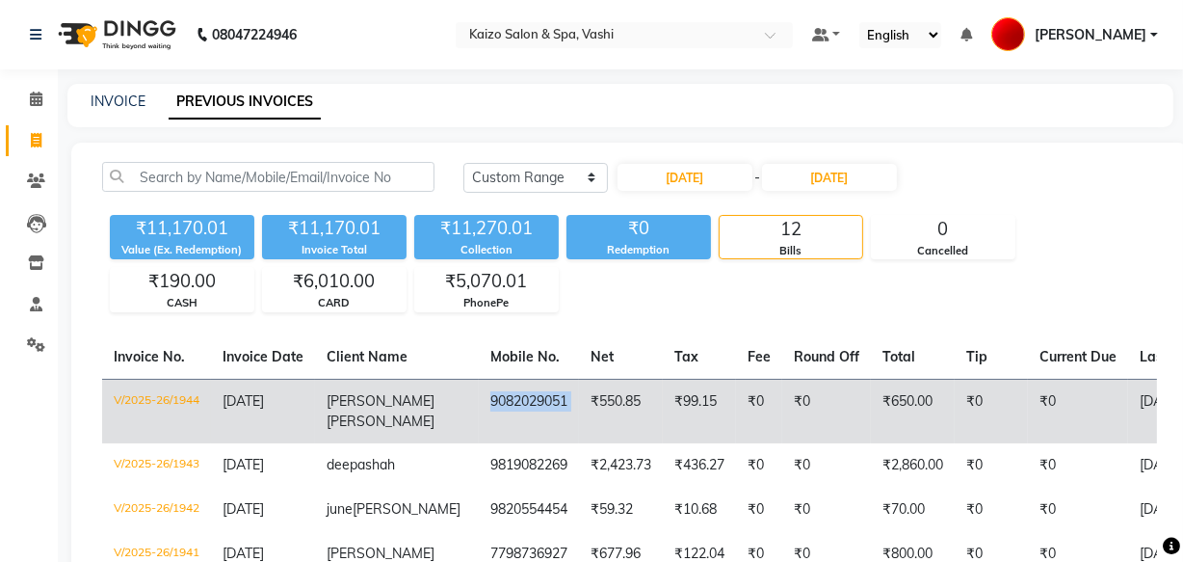
drag, startPoint x: 429, startPoint y: 399, endPoint x: 540, endPoint y: 399, distance: 110.8
click at [540, 399] on tr "V/2025-26/1944 31-08-2025 Aashish Shete 9082029051 ₹550.85 ₹99.15 ₹0 ₹0 ₹650.00…" at bounding box center [932, 411] width 1660 height 65
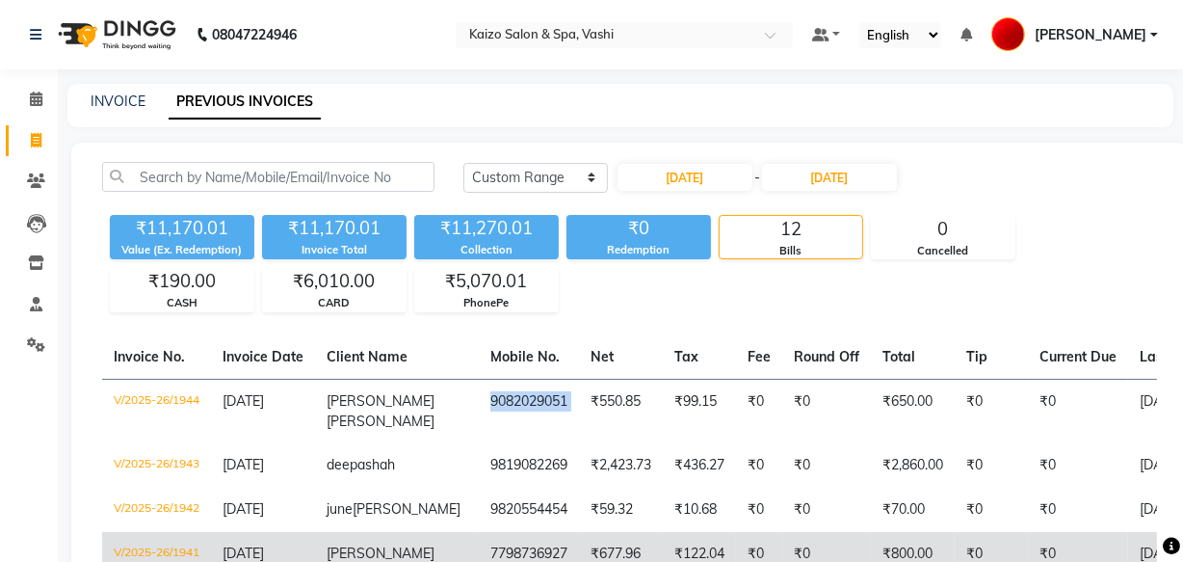
copy td "9082029051"
